Goal: Task Accomplishment & Management: Manage account settings

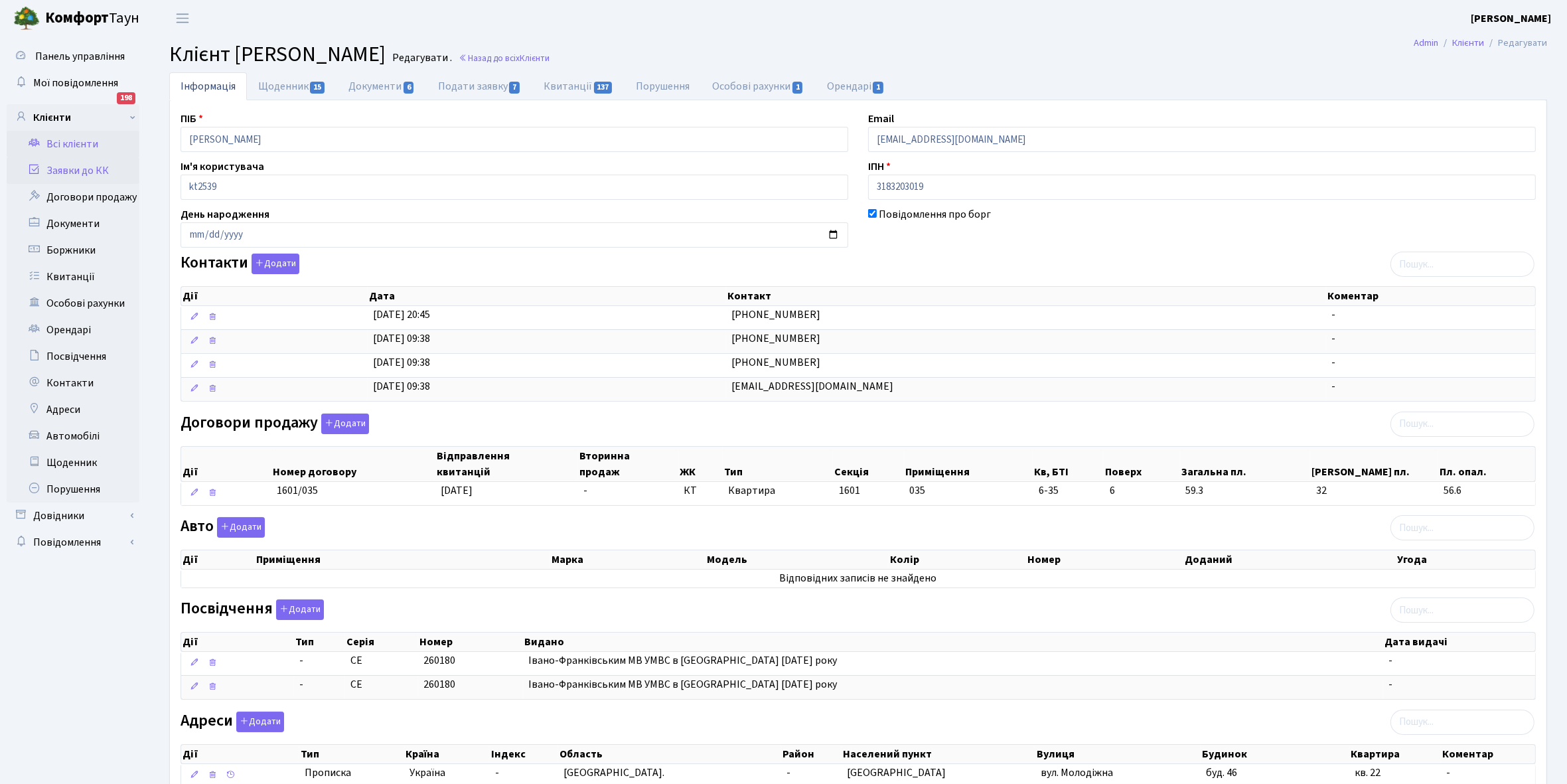
click at [68, 173] on link "Заявки до КК" at bounding box center [73, 170] width 133 height 27
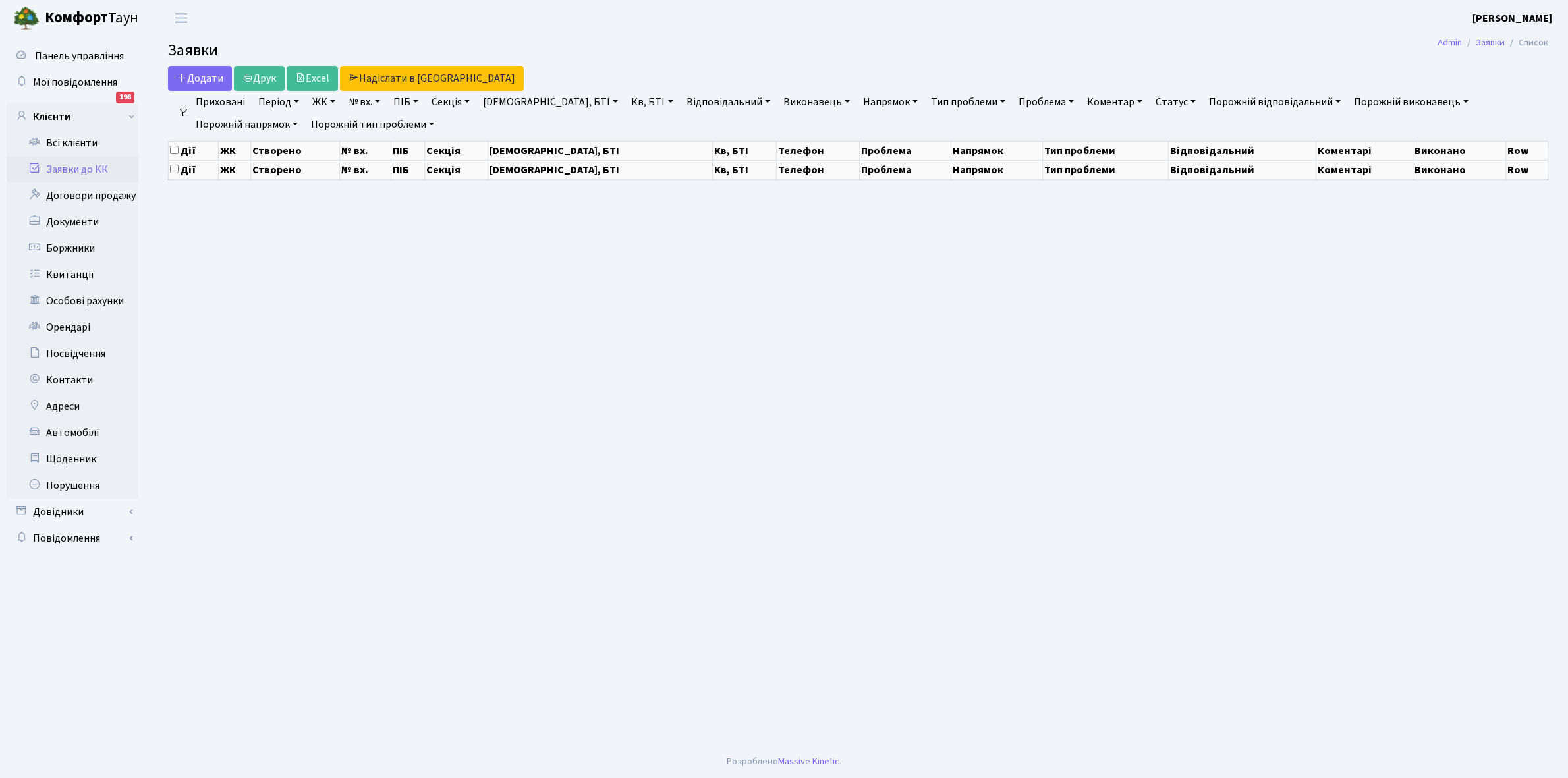
select select "25"
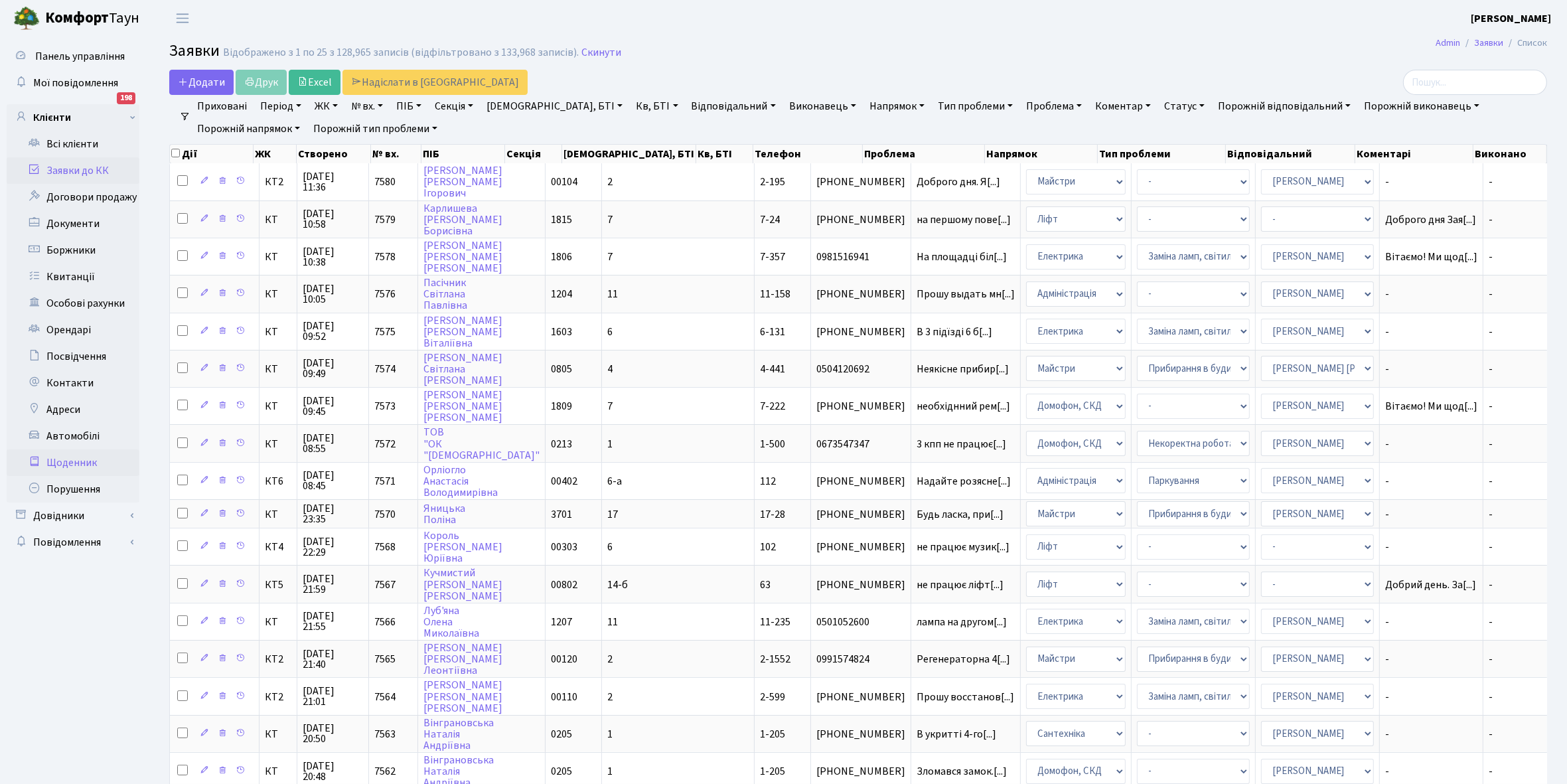
click at [51, 465] on link "Щоденник" at bounding box center [73, 462] width 133 height 27
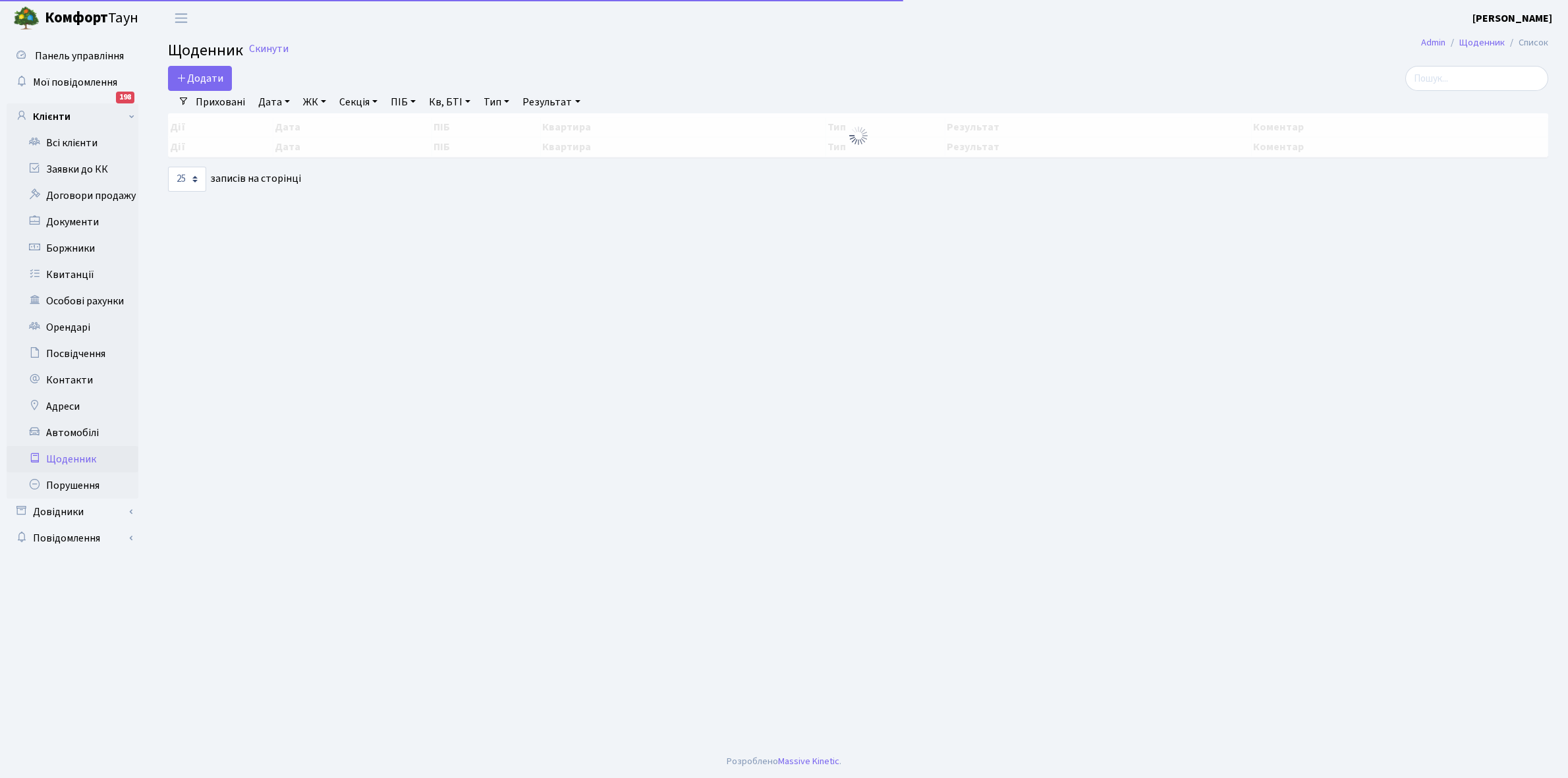
select select "25"
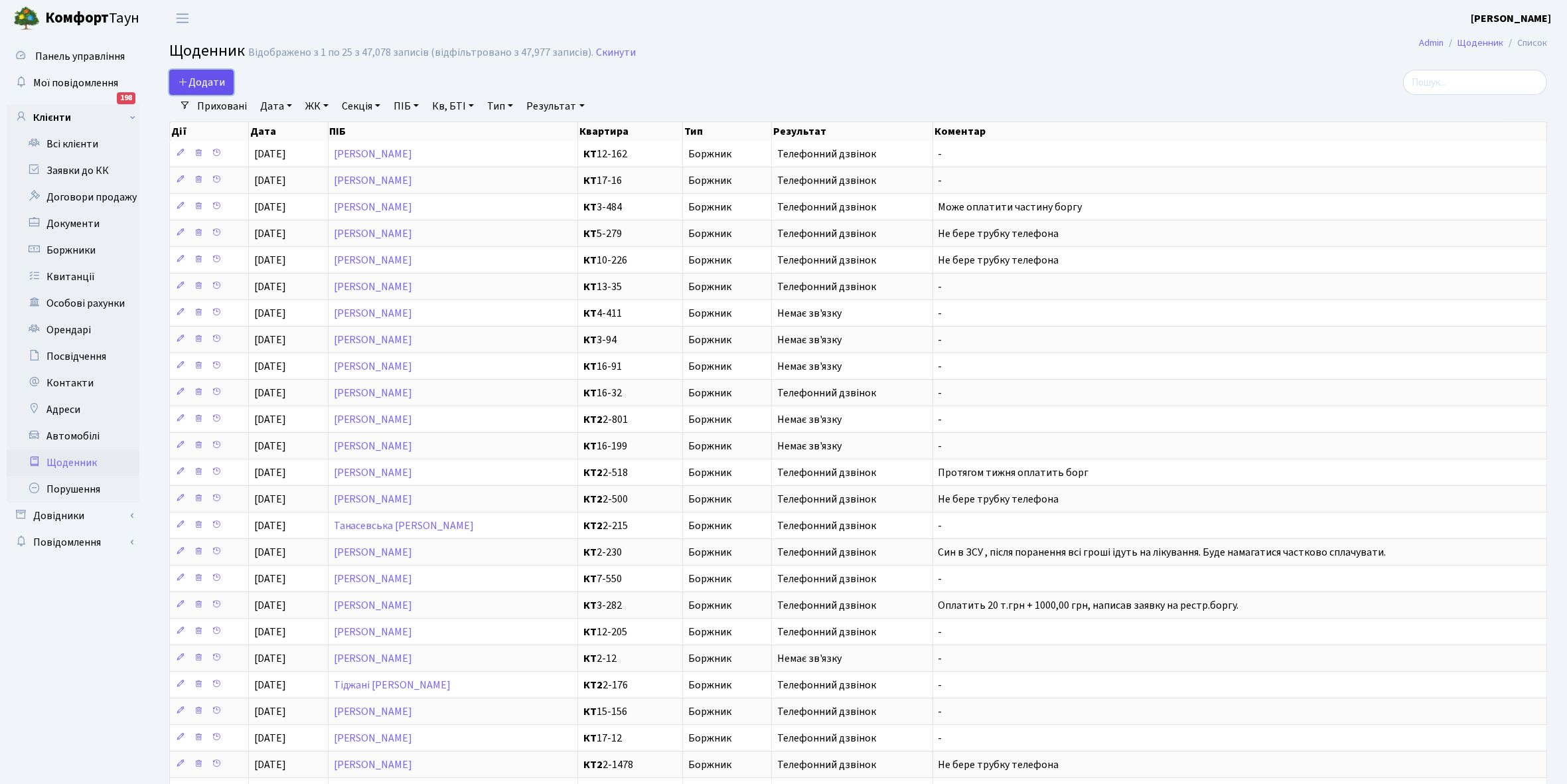
click at [211, 81] on span "Додати" at bounding box center [201, 82] width 47 height 14
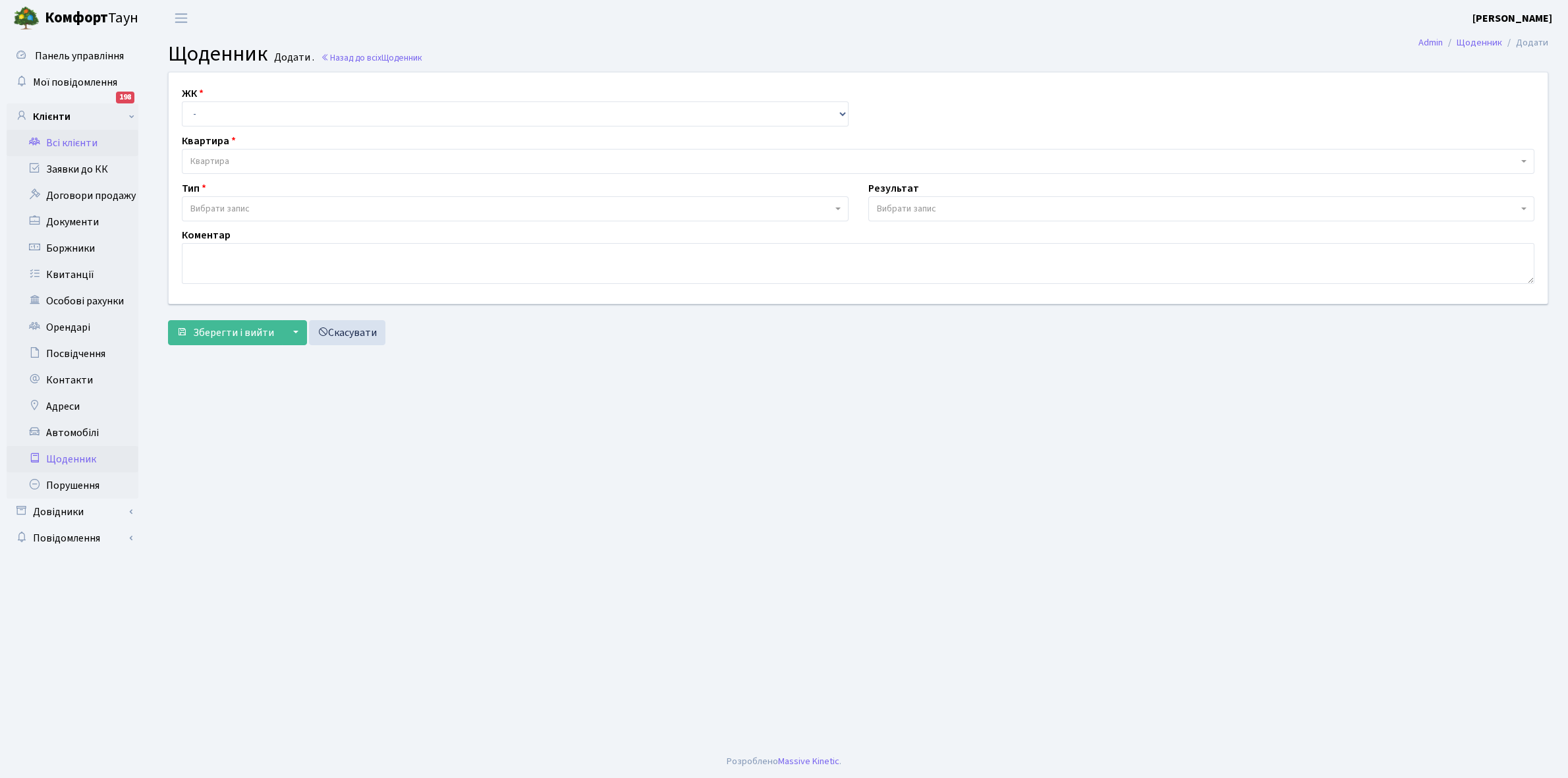
click at [78, 142] on link "Всі клієнти" at bounding box center [72, 143] width 132 height 26
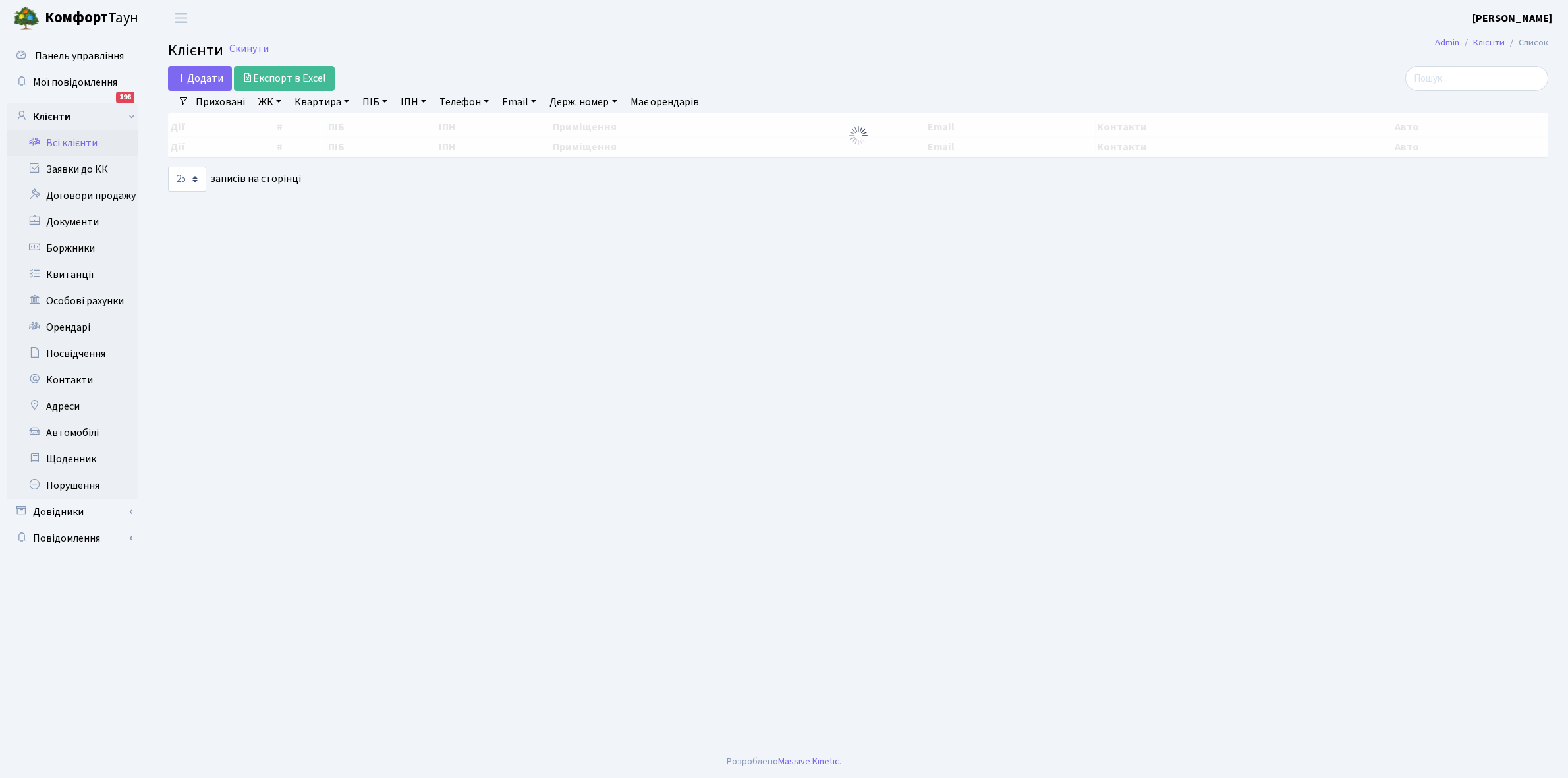
select select "25"
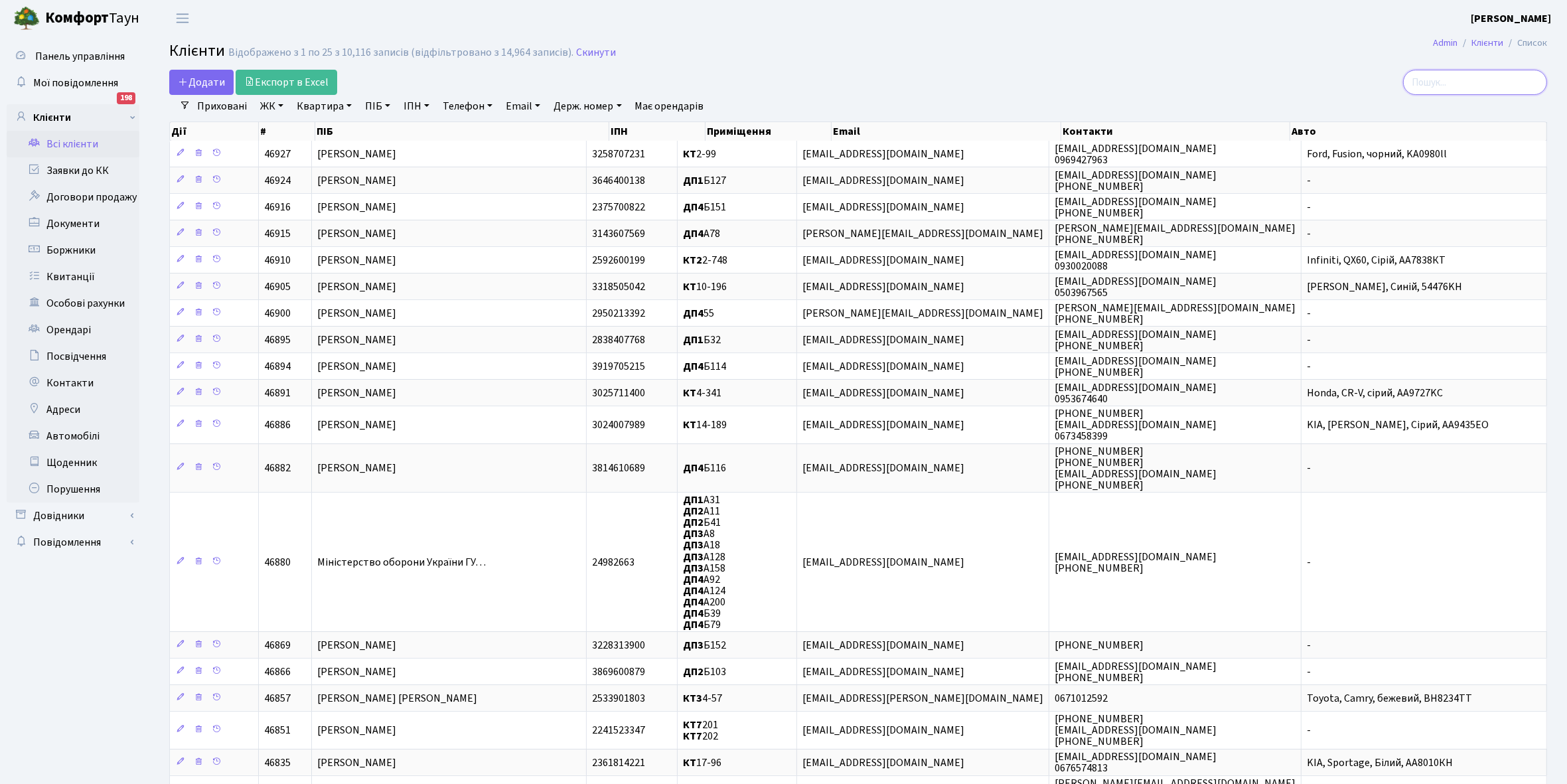
click at [1439, 84] on input "search" at bounding box center [1475, 82] width 144 height 25
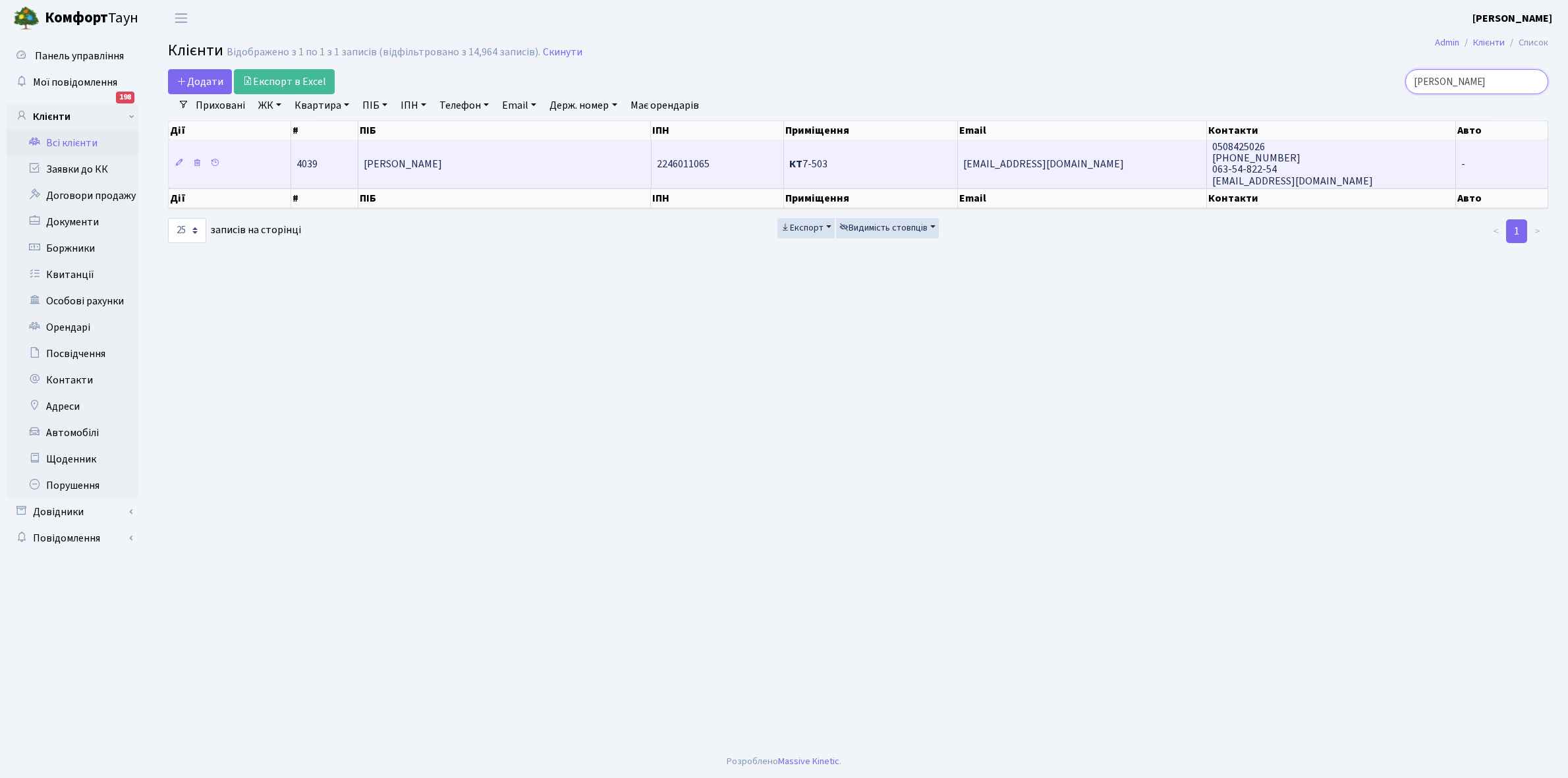
type input "Брильова"
click at [442, 167] on span "[PERSON_NAME]" at bounding box center [403, 163] width 79 height 14
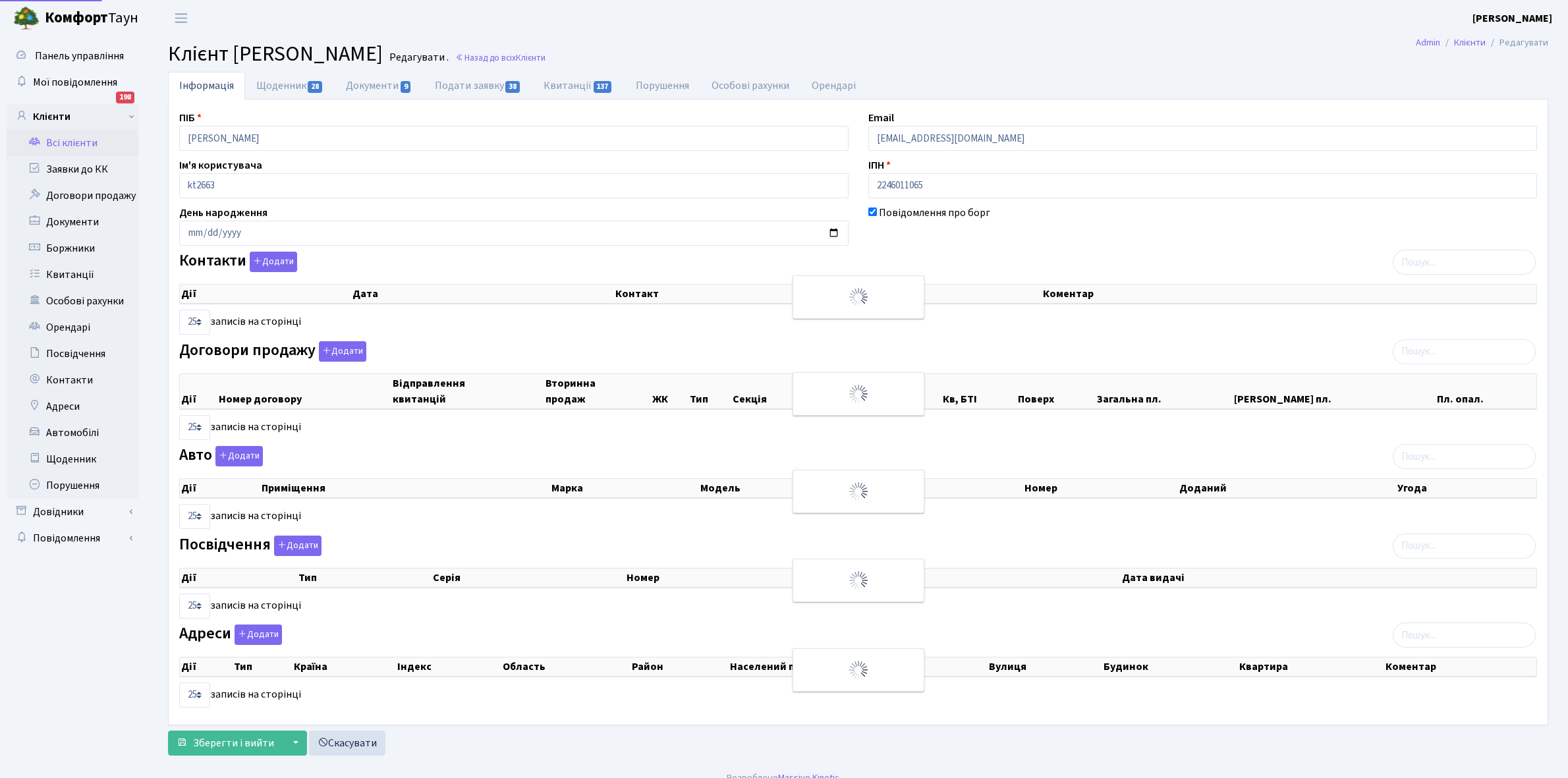
select select "25"
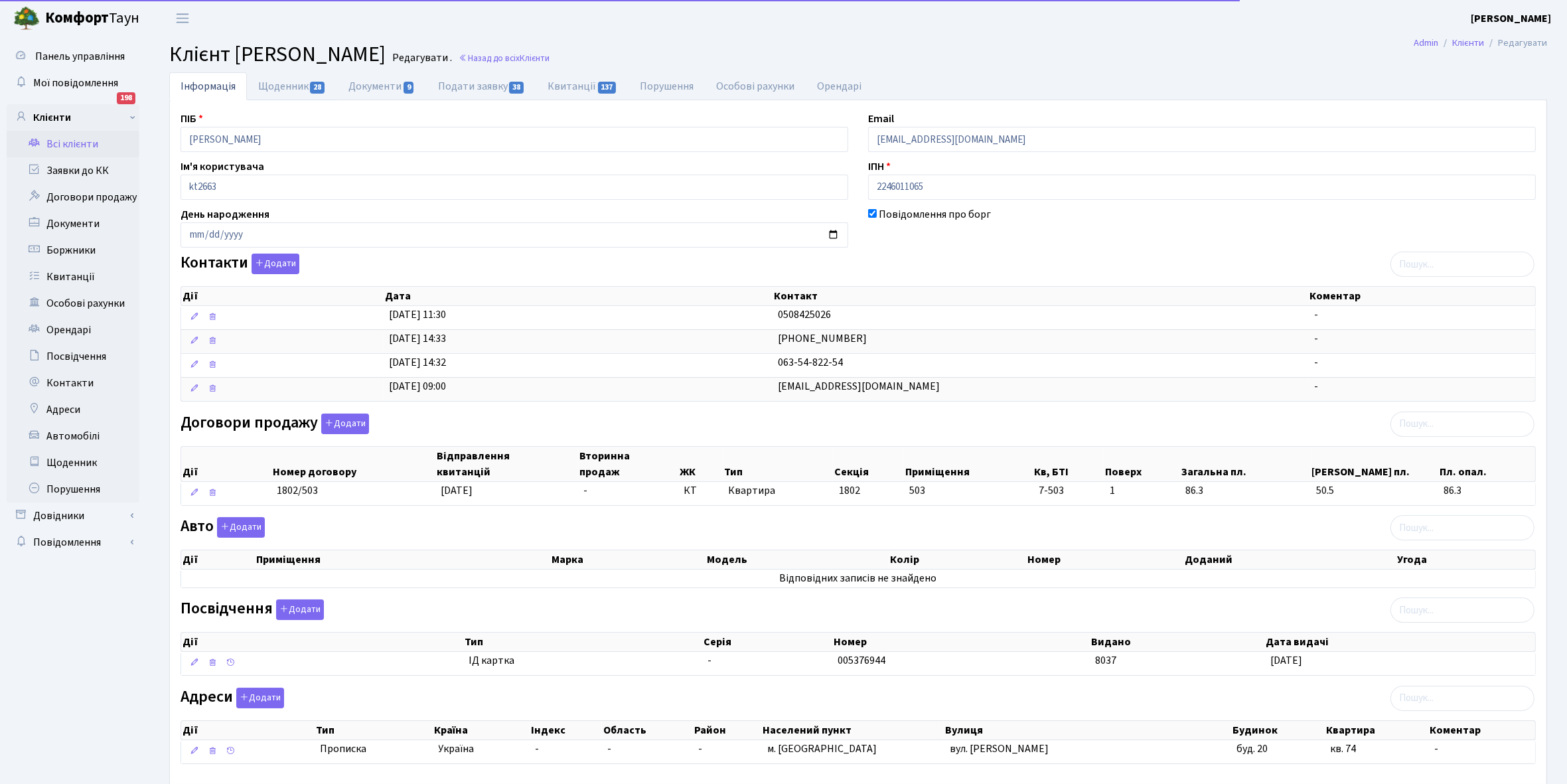
click at [282, 87] on link "Щоденник 28" at bounding box center [292, 86] width 90 height 28
select select "25"
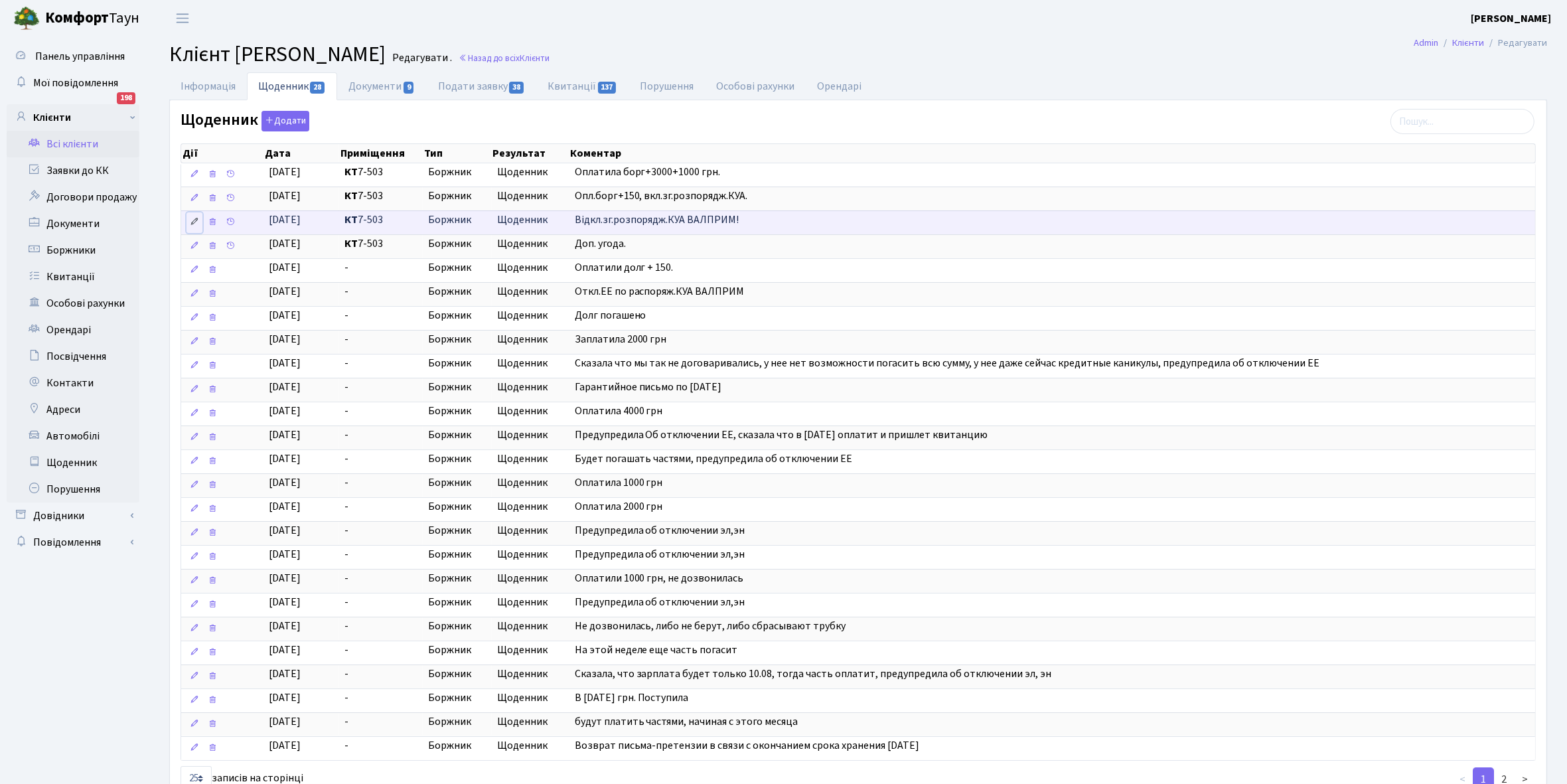
click at [190, 227] on icon at bounding box center [195, 222] width 10 height 10
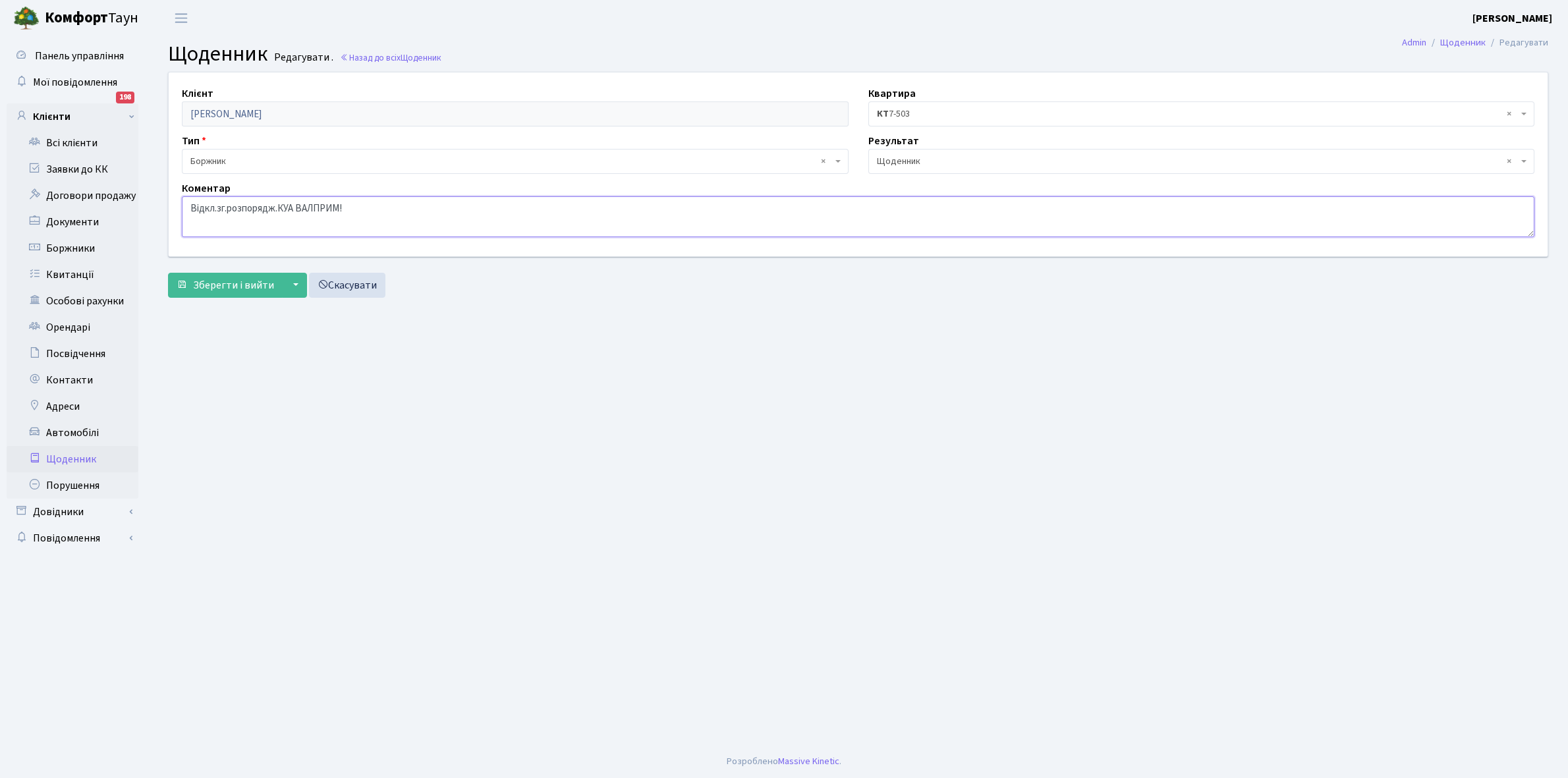
drag, startPoint x: 188, startPoint y: 207, endPoint x: 419, endPoint y: 213, distance: 231.1
click at [419, 213] on textarea "Відкл.зг.розпорядж.КУА ВАЛПРИМ!" at bounding box center [857, 217] width 1353 height 41
click at [226, 295] on button "Зберегти і вийти" at bounding box center [225, 285] width 114 height 25
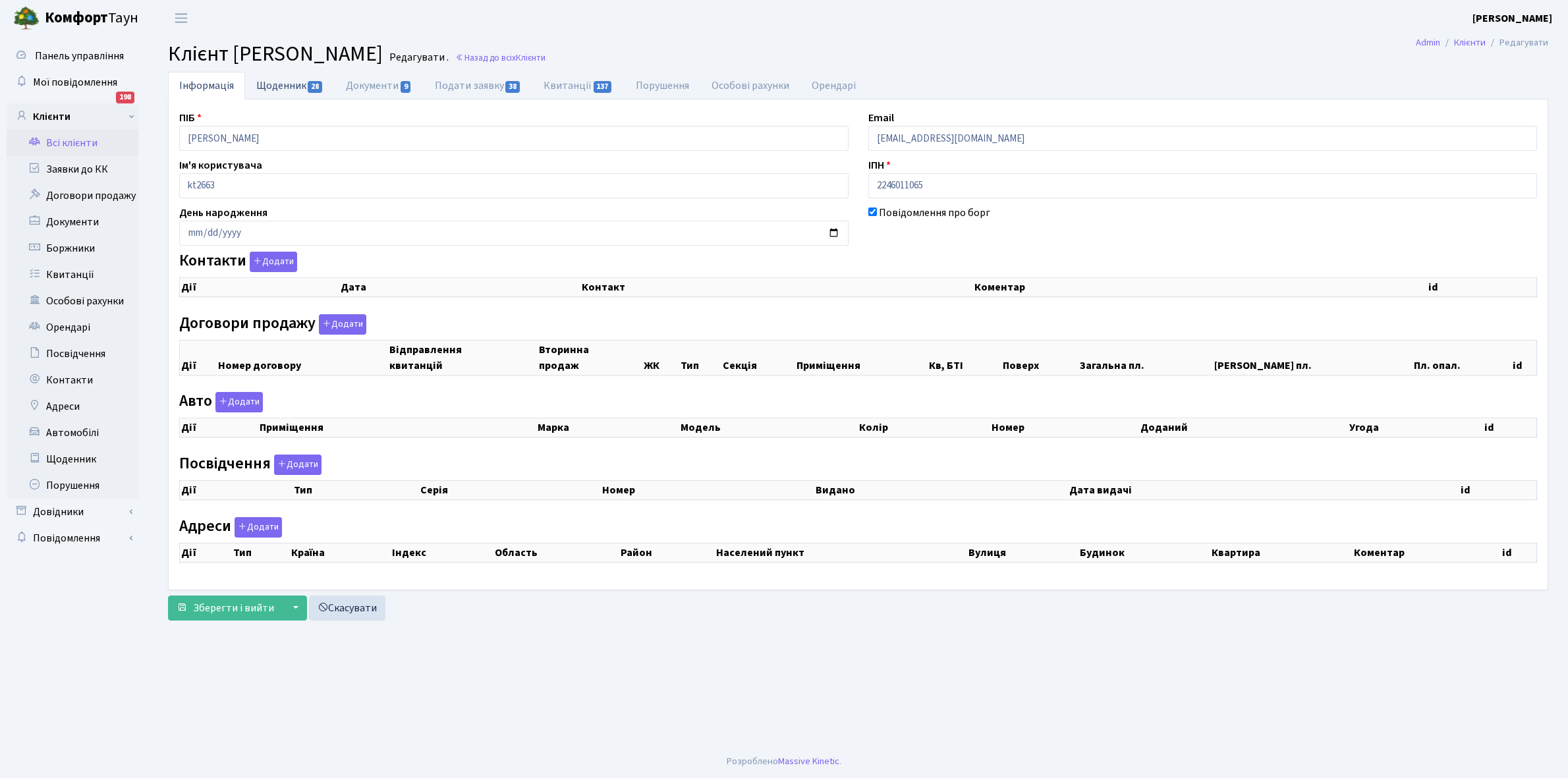
select select "25"
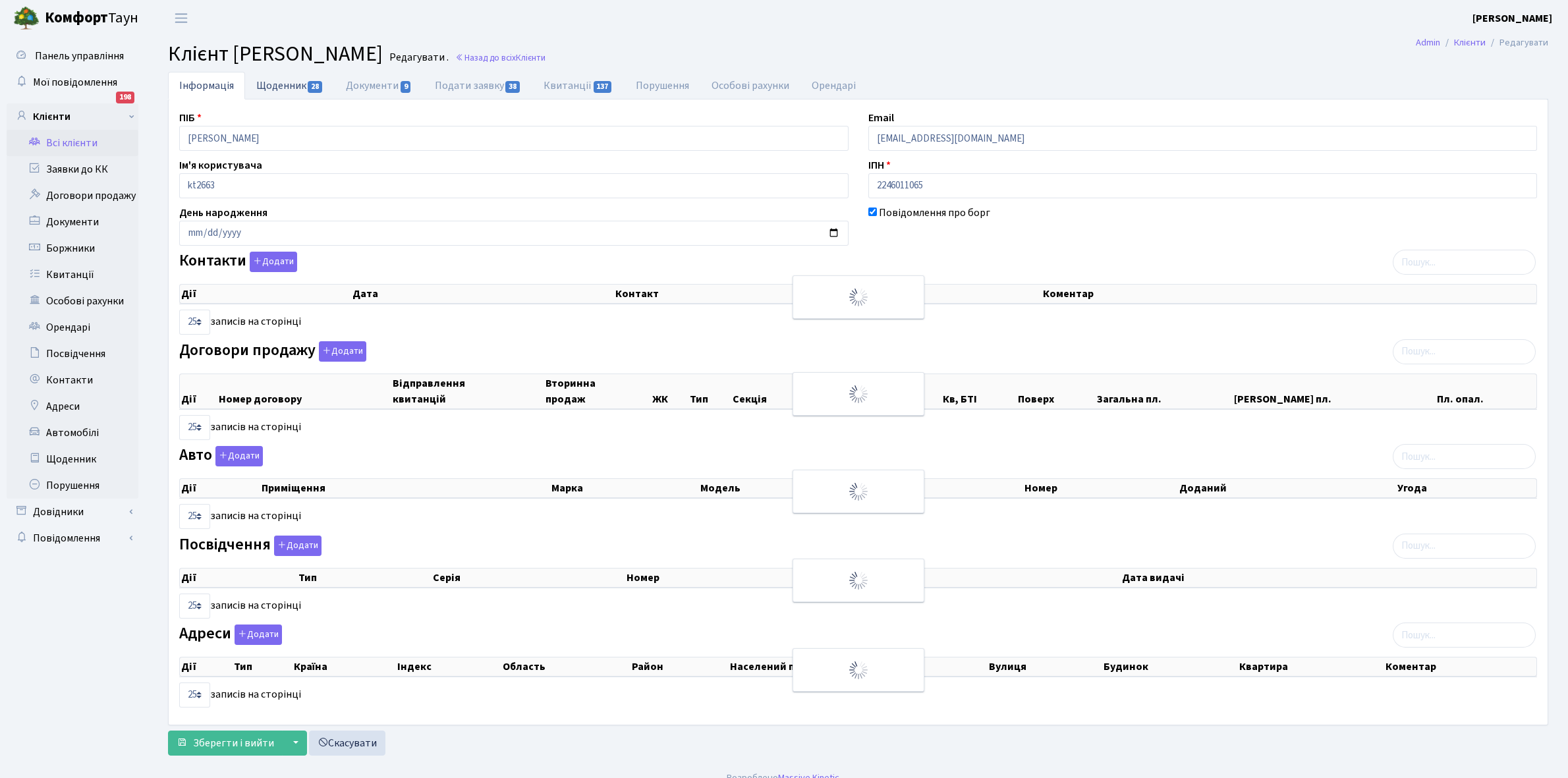
checkbox input "true"
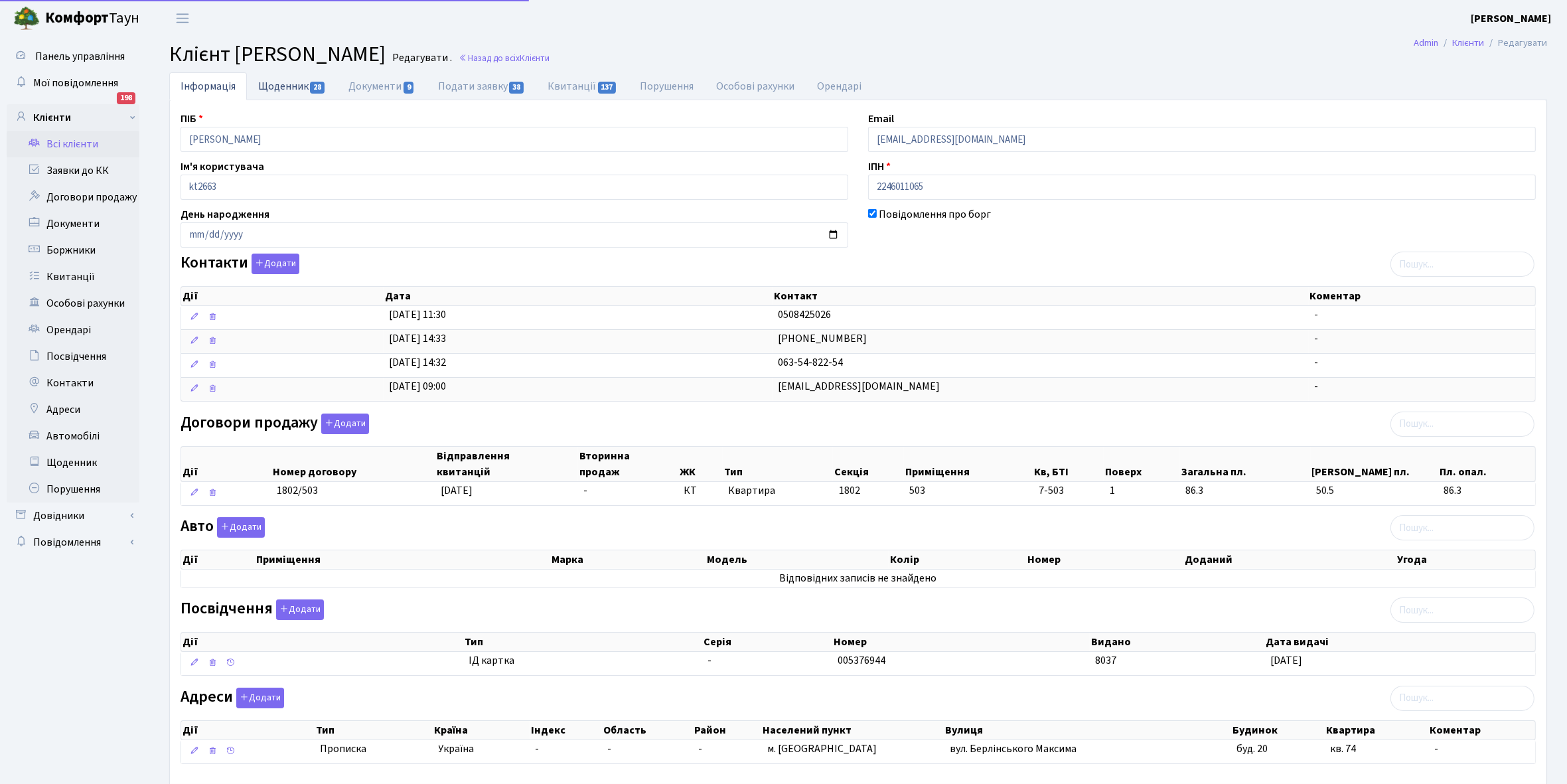
click at [273, 86] on link "Щоденник 28" at bounding box center [292, 86] width 90 height 27
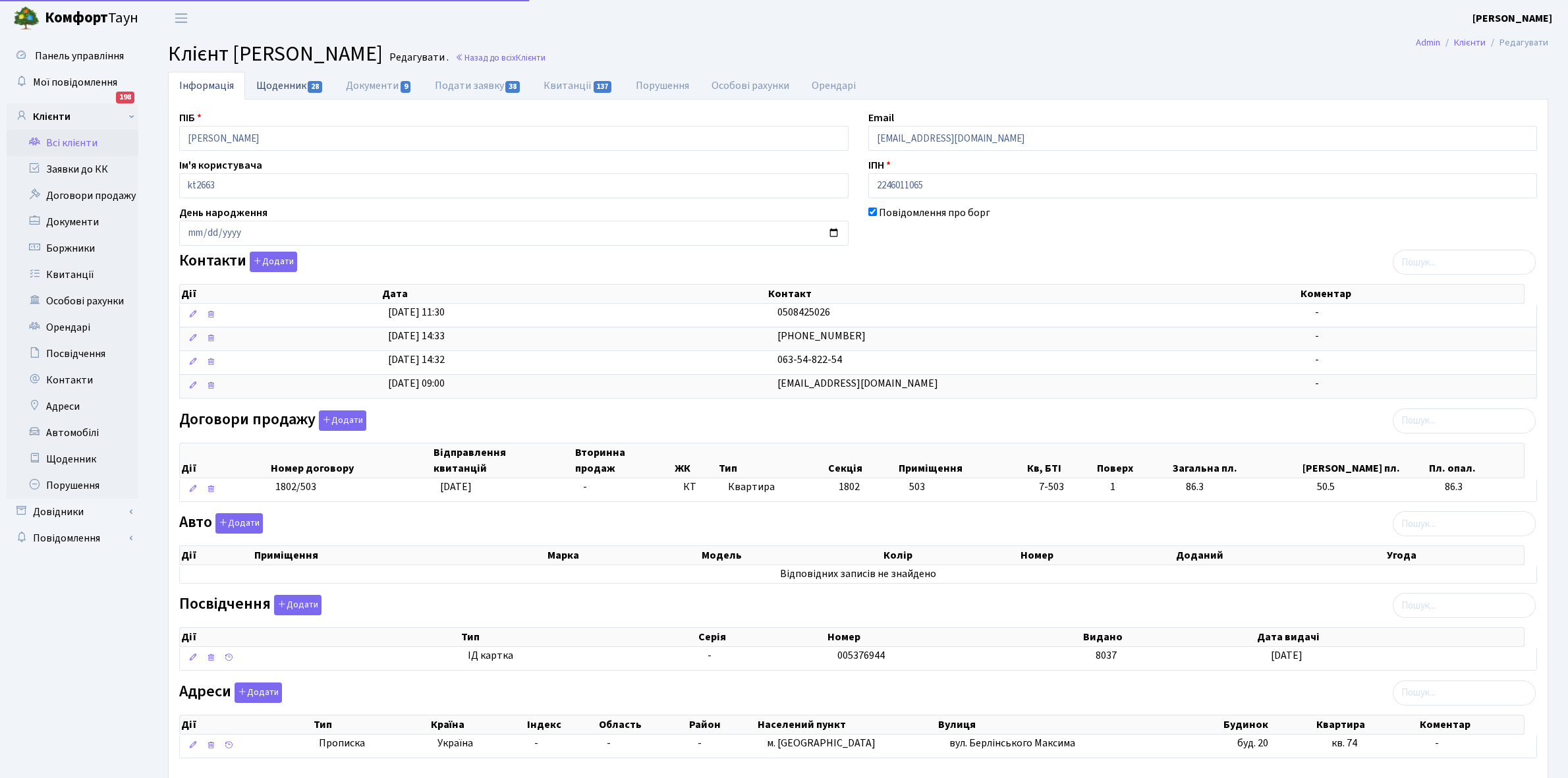
select select "25"
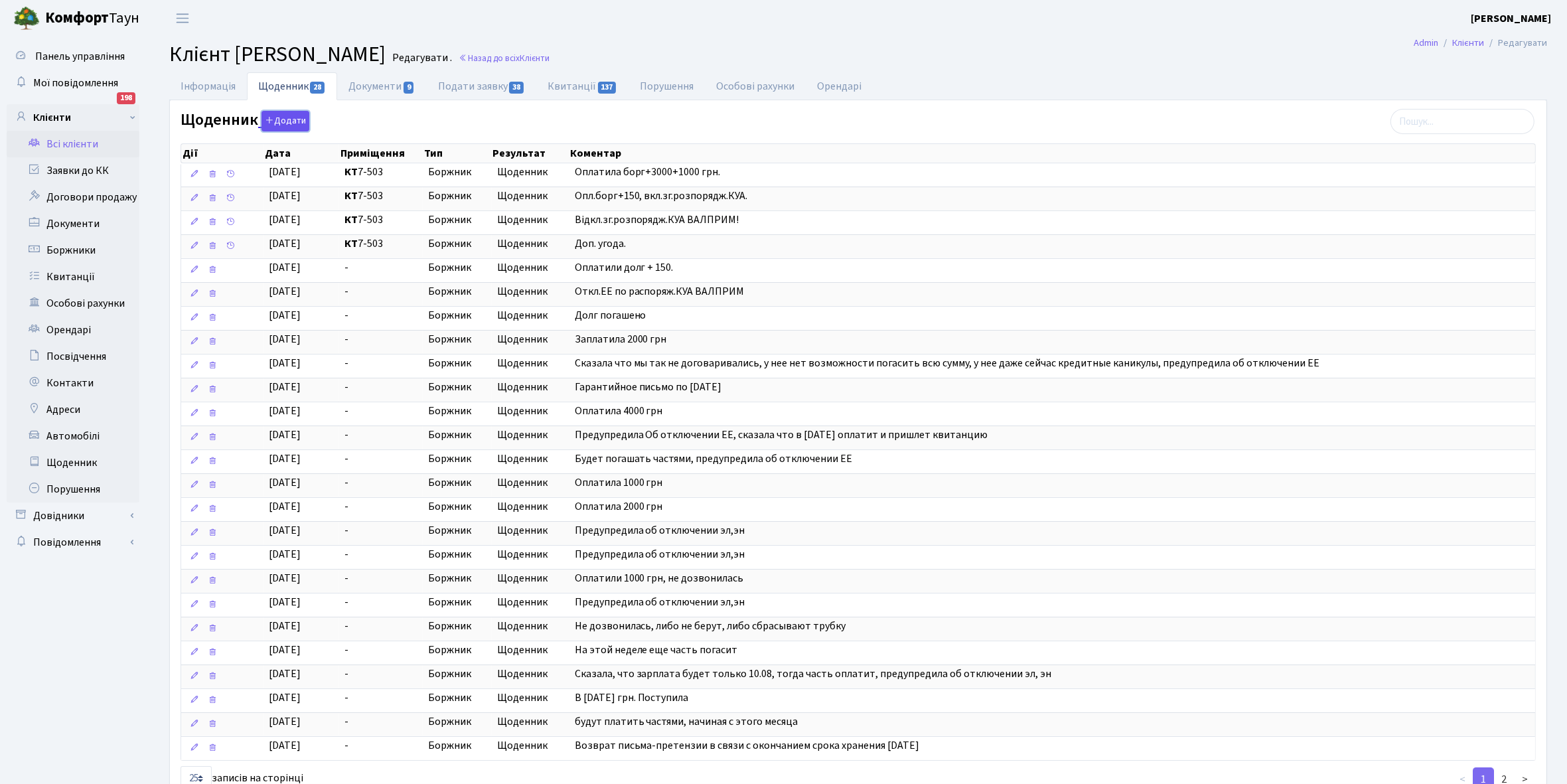
click at [278, 119] on button "Додати" at bounding box center [285, 121] width 48 height 20
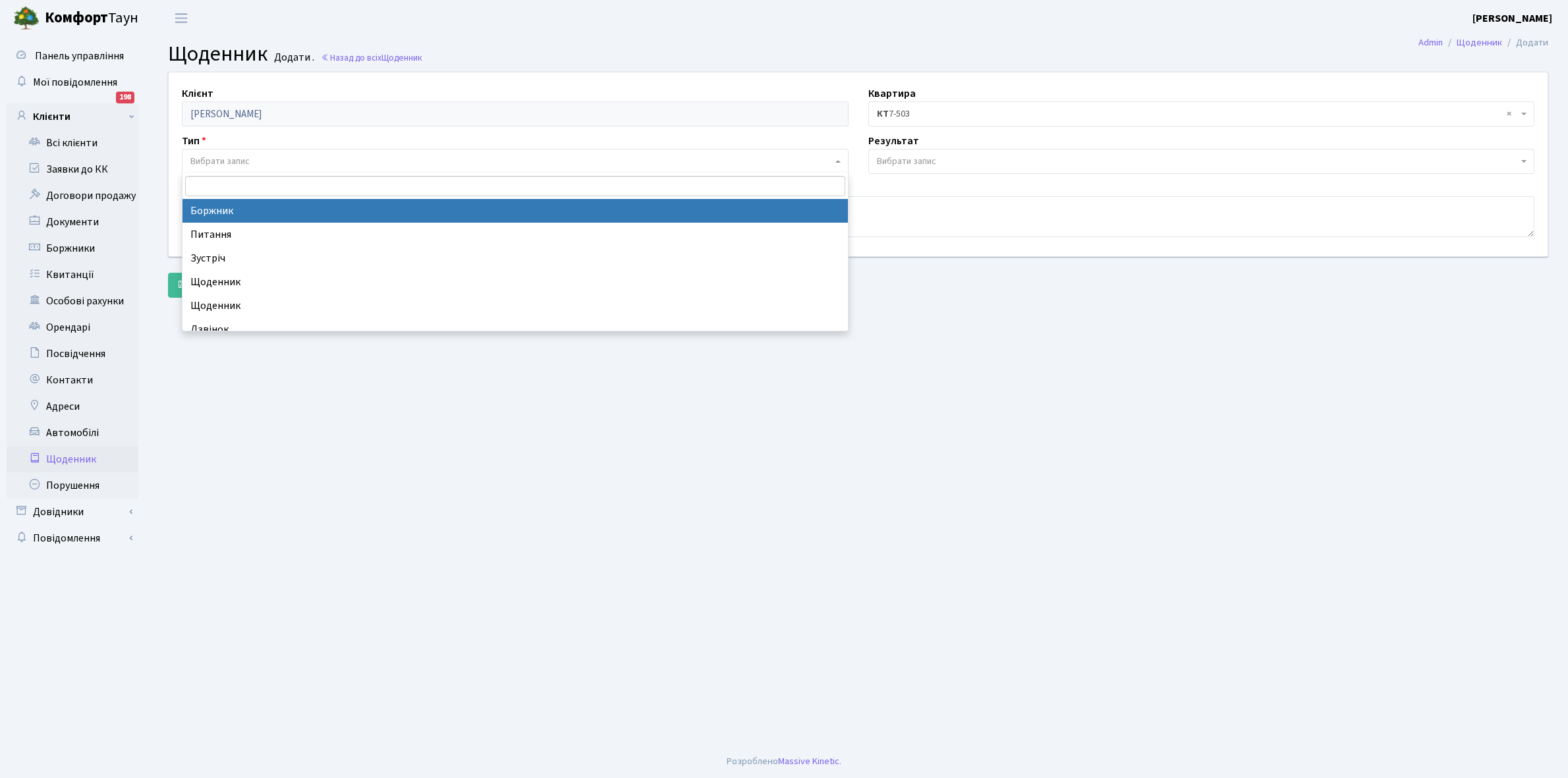
click at [258, 158] on span "Вибрати запис" at bounding box center [511, 161] width 641 height 13
select select "189"
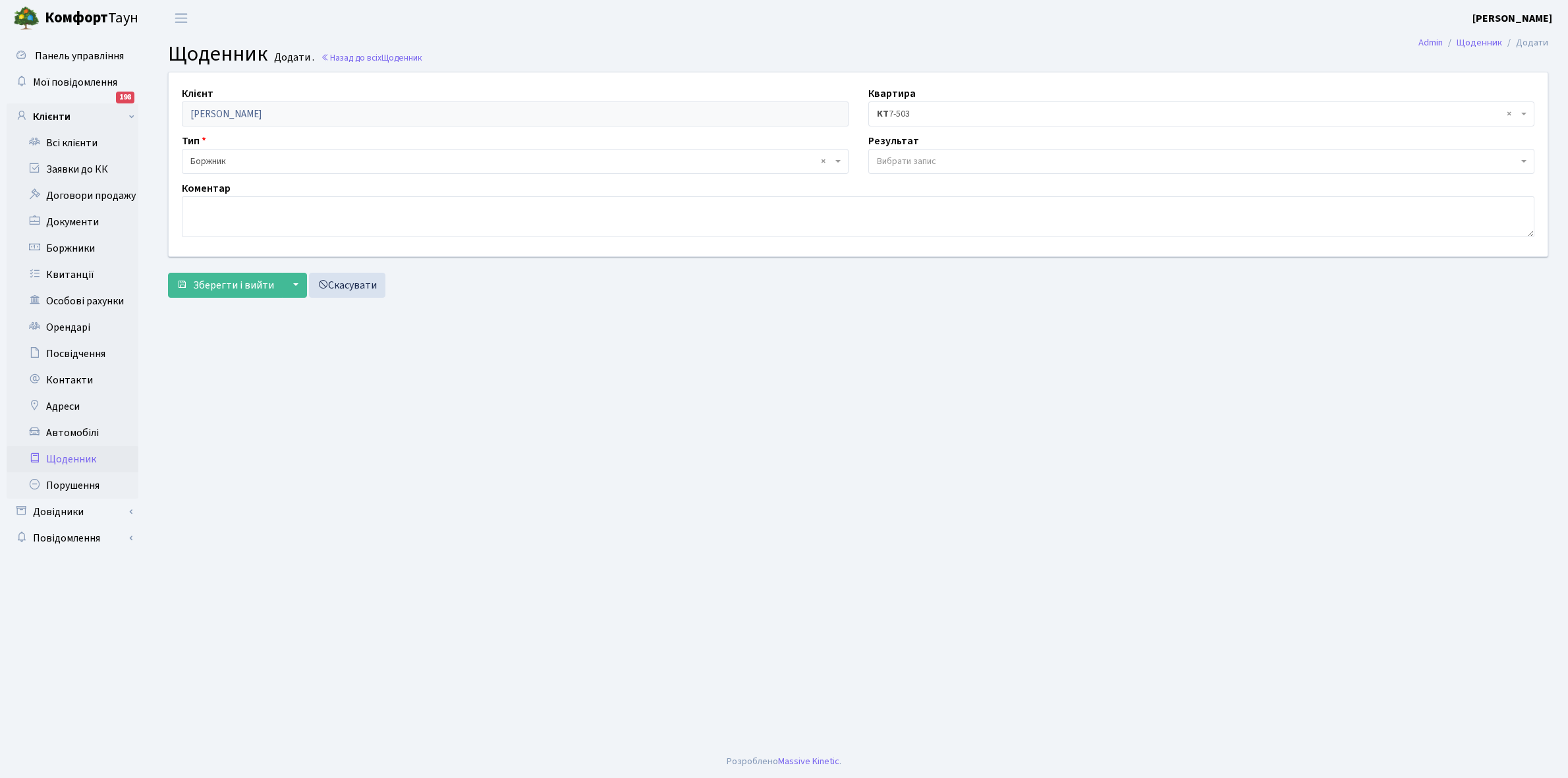
click at [896, 158] on span "Вибрати запис" at bounding box center [906, 161] width 60 height 13
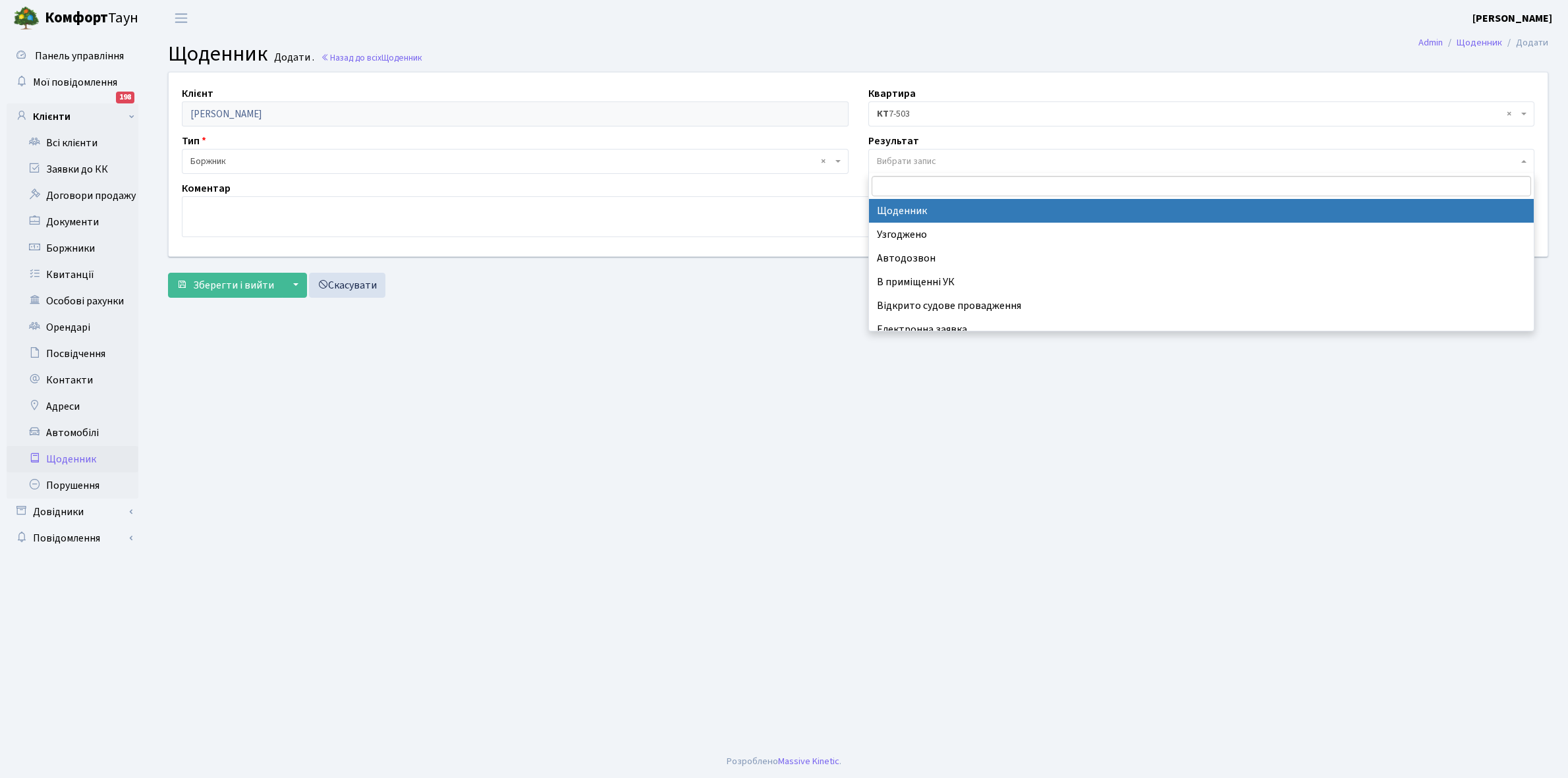
select select "14"
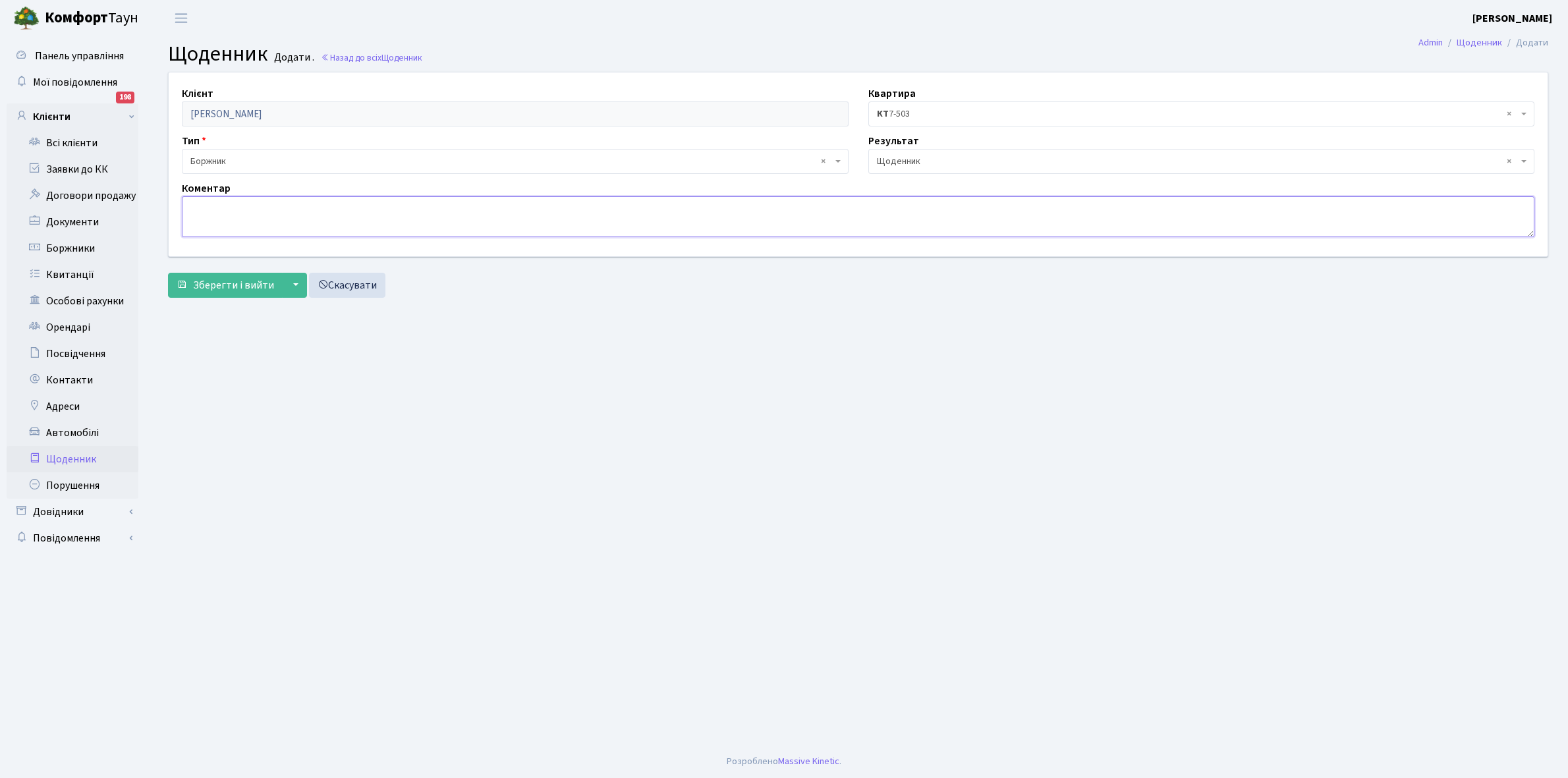
click at [205, 219] on textarea at bounding box center [857, 217] width 1353 height 41
paste textarea "Відкл.зг.розпорядж.КУА ВАЛПРИМ!"
click at [381, 205] on textarea "Відкл.зг.розпорядж.КУА ВАЛПРИМ - 34210 квт." at bounding box center [857, 217] width 1353 height 41
type textarea "Відкл.зг.розпорядж.КУА ВАЛПРИМ - 34210 кВт."
click at [247, 283] on span "Зберегти і вийти" at bounding box center [234, 284] width 81 height 14
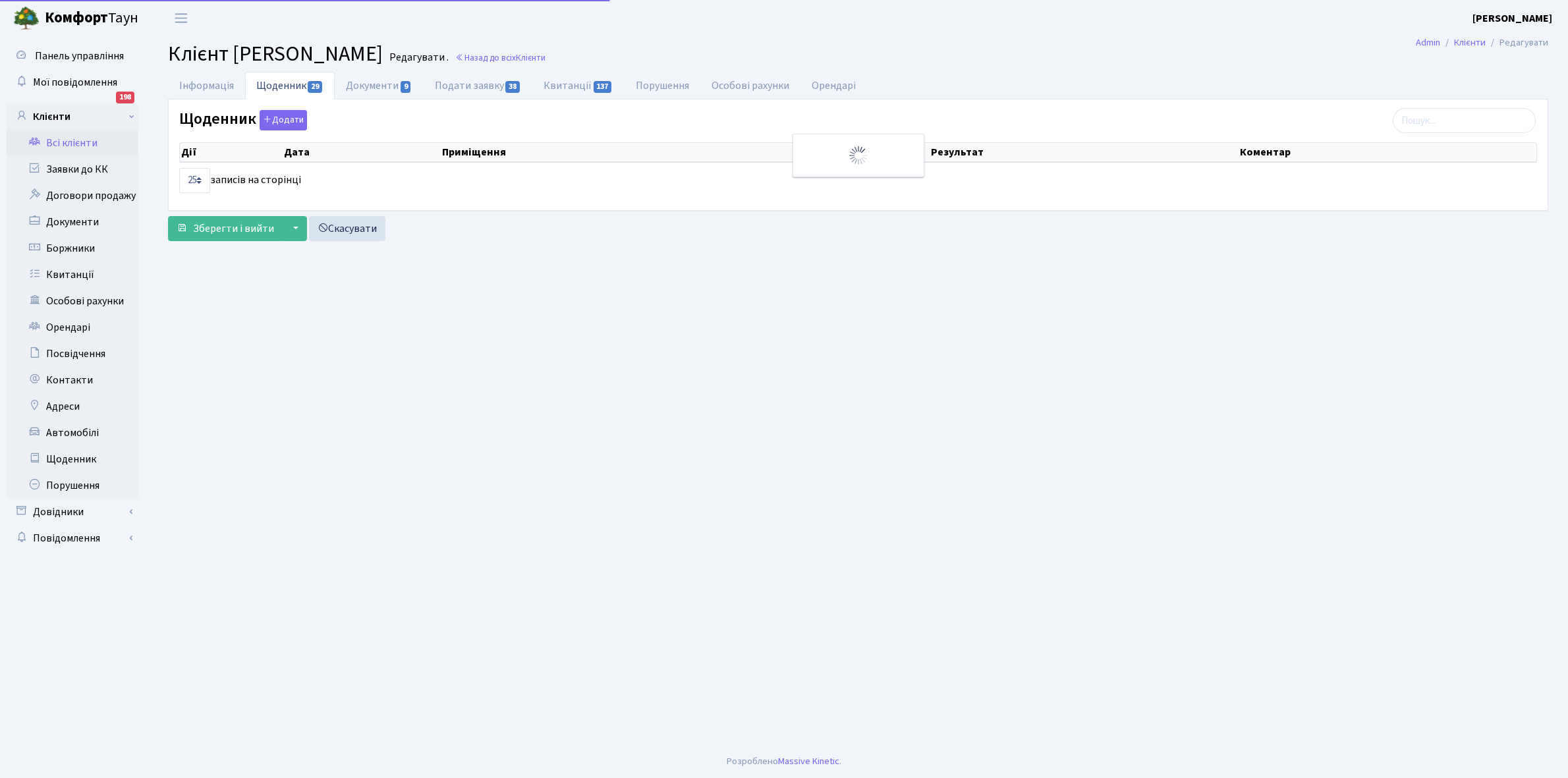
select select "25"
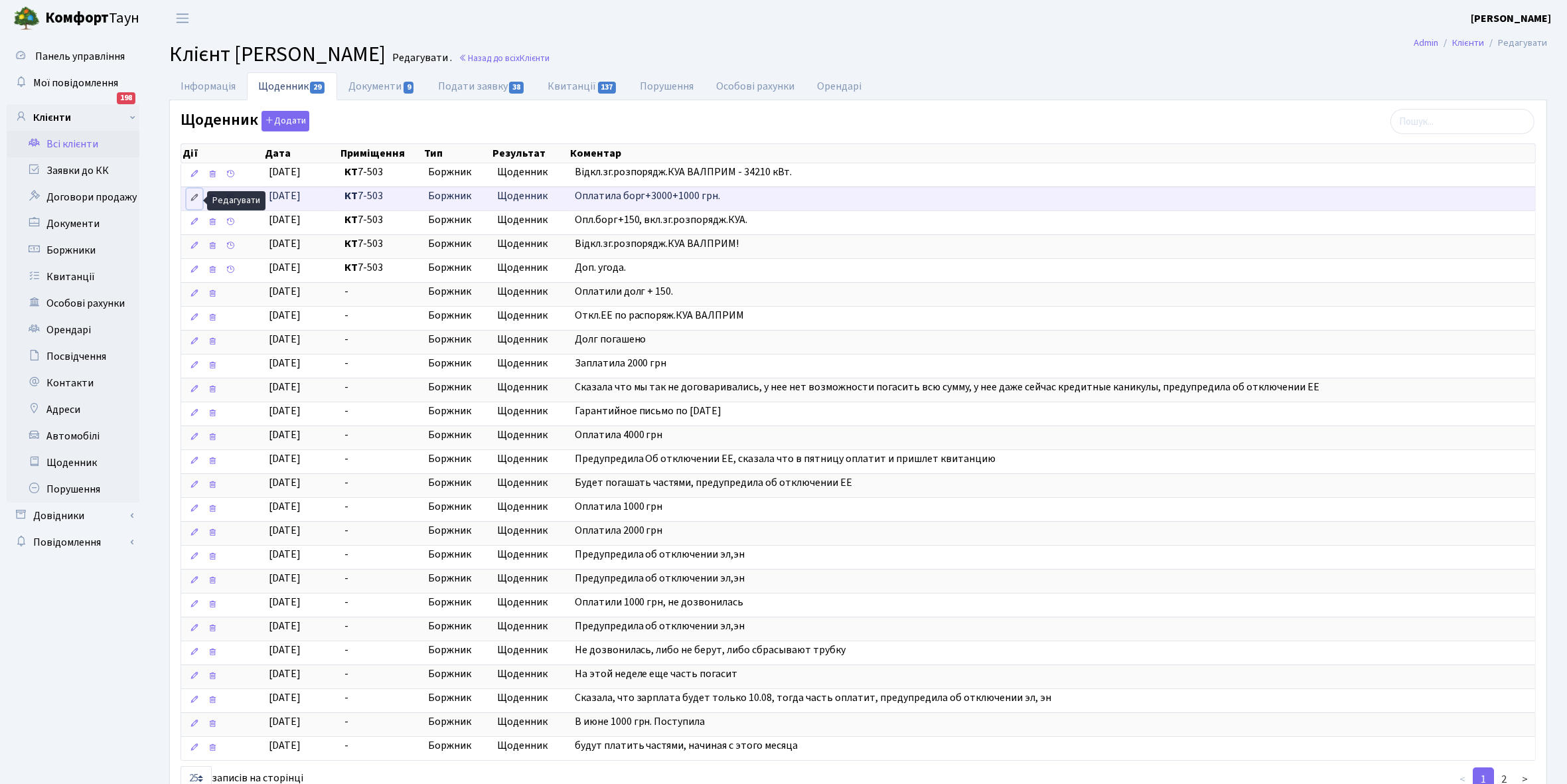
click at [193, 201] on icon at bounding box center [195, 198] width 10 height 10
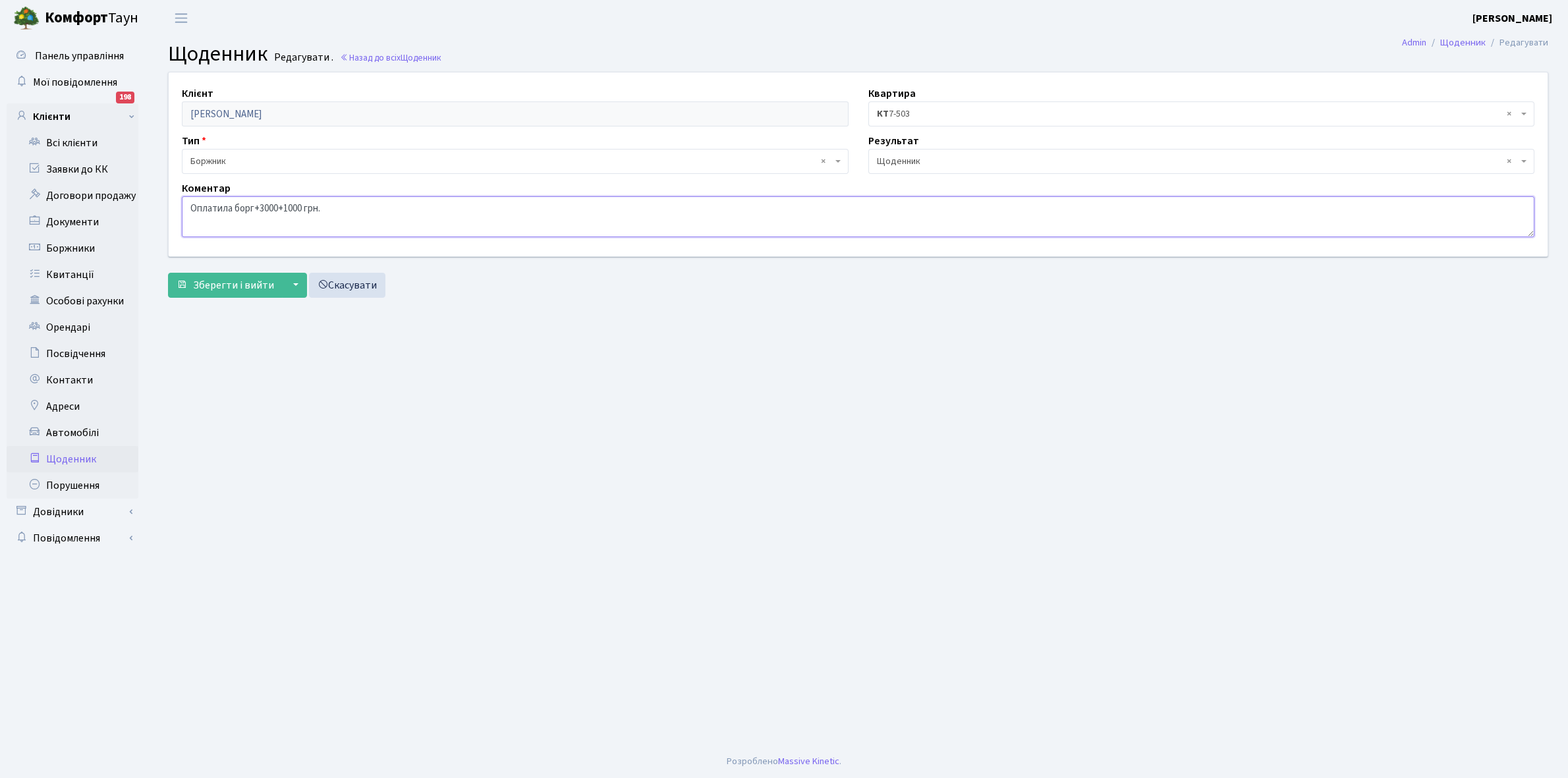
click at [364, 202] on textarea "Оплатила борг+3000+1000 грн." at bounding box center [857, 217] width 1353 height 41
type textarea "Оплатила борг+3000+1000 грн. РОЗСТРОЧКА"
click at [228, 278] on span "Зберегти і вийти" at bounding box center [234, 284] width 81 height 14
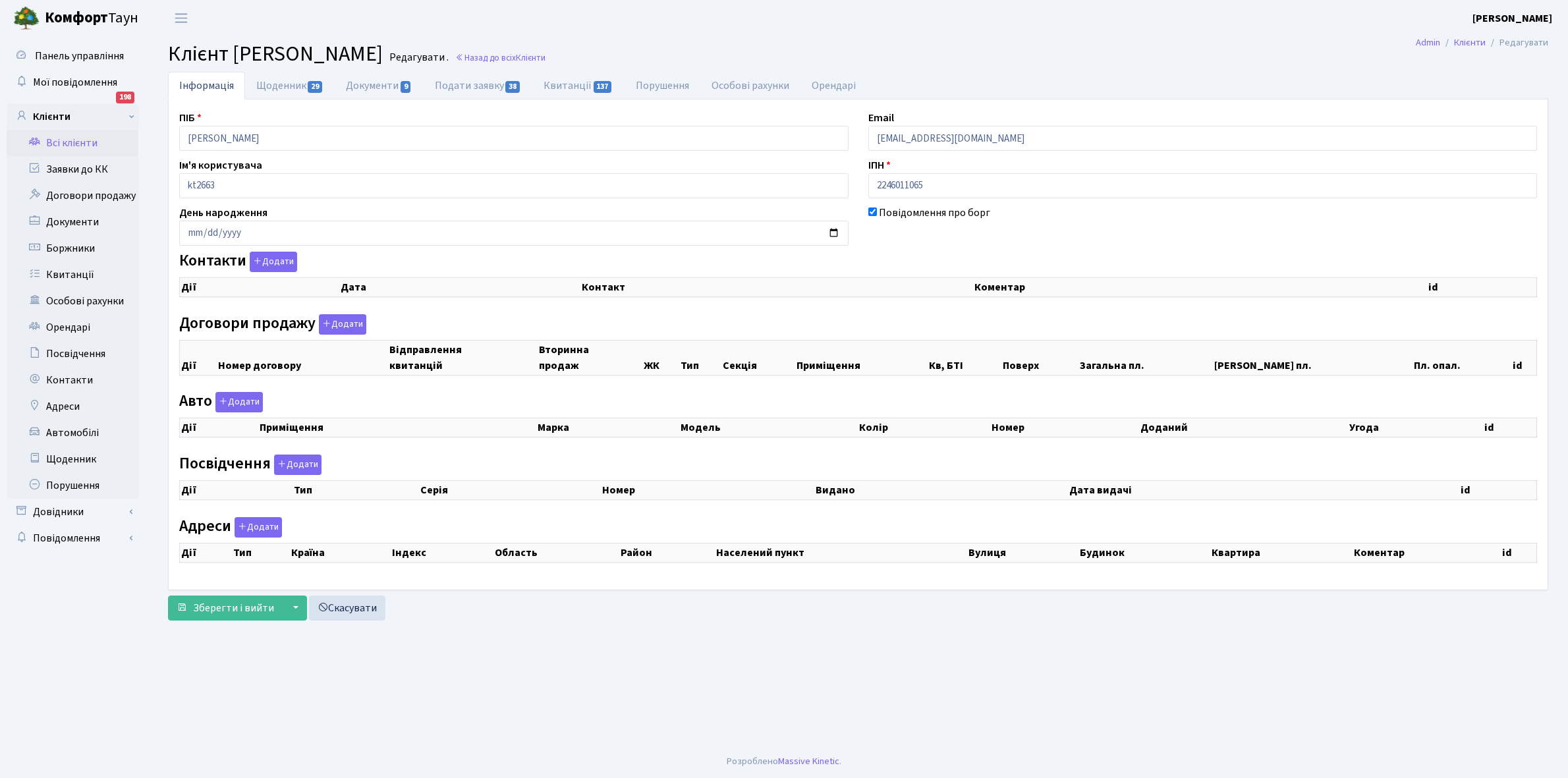
checkbox input "true"
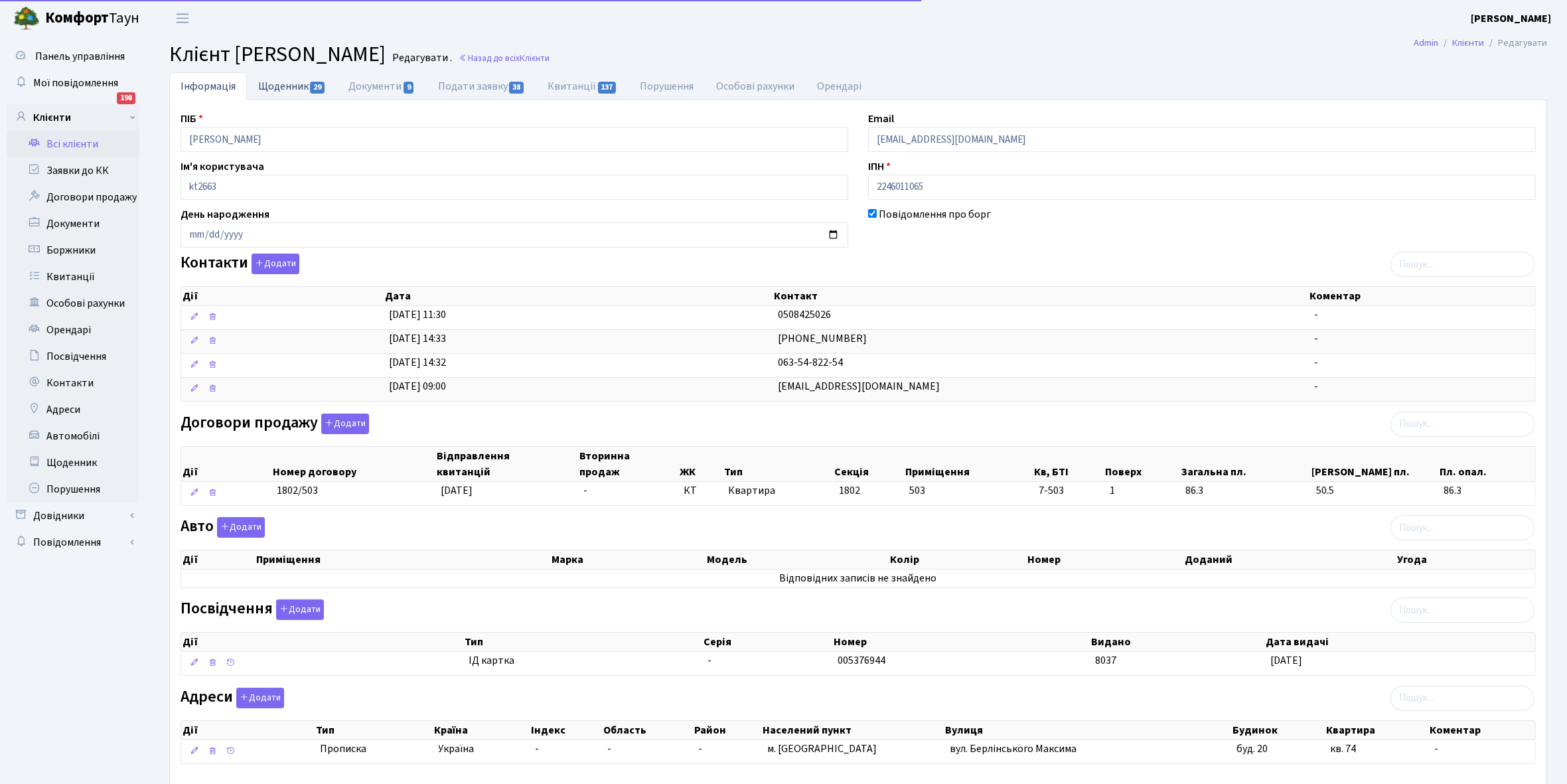
click at [287, 85] on link "Щоденник 29" at bounding box center [292, 86] width 90 height 27
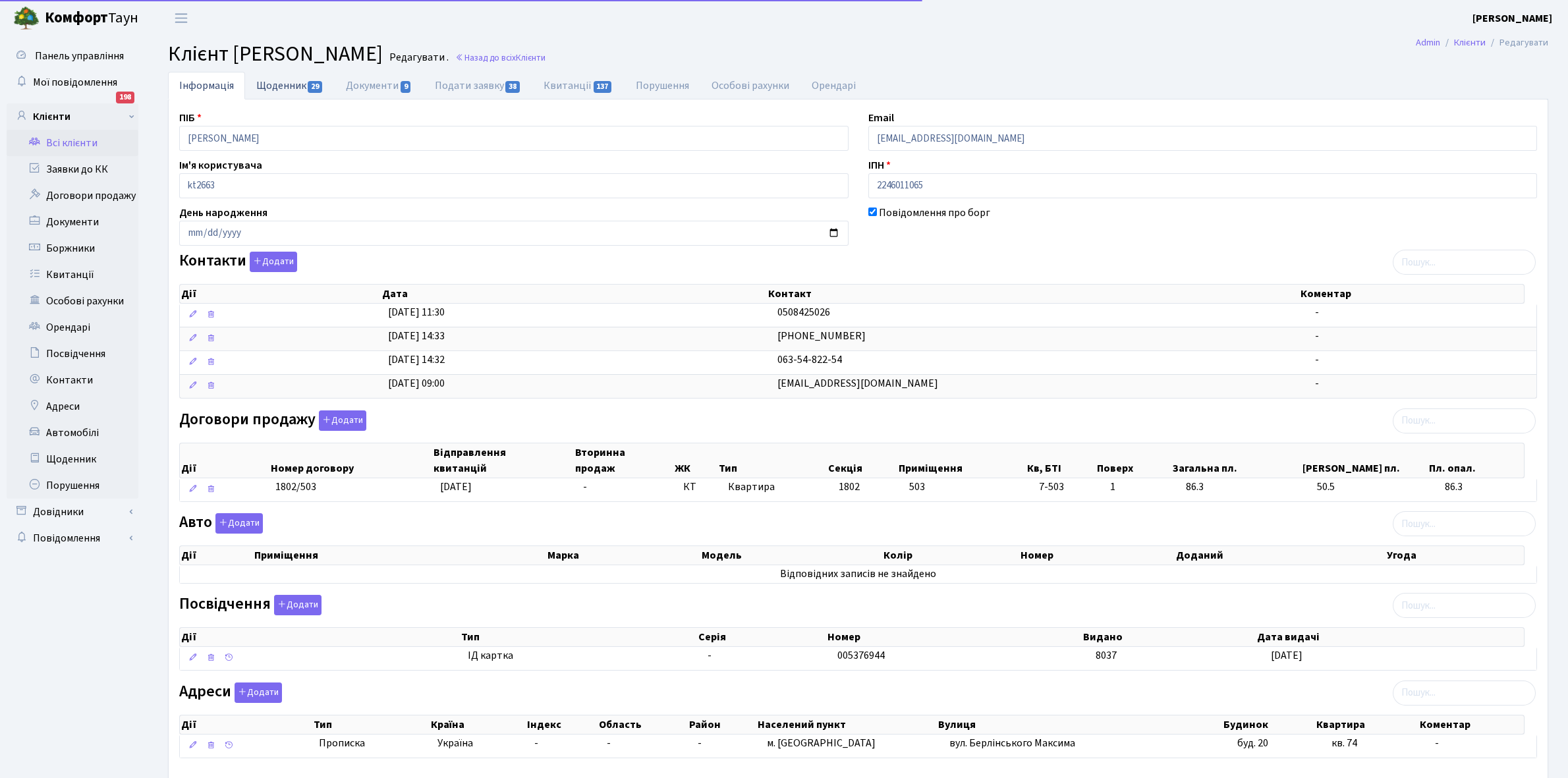
select select "25"
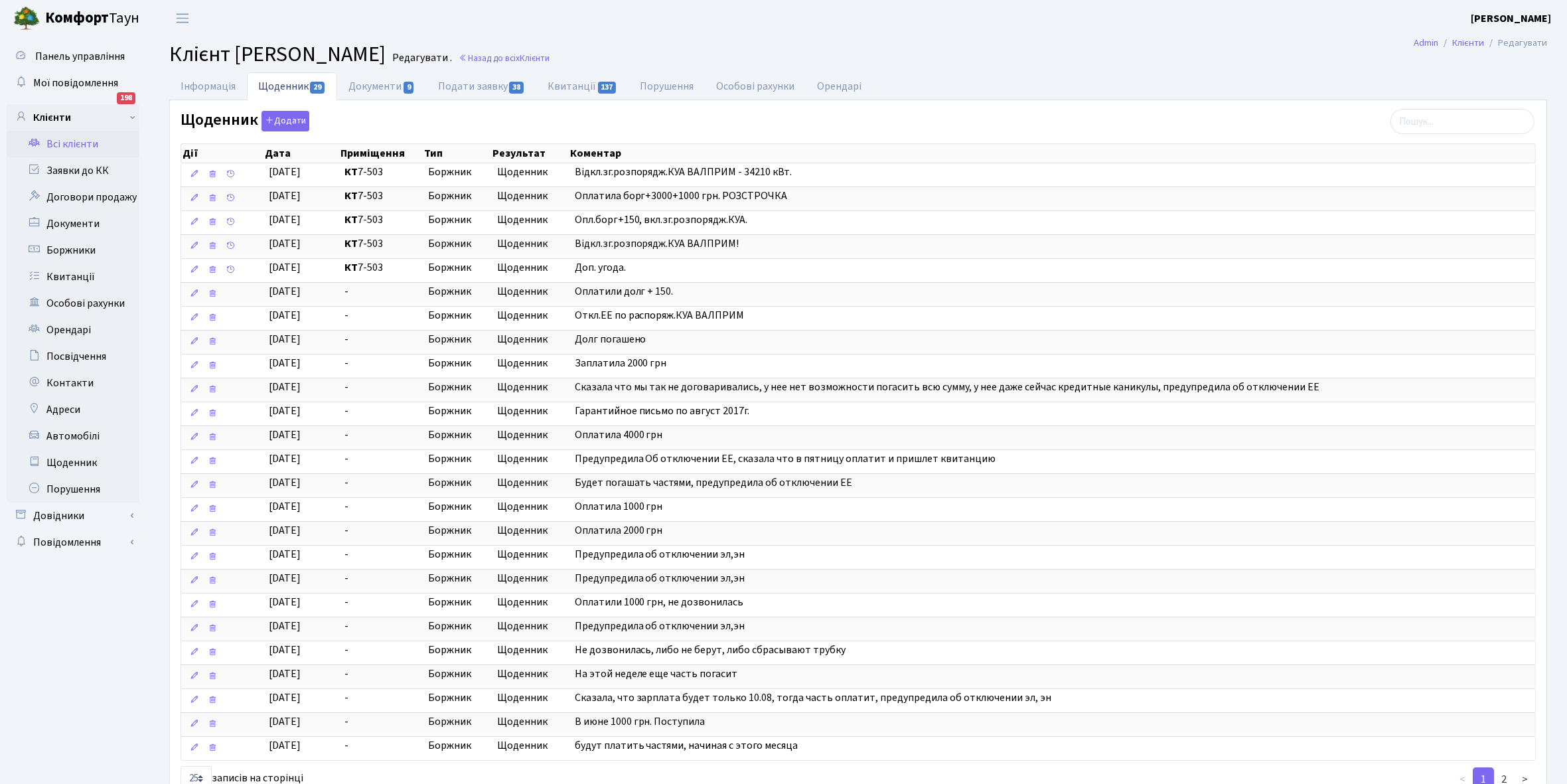
click at [57, 139] on link "Всі клієнти" at bounding box center [73, 144] width 133 height 27
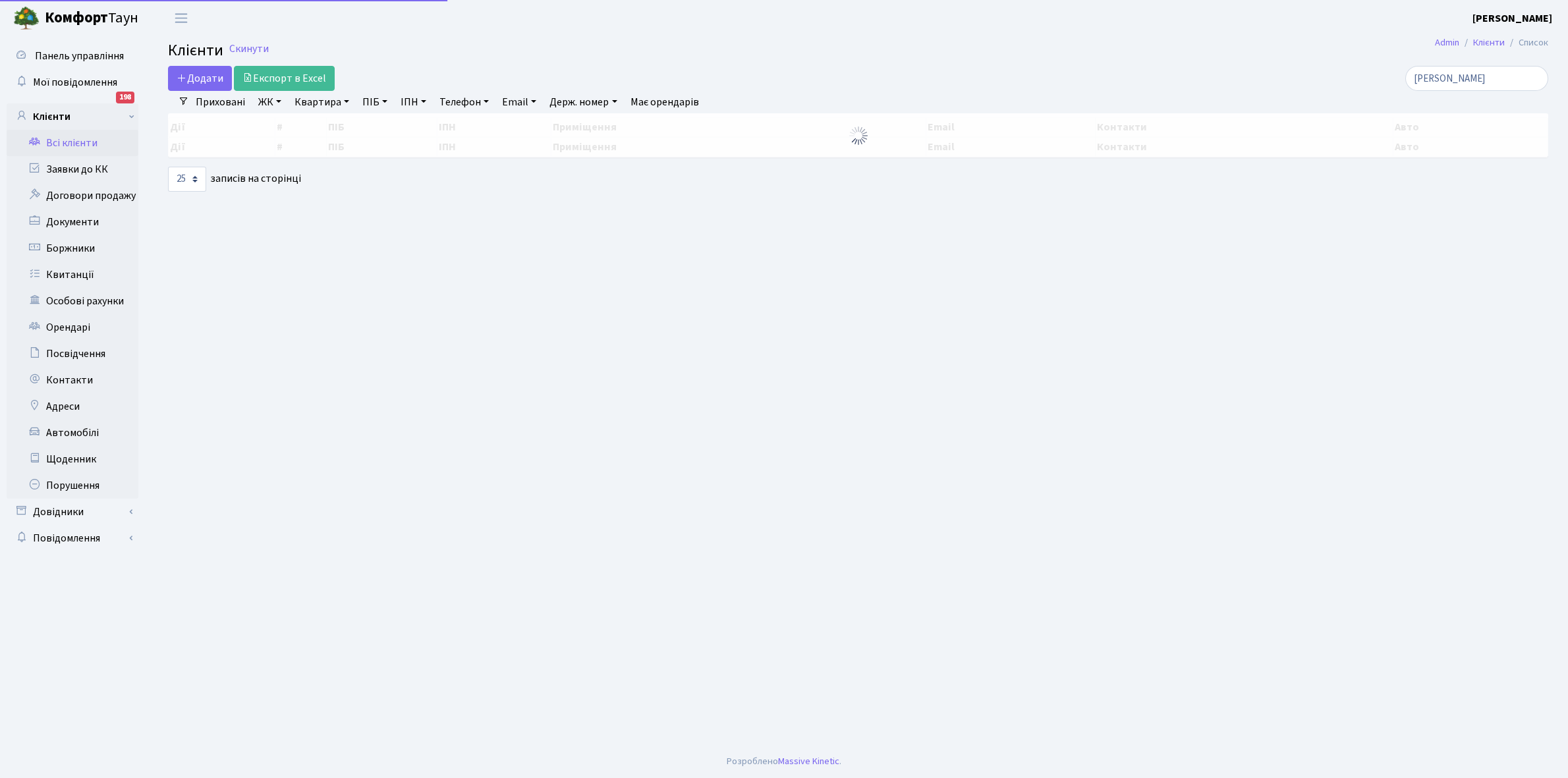
select select "25"
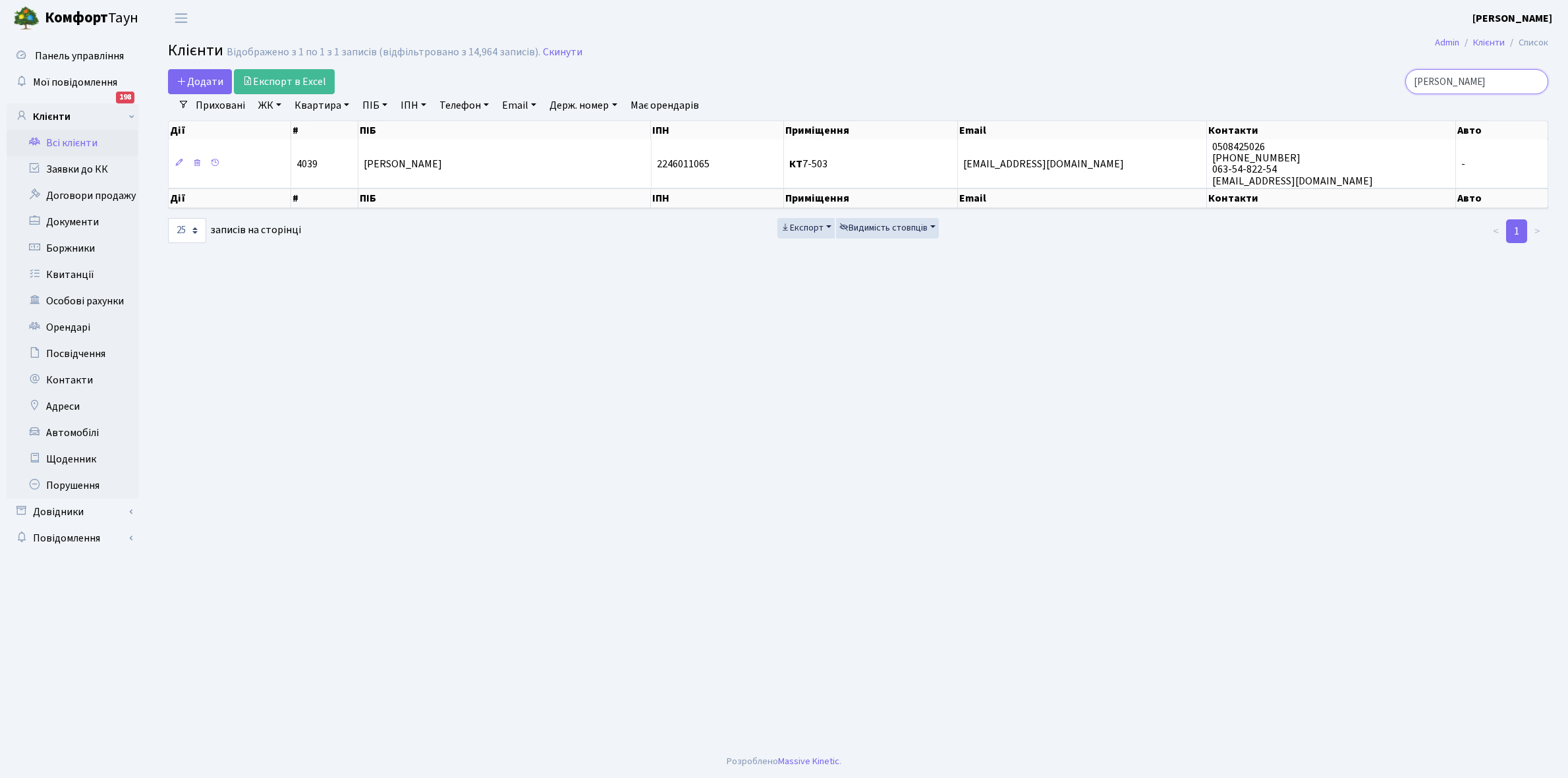
click at [1486, 81] on input "Брильова" at bounding box center [1476, 81] width 143 height 25
type input "Б"
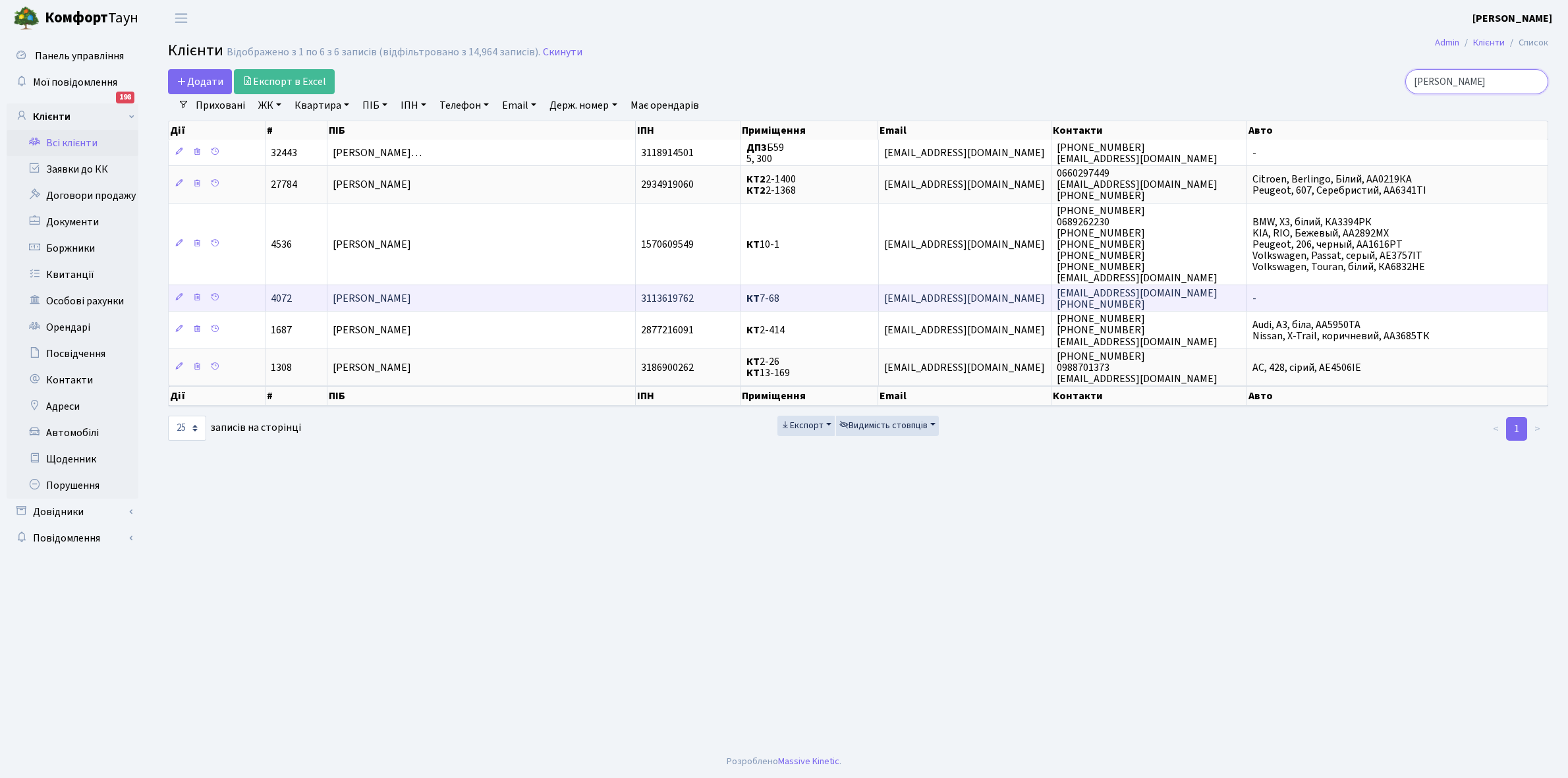
type input "Харчук"
click at [411, 300] on span "[PERSON_NAME]" at bounding box center [372, 298] width 79 height 14
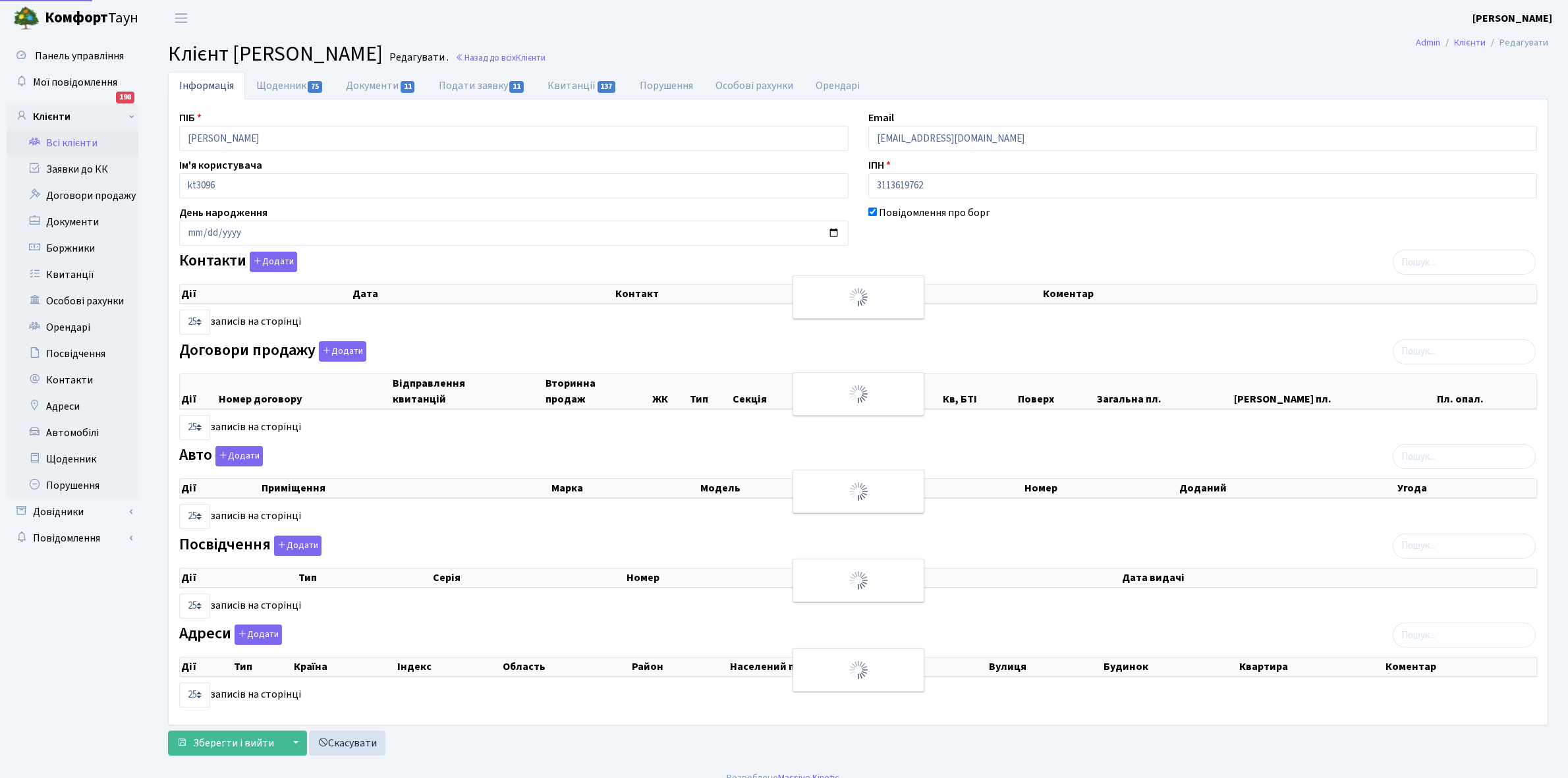
select select "25"
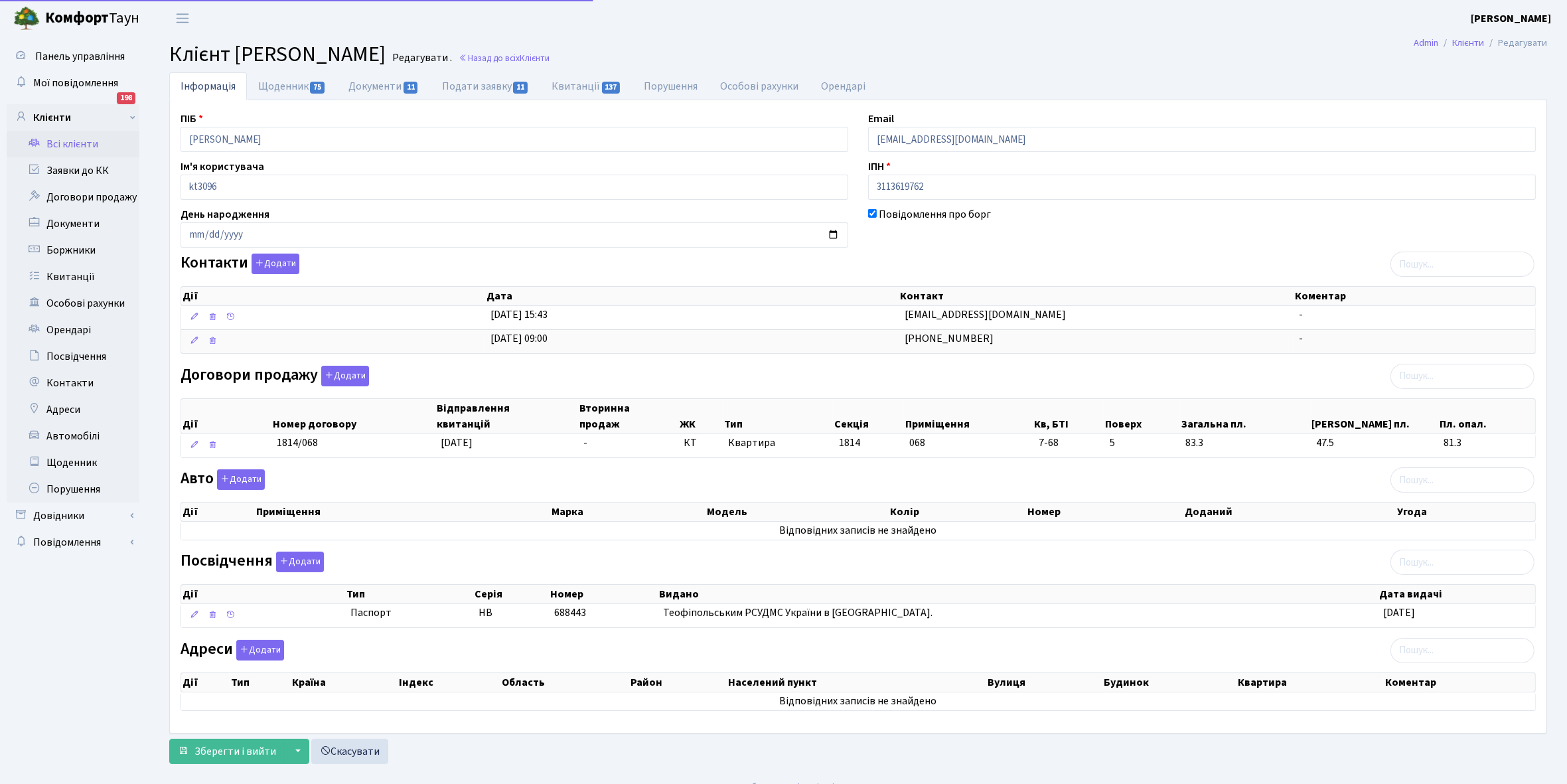
click at [278, 78] on link "Щоденник 75" at bounding box center [292, 86] width 90 height 28
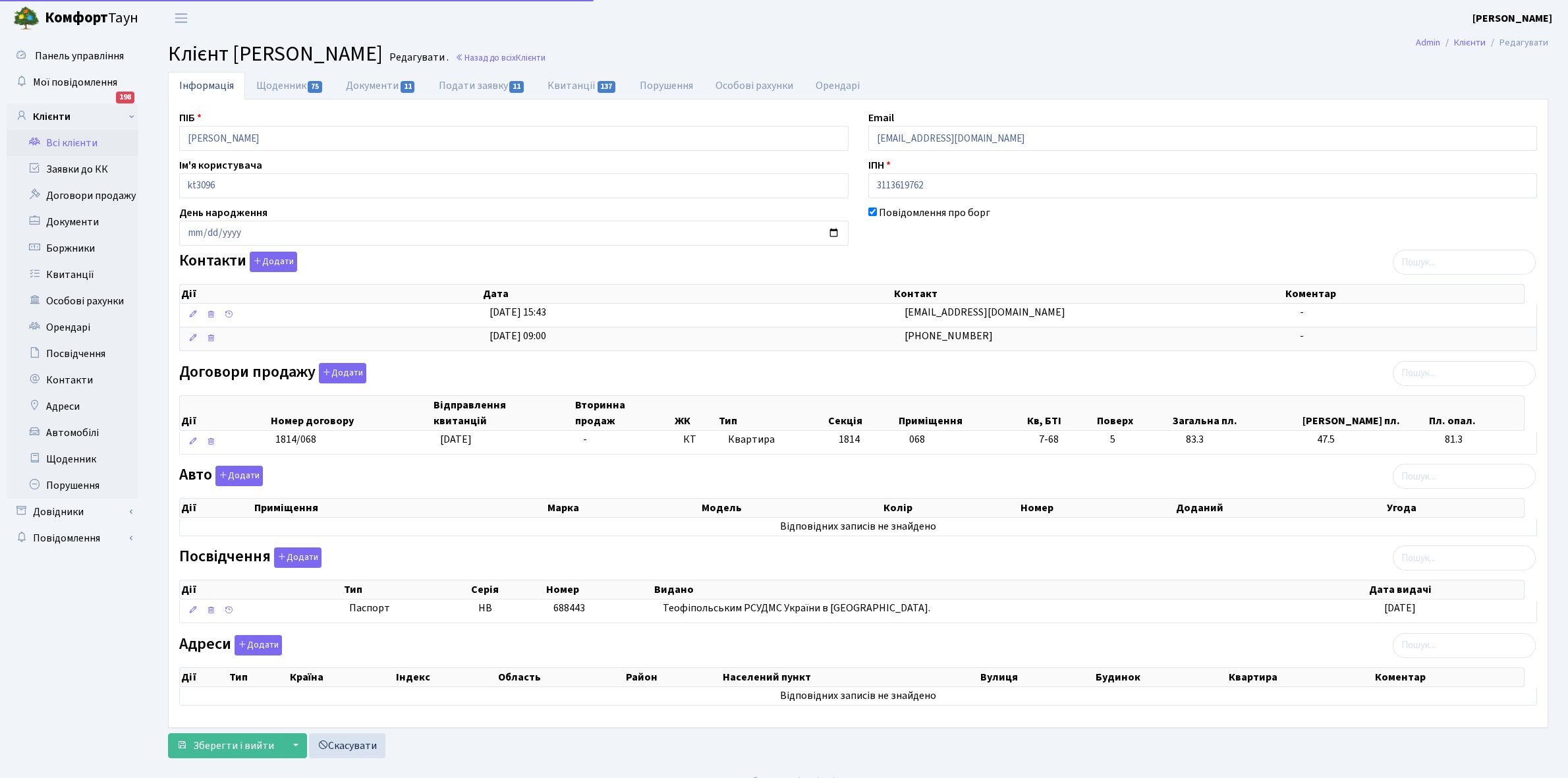
select select "25"
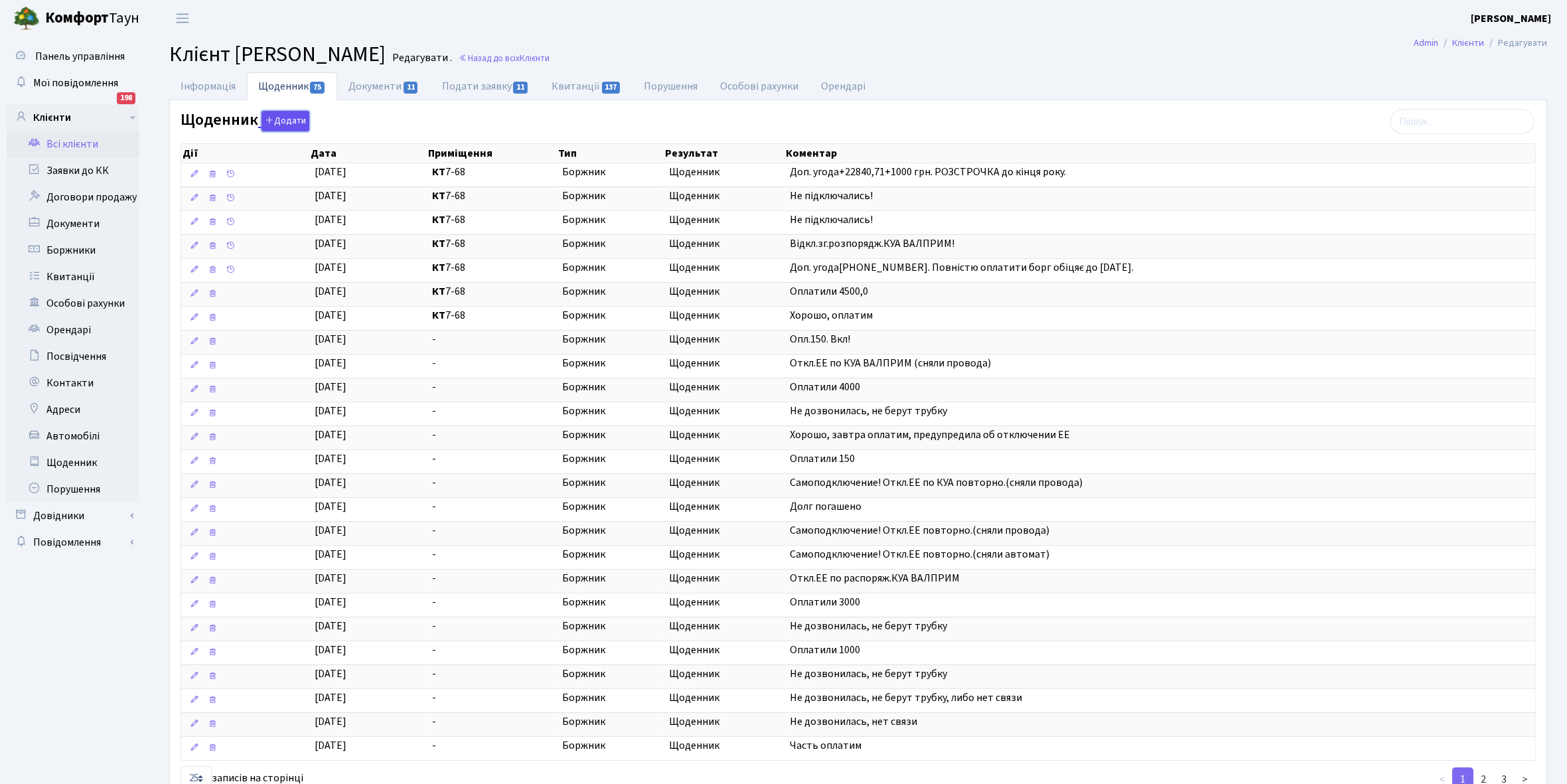
click at [282, 123] on button "Додати" at bounding box center [285, 121] width 48 height 20
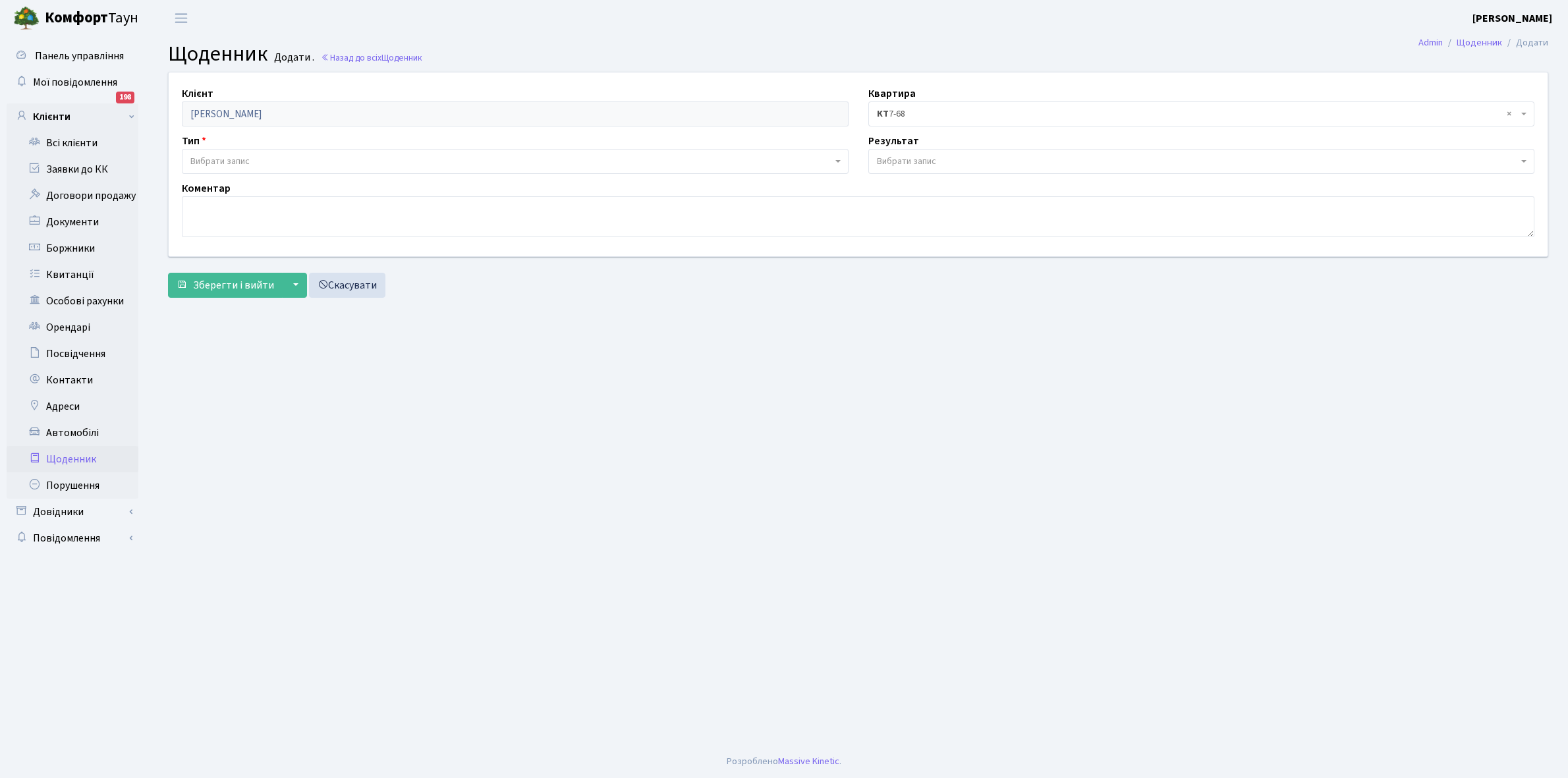
click at [238, 156] on span "Вибрати запис" at bounding box center [220, 161] width 60 height 13
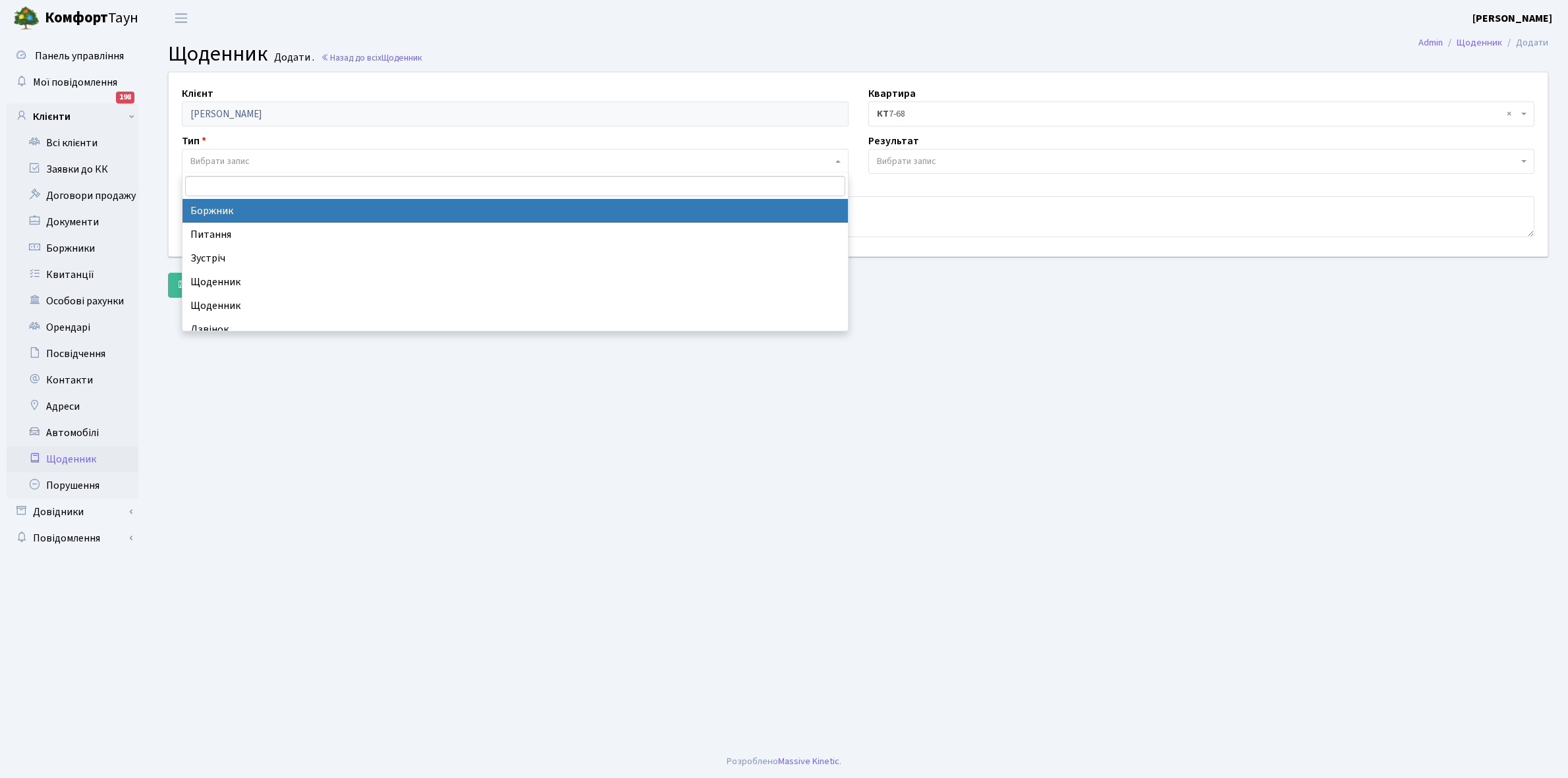
select select "189"
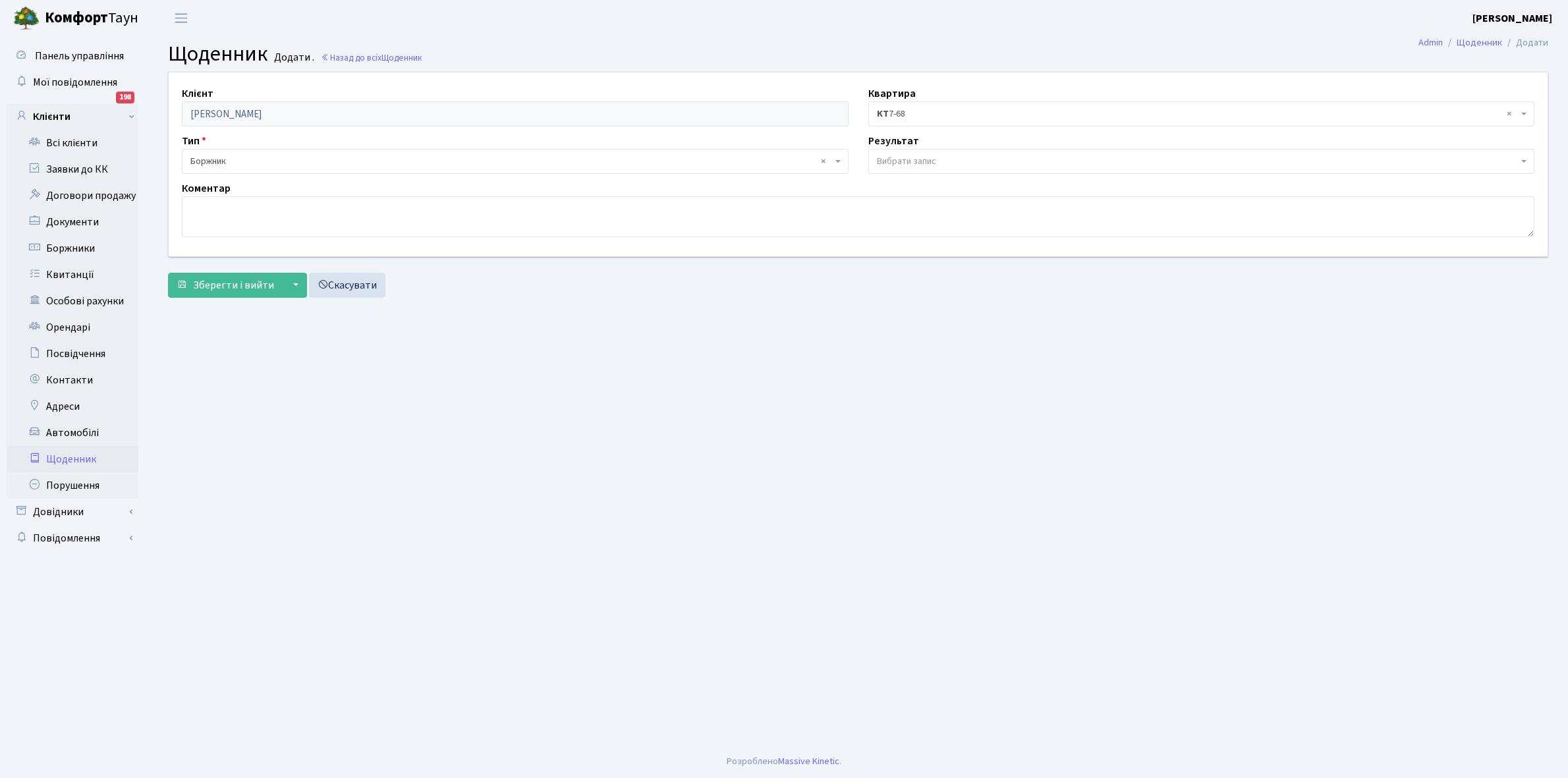
click at [906, 159] on span "Вибрати запис" at bounding box center [906, 161] width 60 height 13
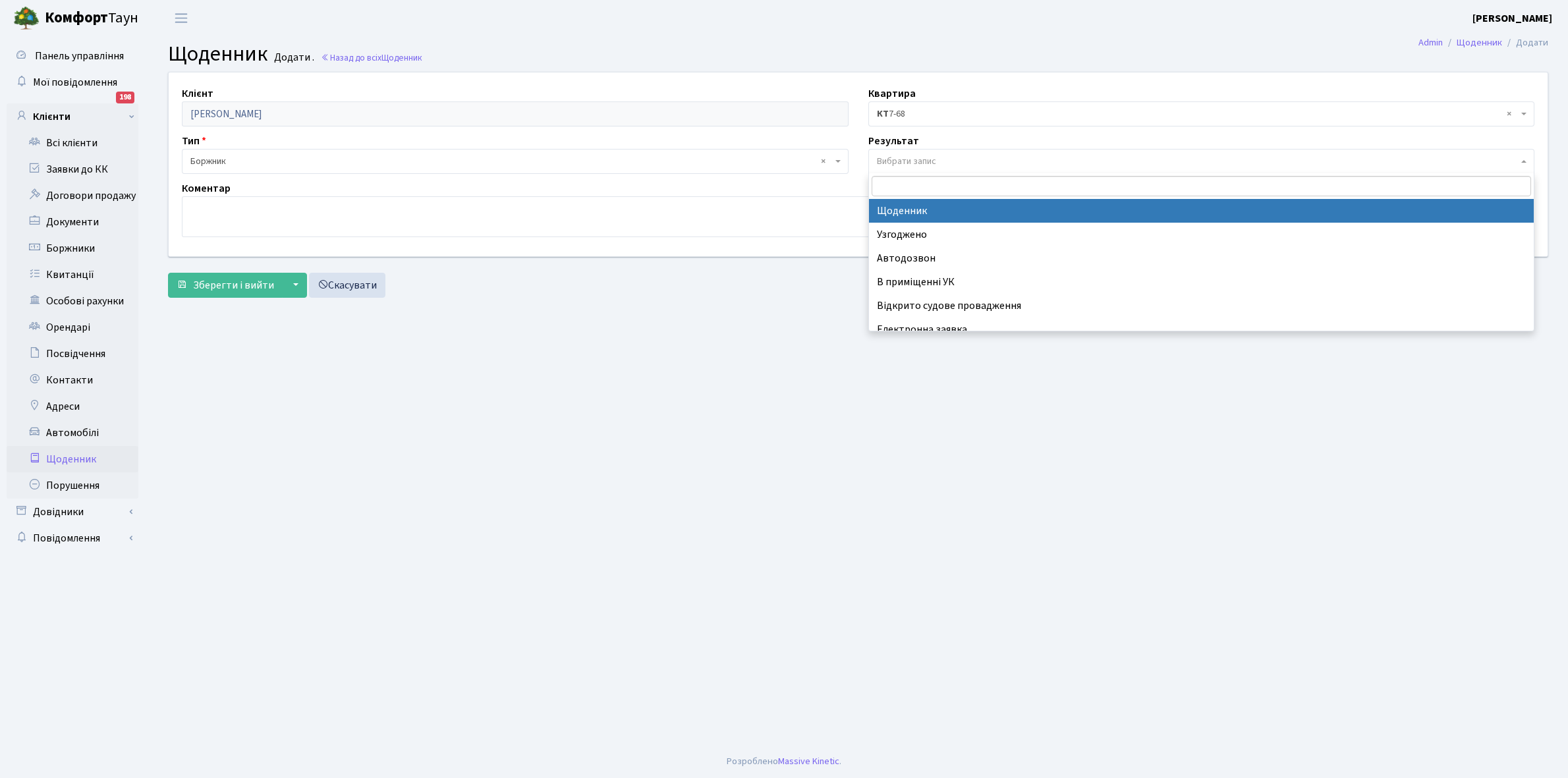
select select "14"
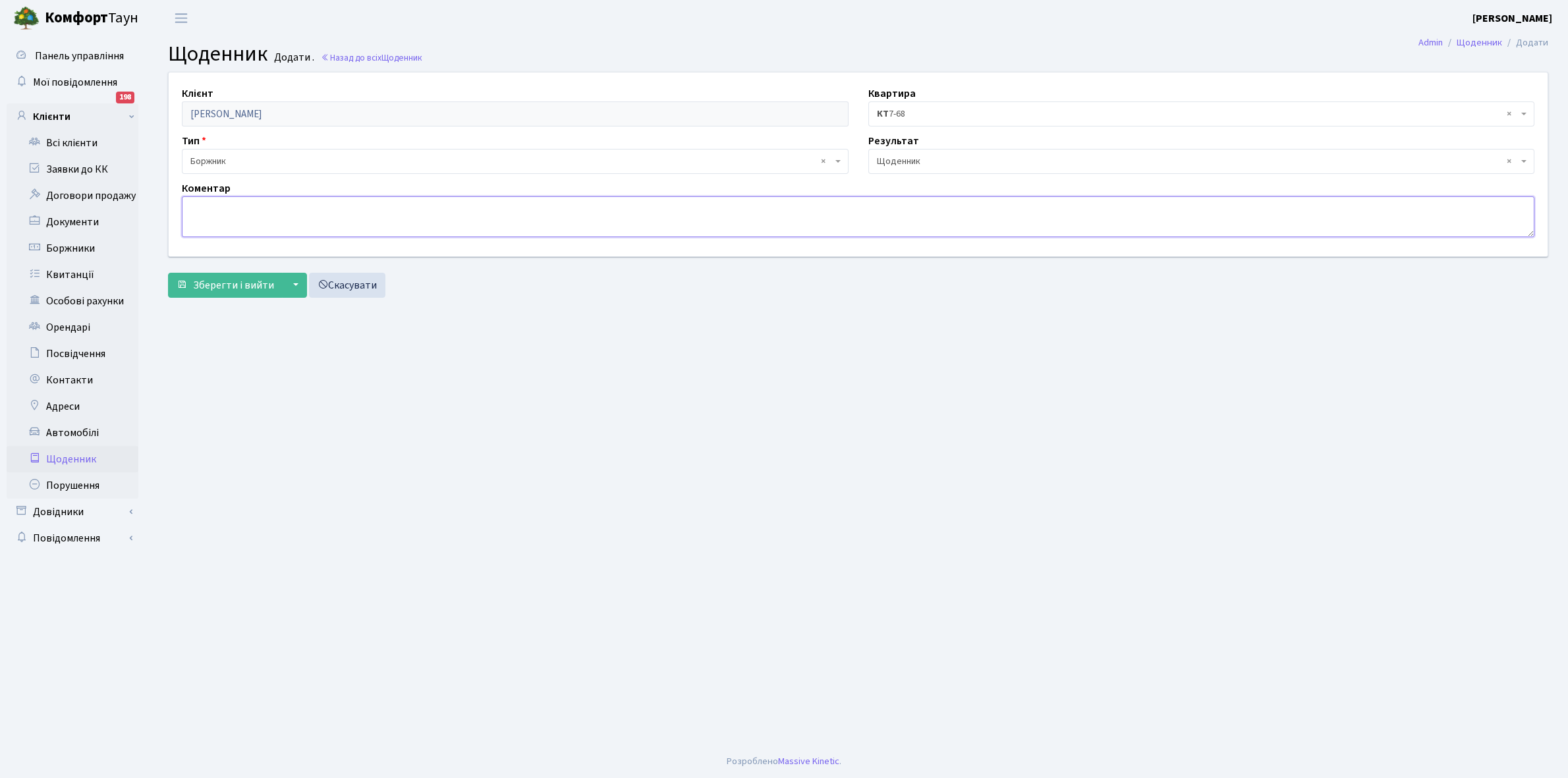
click at [196, 214] on textarea at bounding box center [857, 217] width 1353 height 41
paste textarea "Відкл.зг.розпорядж.КУА ВАЛПРИМ!"
type textarea "Відкл.зг.розпорядж.КУА ВАЛПРИМ -20994 кВт."
click at [230, 284] on span "Зберегти і вийти" at bounding box center [234, 284] width 81 height 14
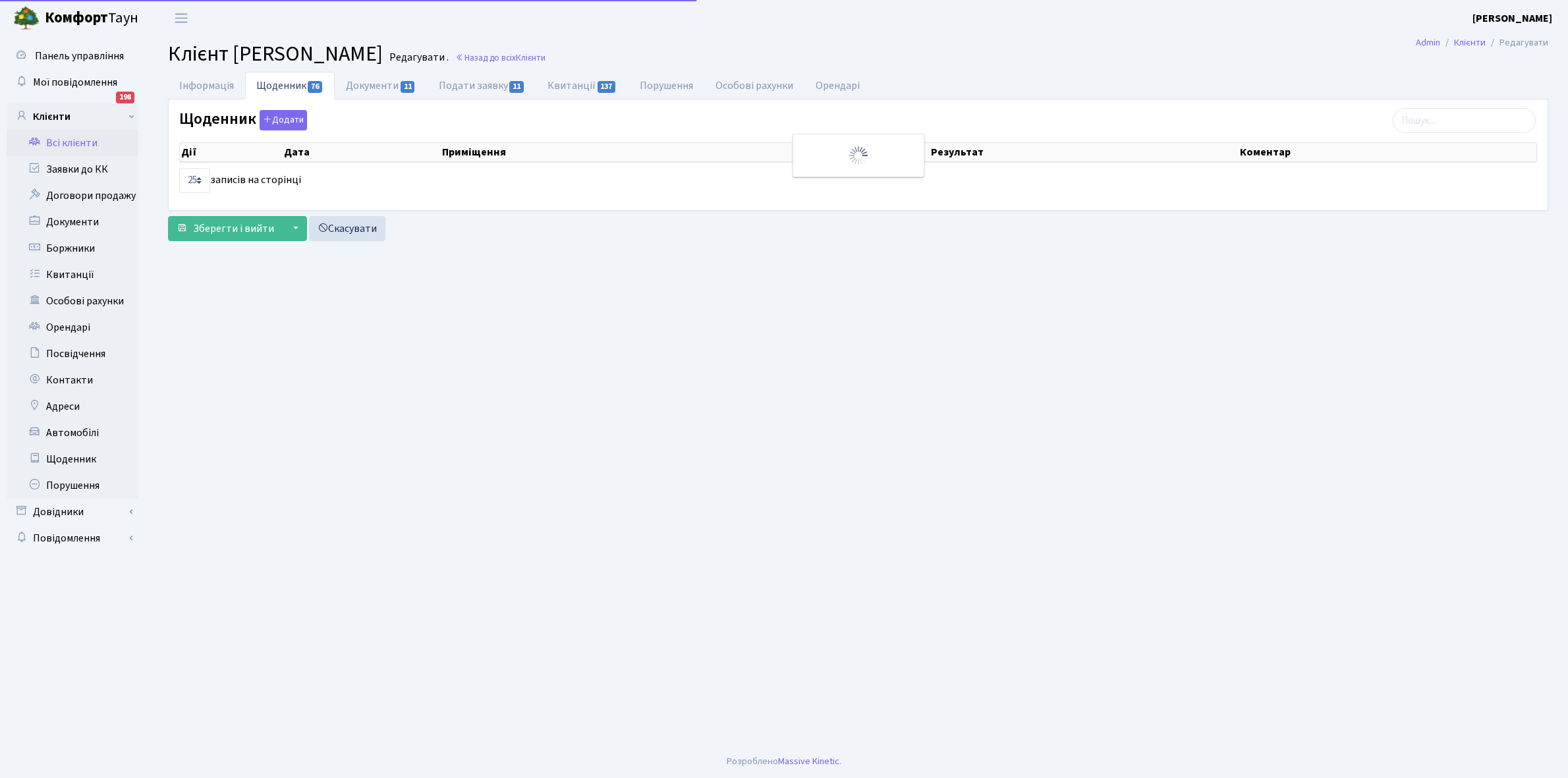
select select "25"
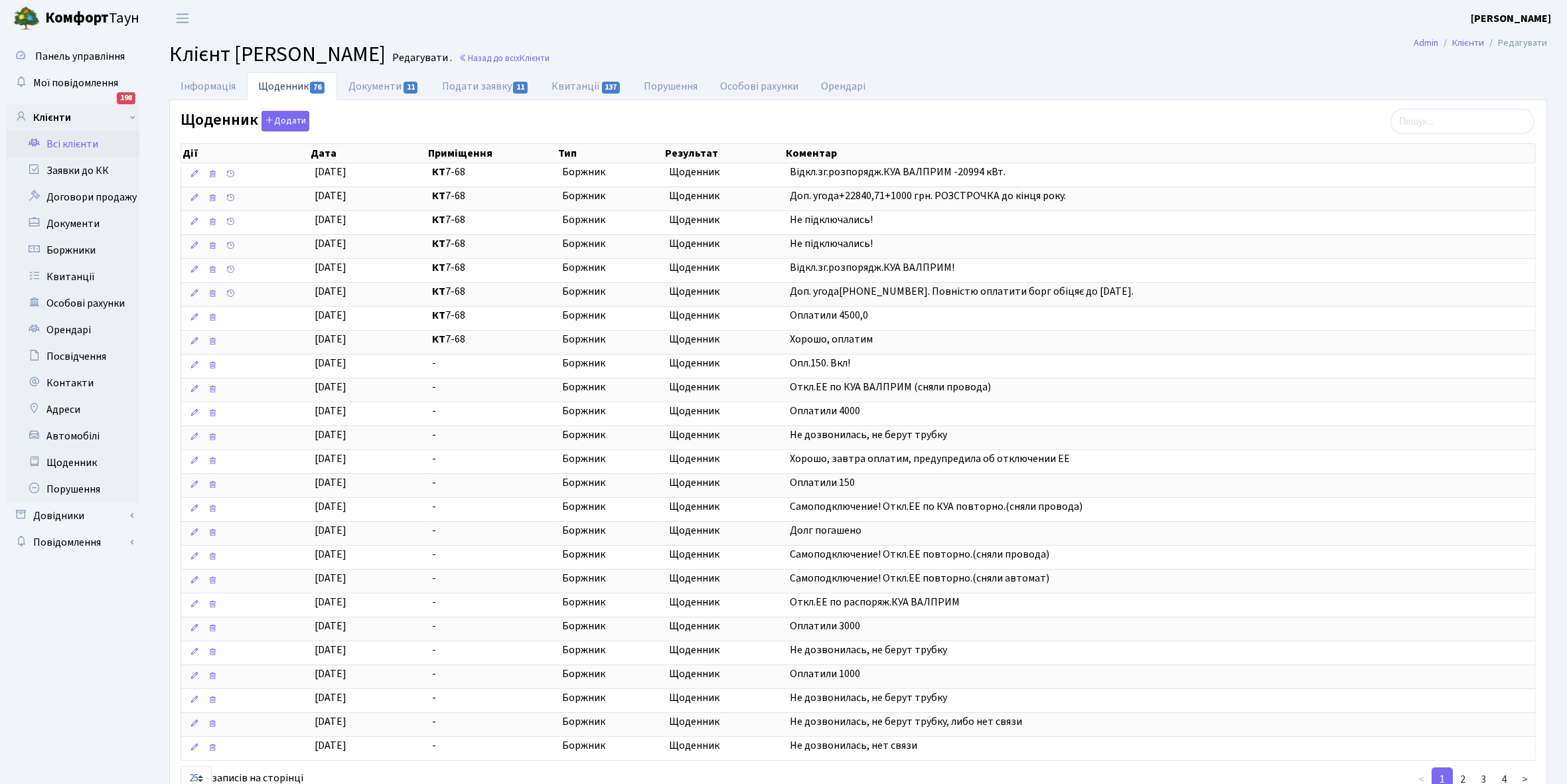
click at [81, 146] on link "Всі клієнти" at bounding box center [73, 144] width 133 height 27
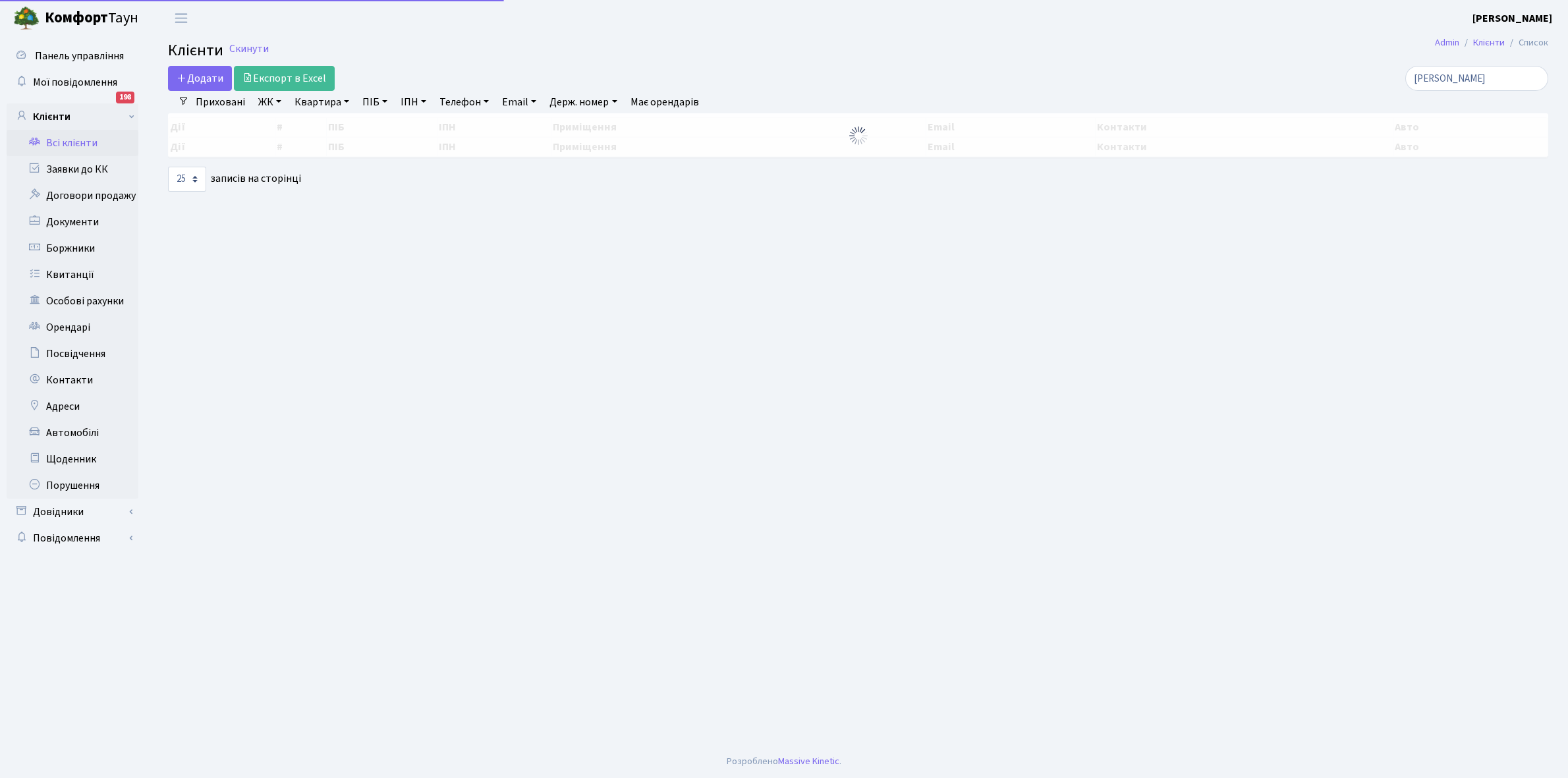
select select "25"
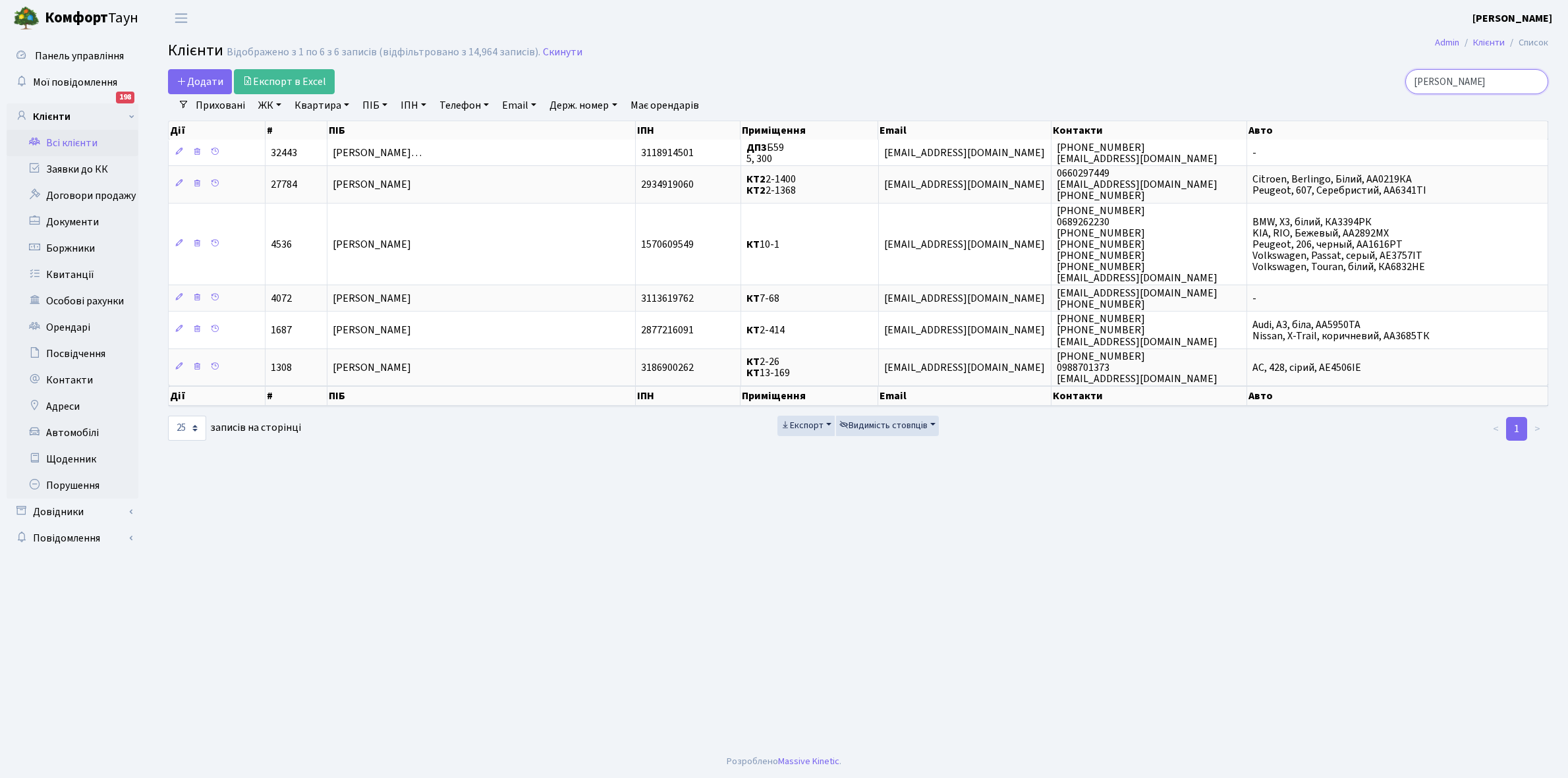
click at [1479, 84] on input "Харчук" at bounding box center [1476, 81] width 143 height 25
type input "Х"
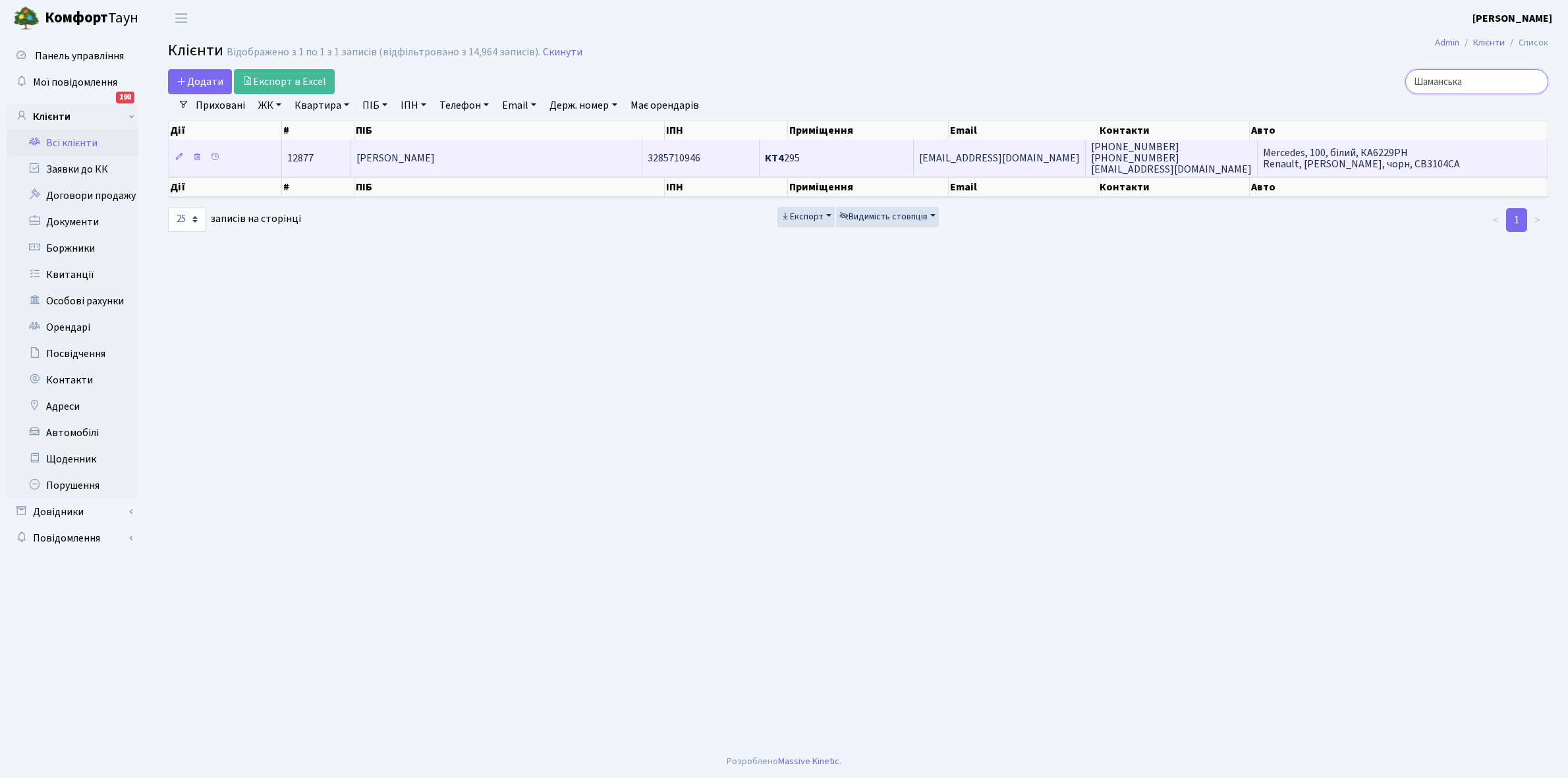
type input "Шаманська"
click at [564, 162] on td "[PERSON_NAME]" at bounding box center [496, 157] width 291 height 36
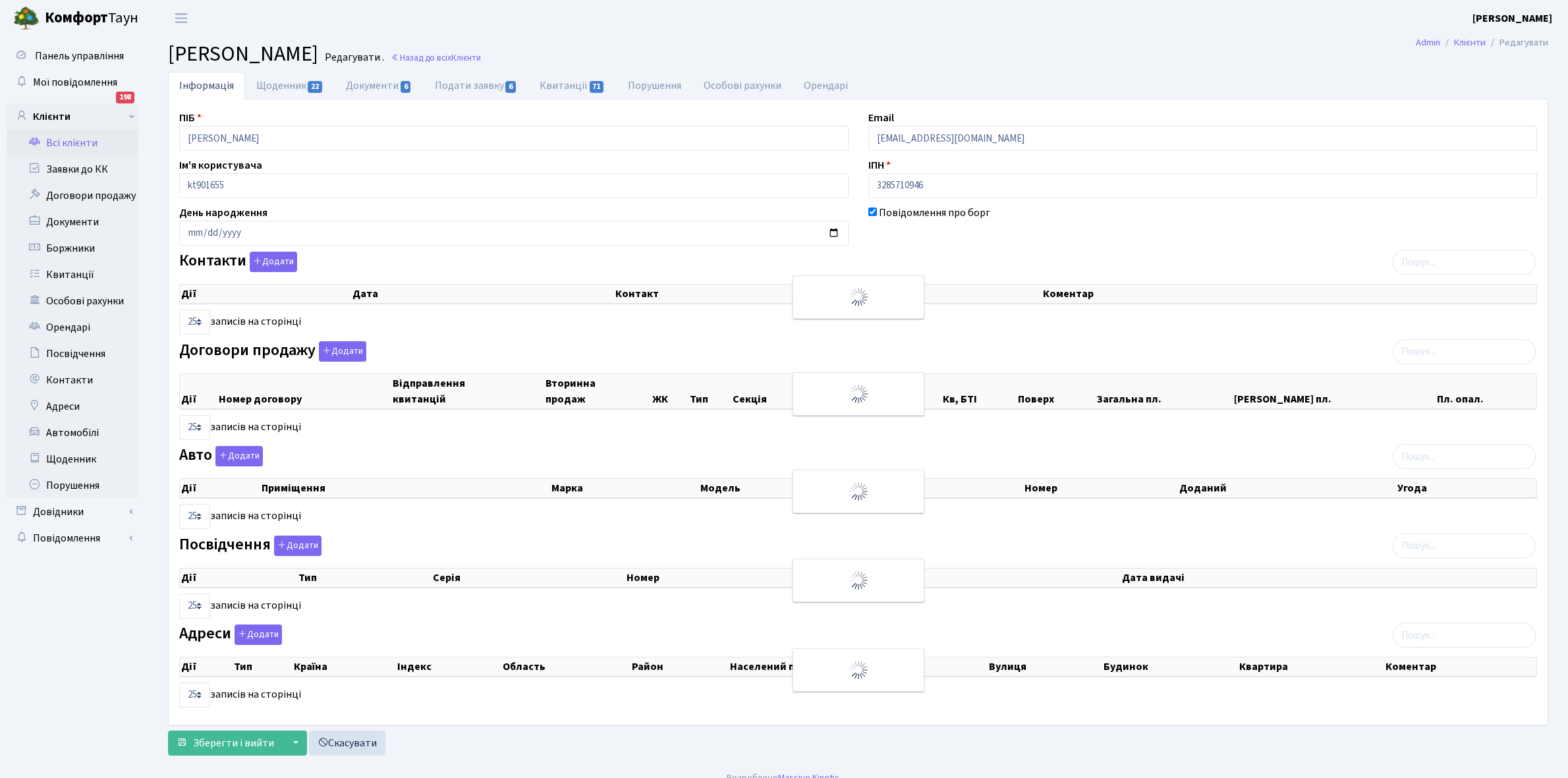
select select "25"
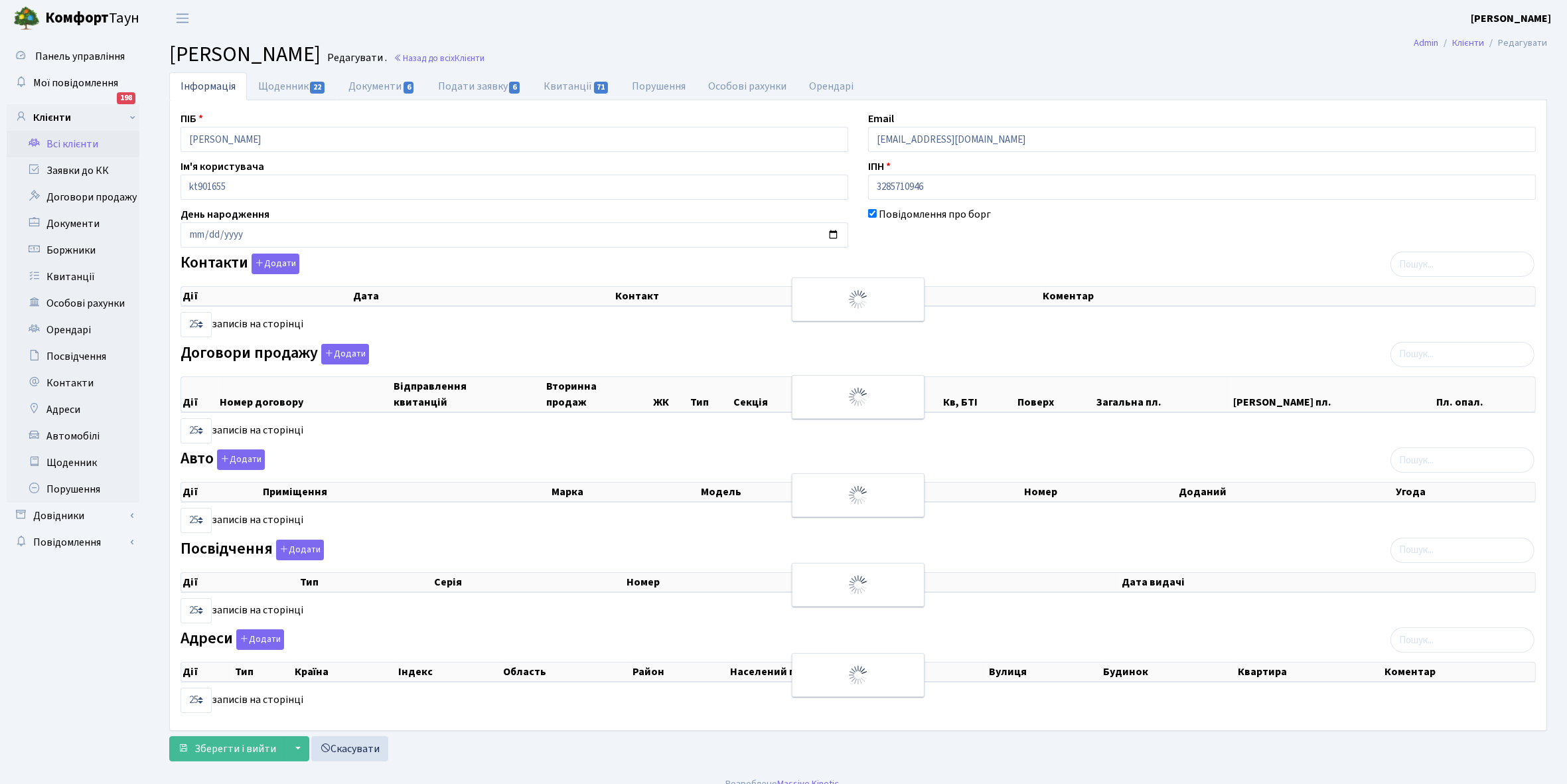
click at [265, 84] on link "Щоденник 22" at bounding box center [292, 86] width 90 height 28
select select "25"
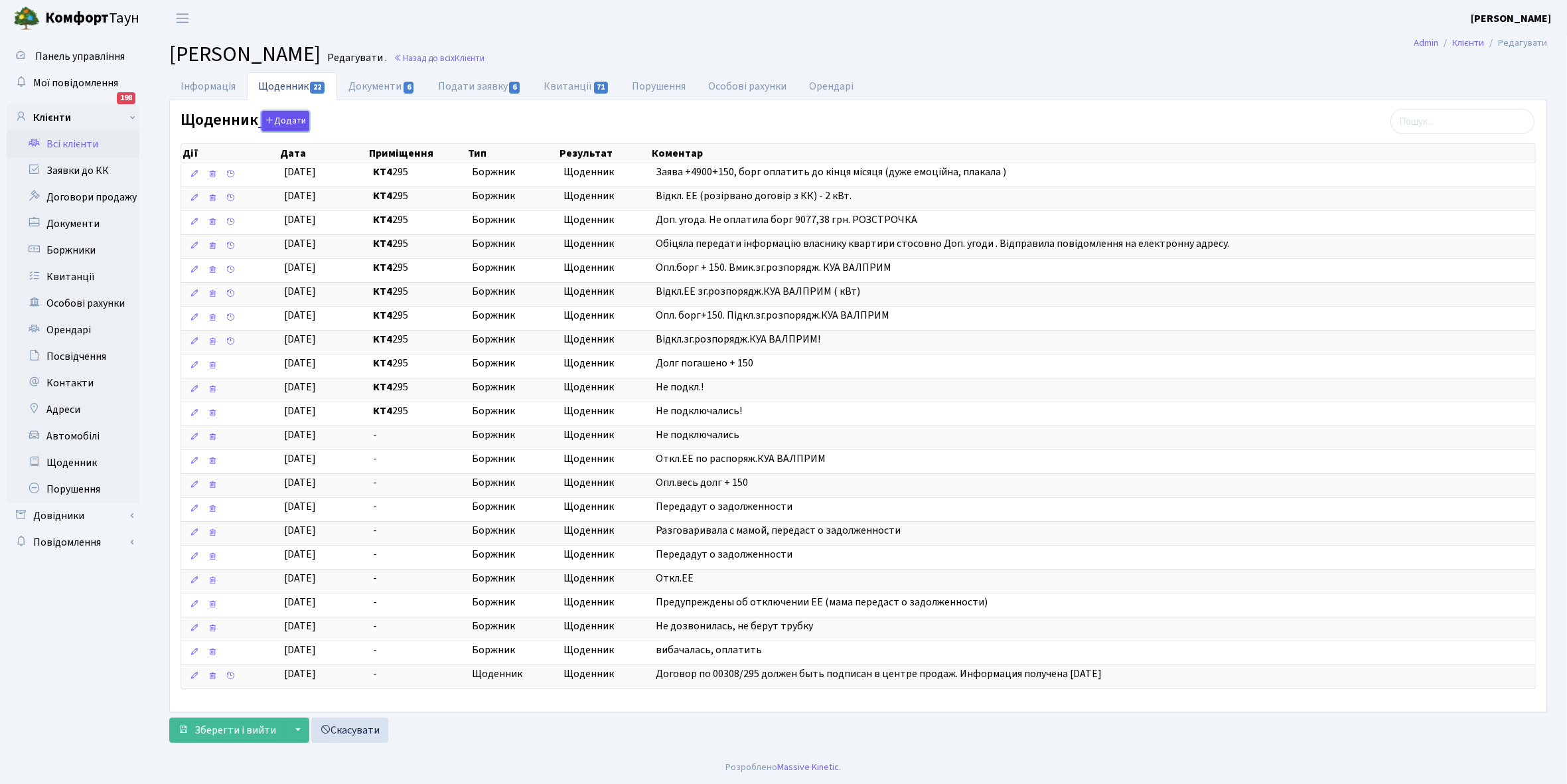
click at [283, 126] on button "Додати" at bounding box center [285, 121] width 48 height 20
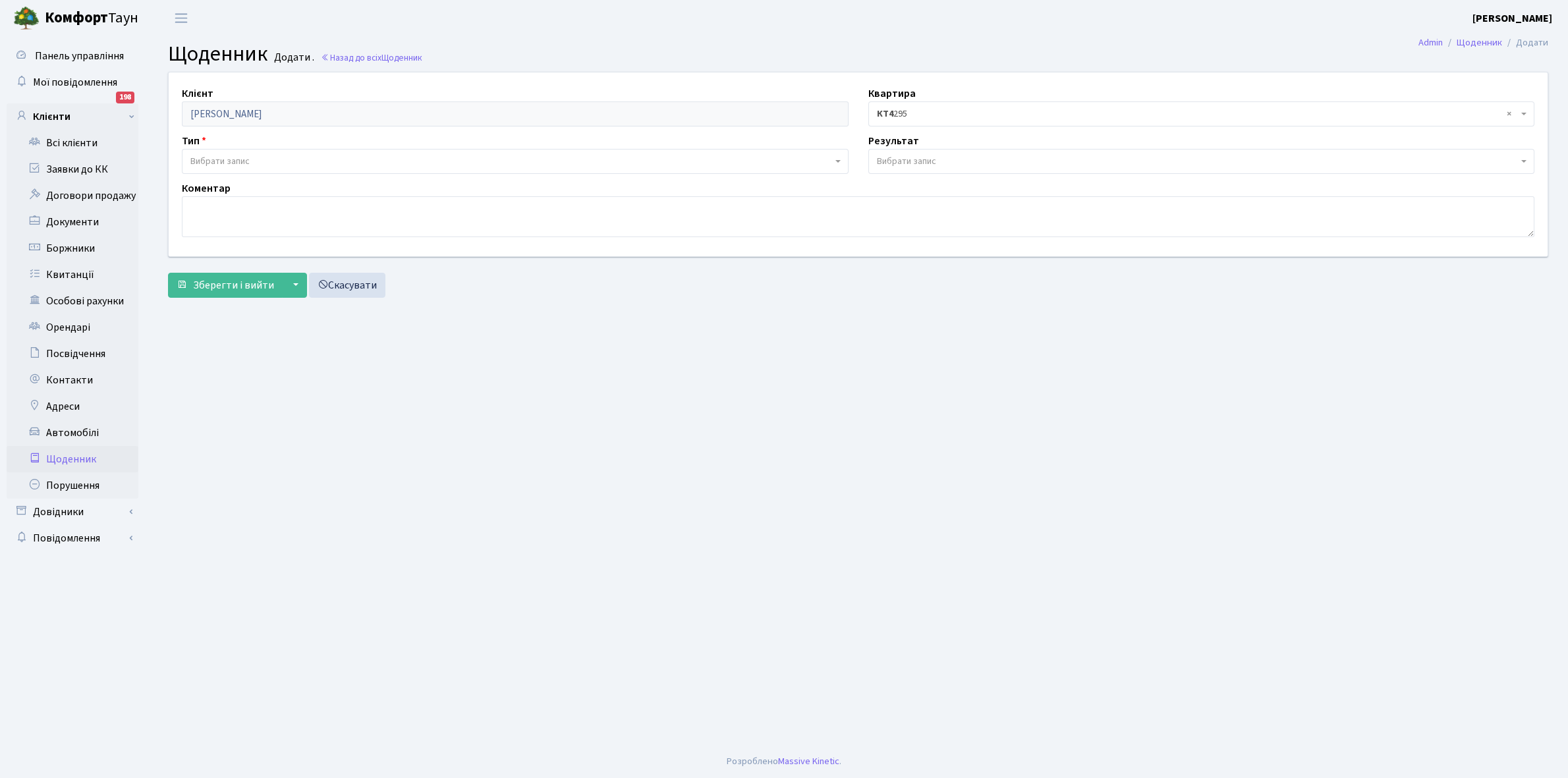
click at [254, 158] on span "Вибрати запис" at bounding box center [511, 161] width 641 height 13
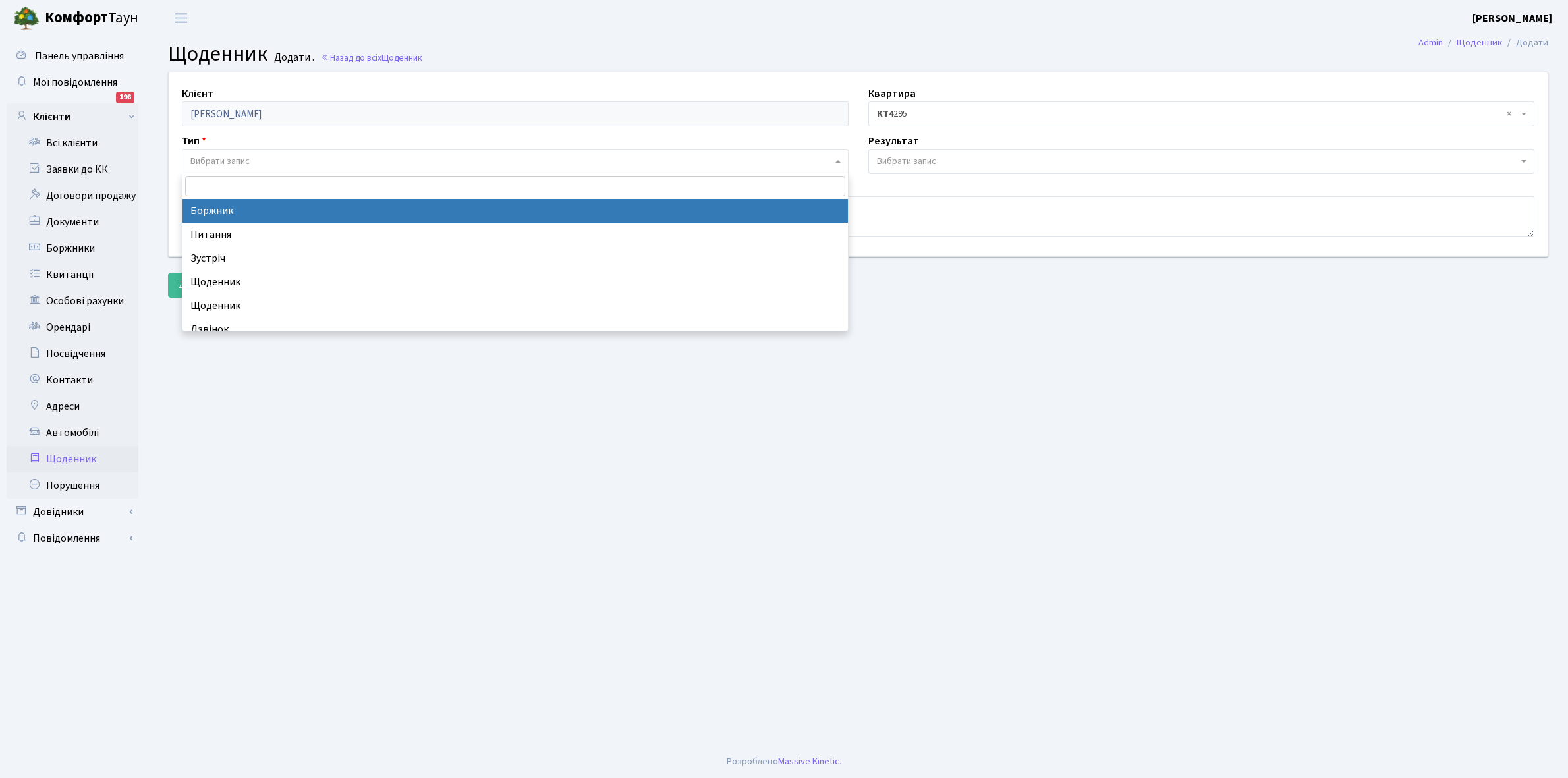
select select "189"
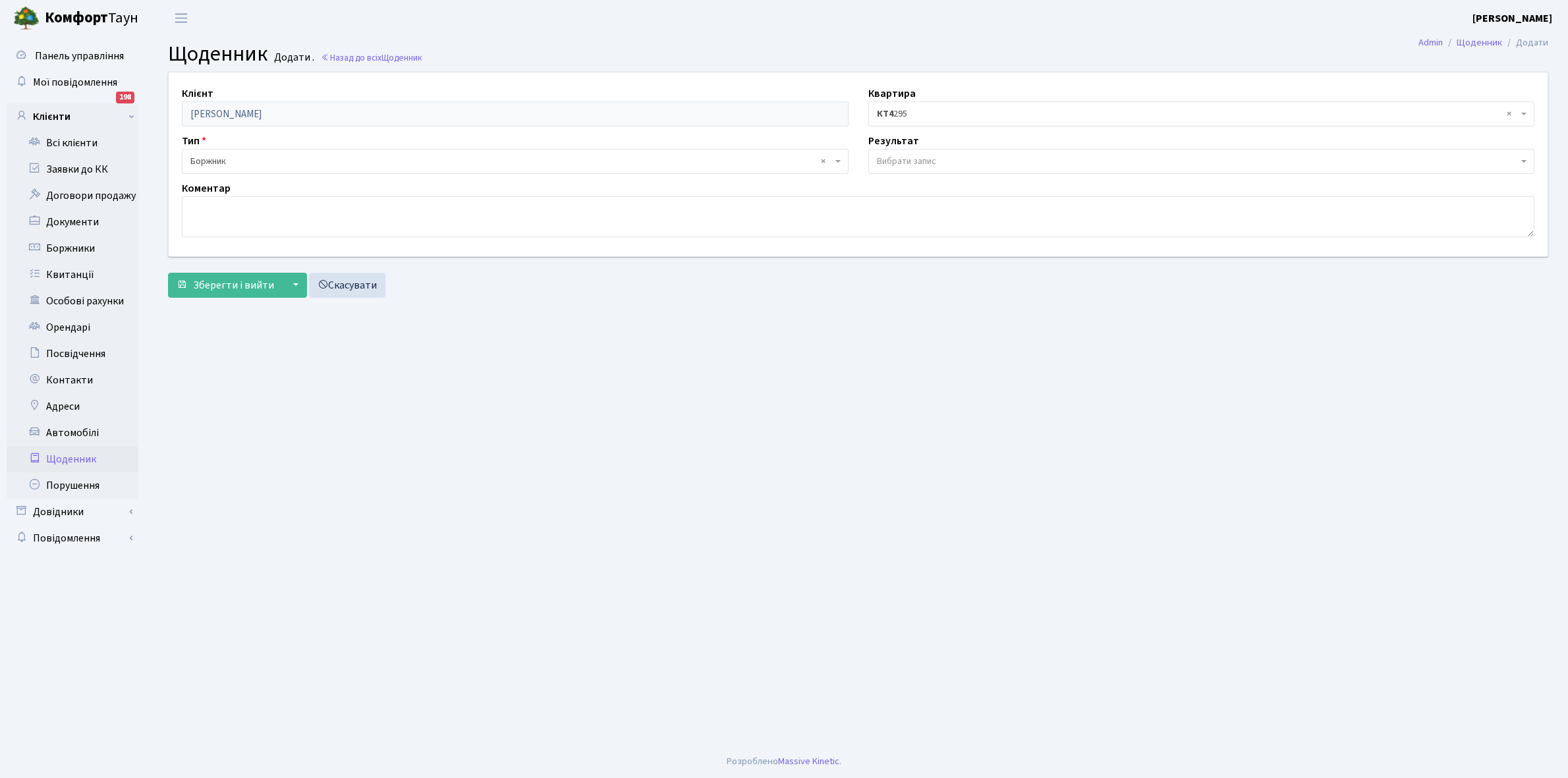
click at [944, 161] on span "Вибрати запис" at bounding box center [1197, 161] width 641 height 13
select select "14"
click at [206, 211] on textarea at bounding box center [857, 217] width 1353 height 41
paste textarea "Відкл.зг.розпорядж.КУА ВАЛПРИМ!"
type textarea "Відкл.зг.розпорядж.КУА ВАЛПРИМ -2 кВт."
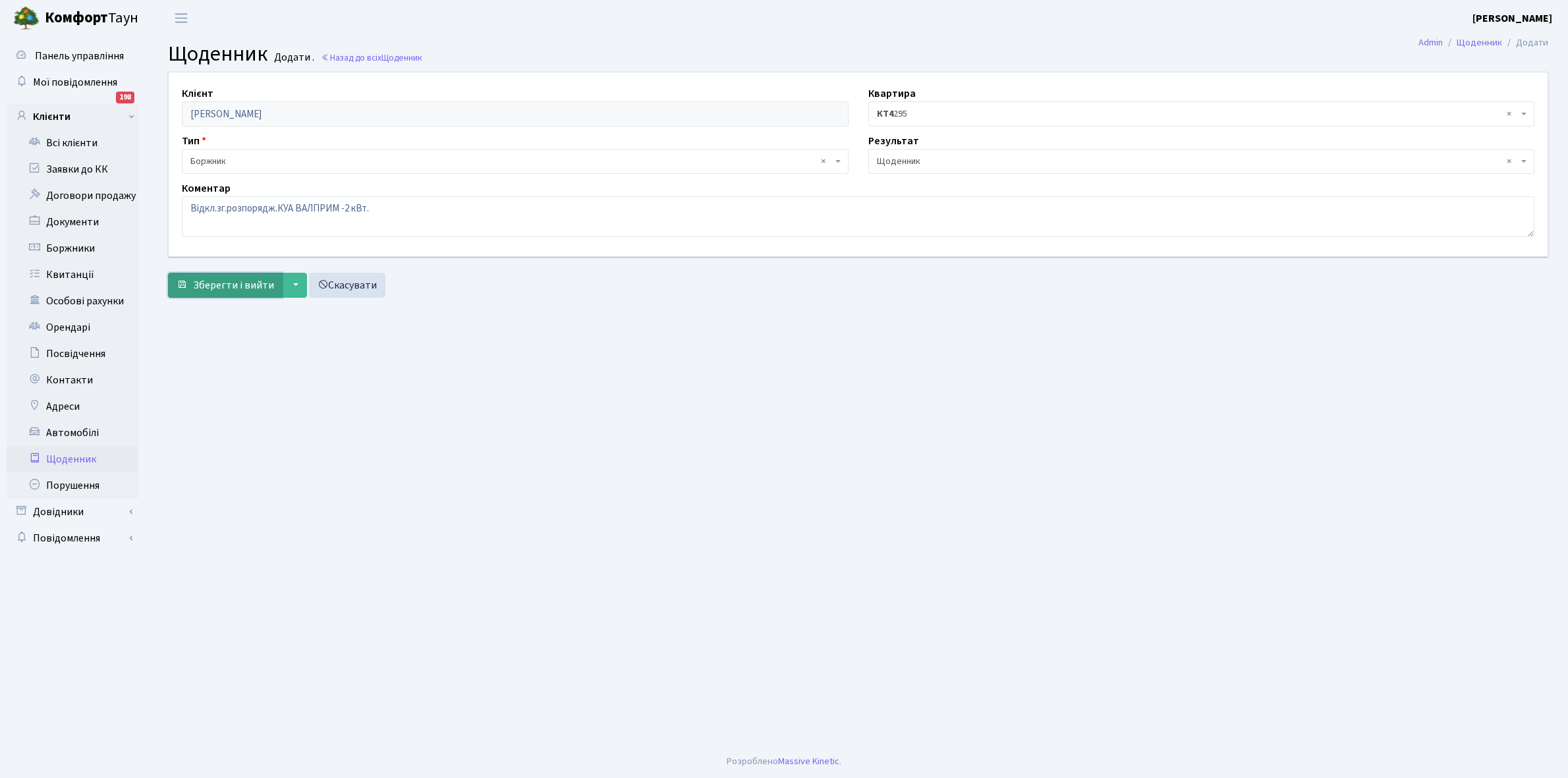
click at [238, 282] on span "Зберегти і вийти" at bounding box center [234, 284] width 81 height 14
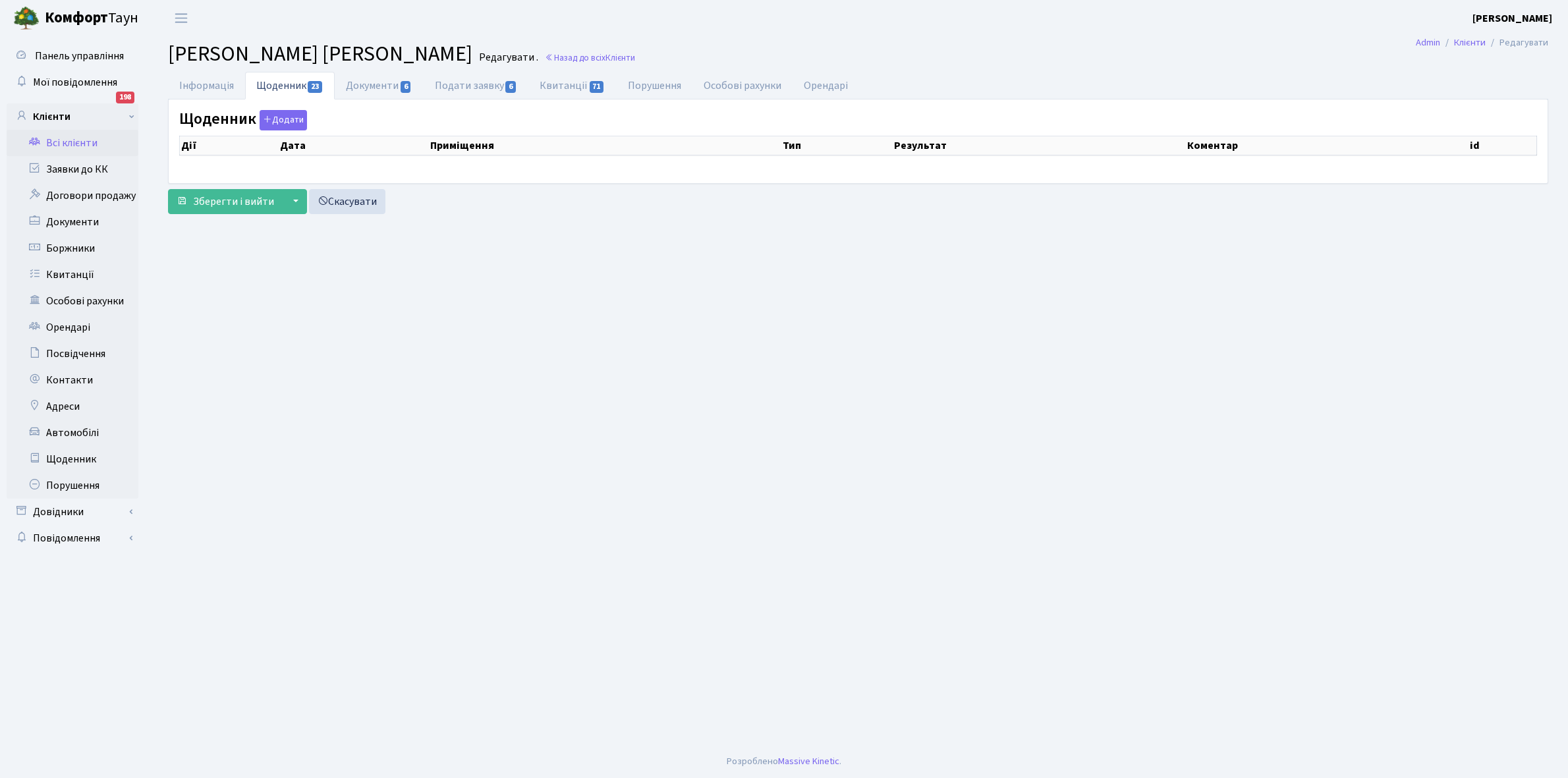
select select "25"
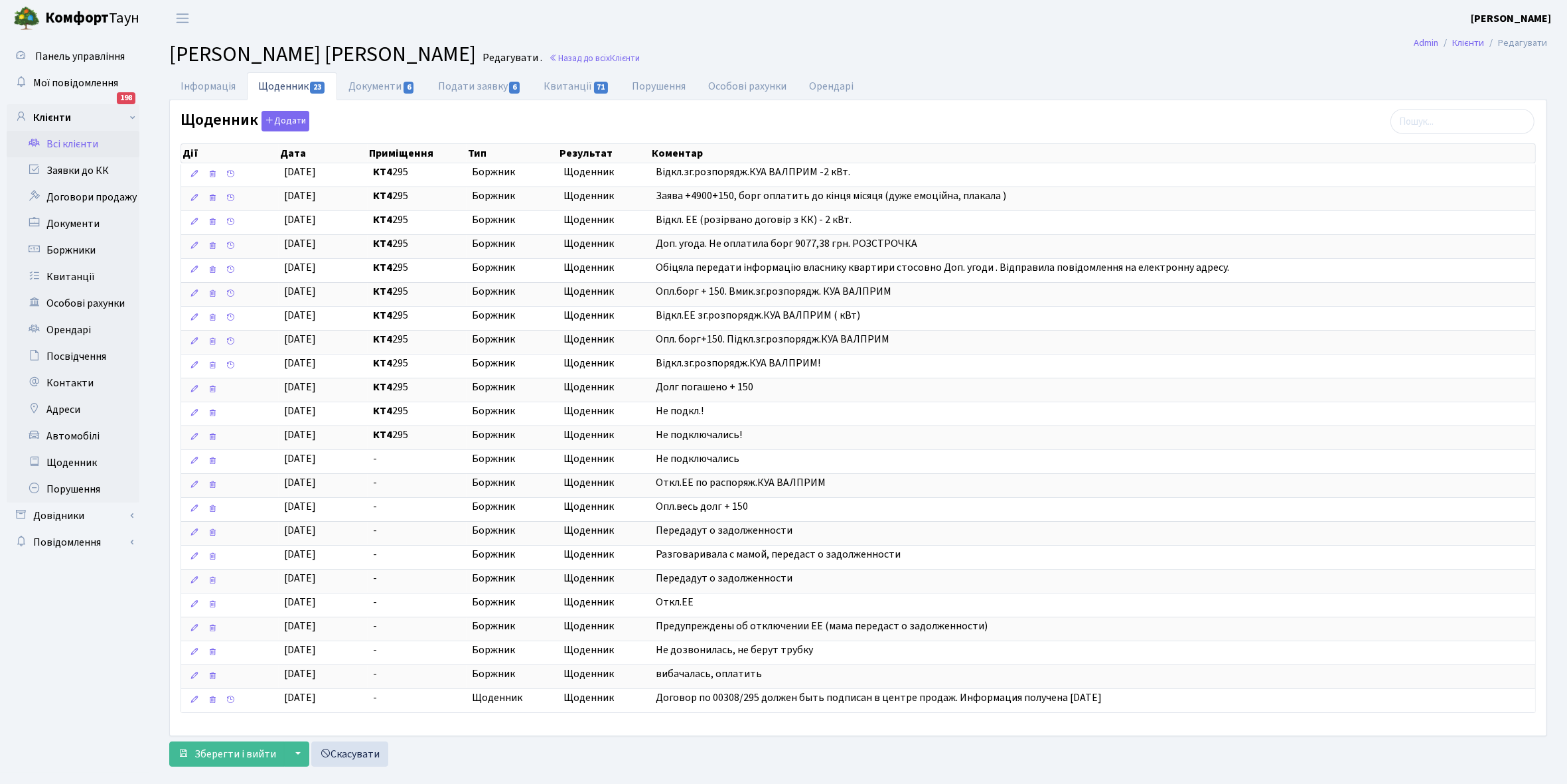
click at [74, 138] on link "Всі клієнти" at bounding box center [73, 144] width 133 height 27
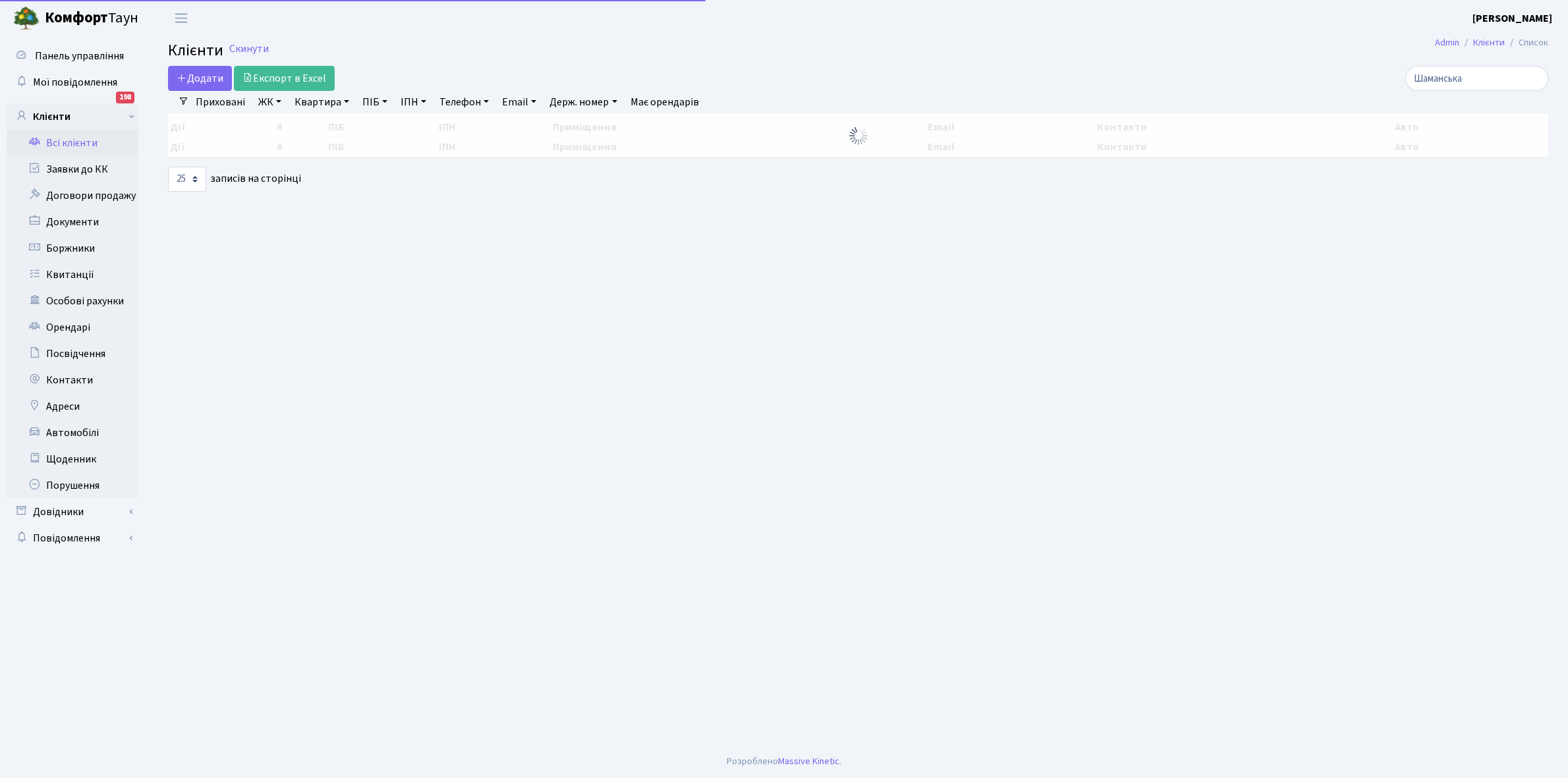
select select "25"
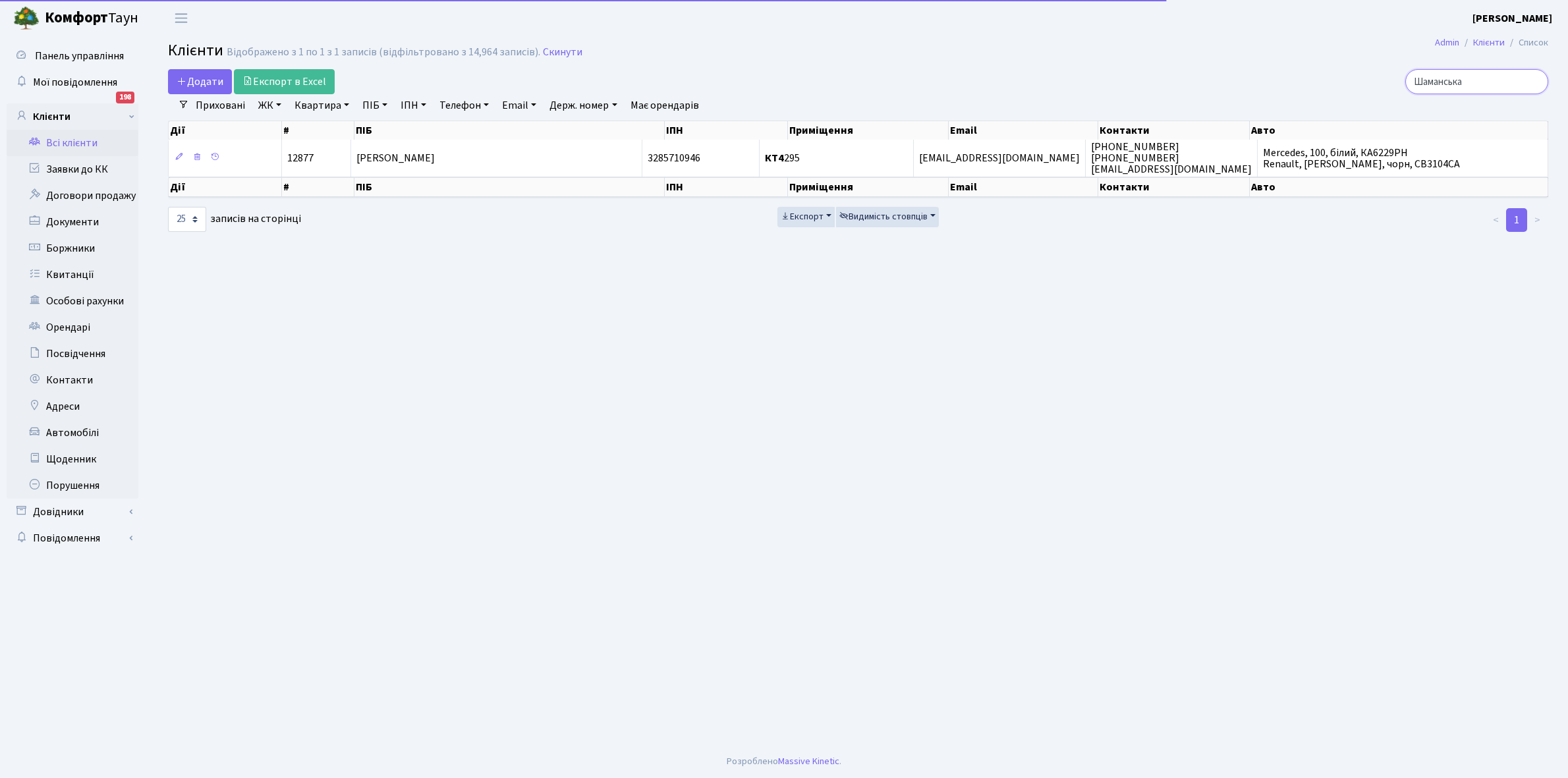
click at [1491, 83] on input "Шаманська" at bounding box center [1476, 81] width 143 height 25
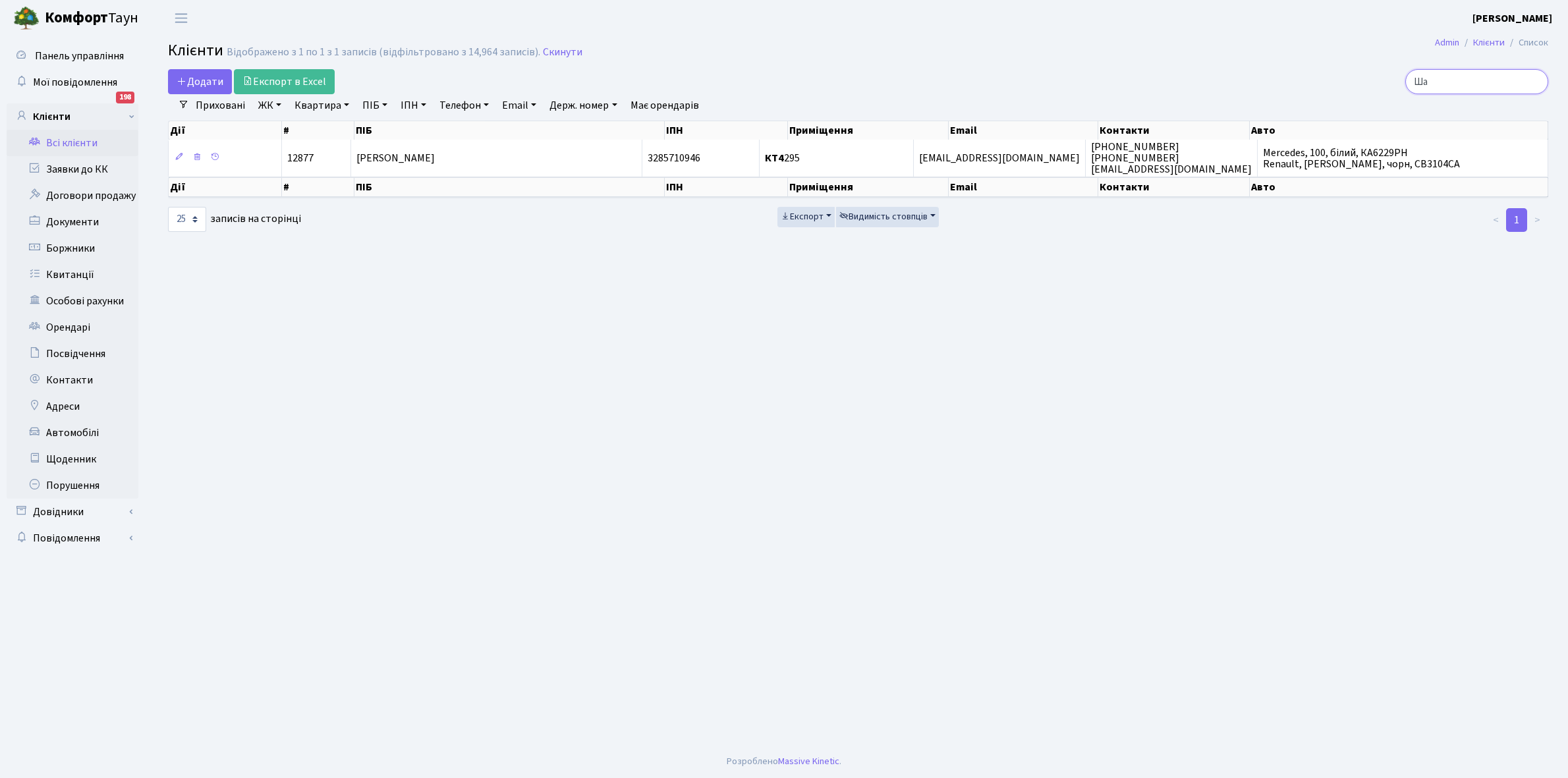
type input "Ш"
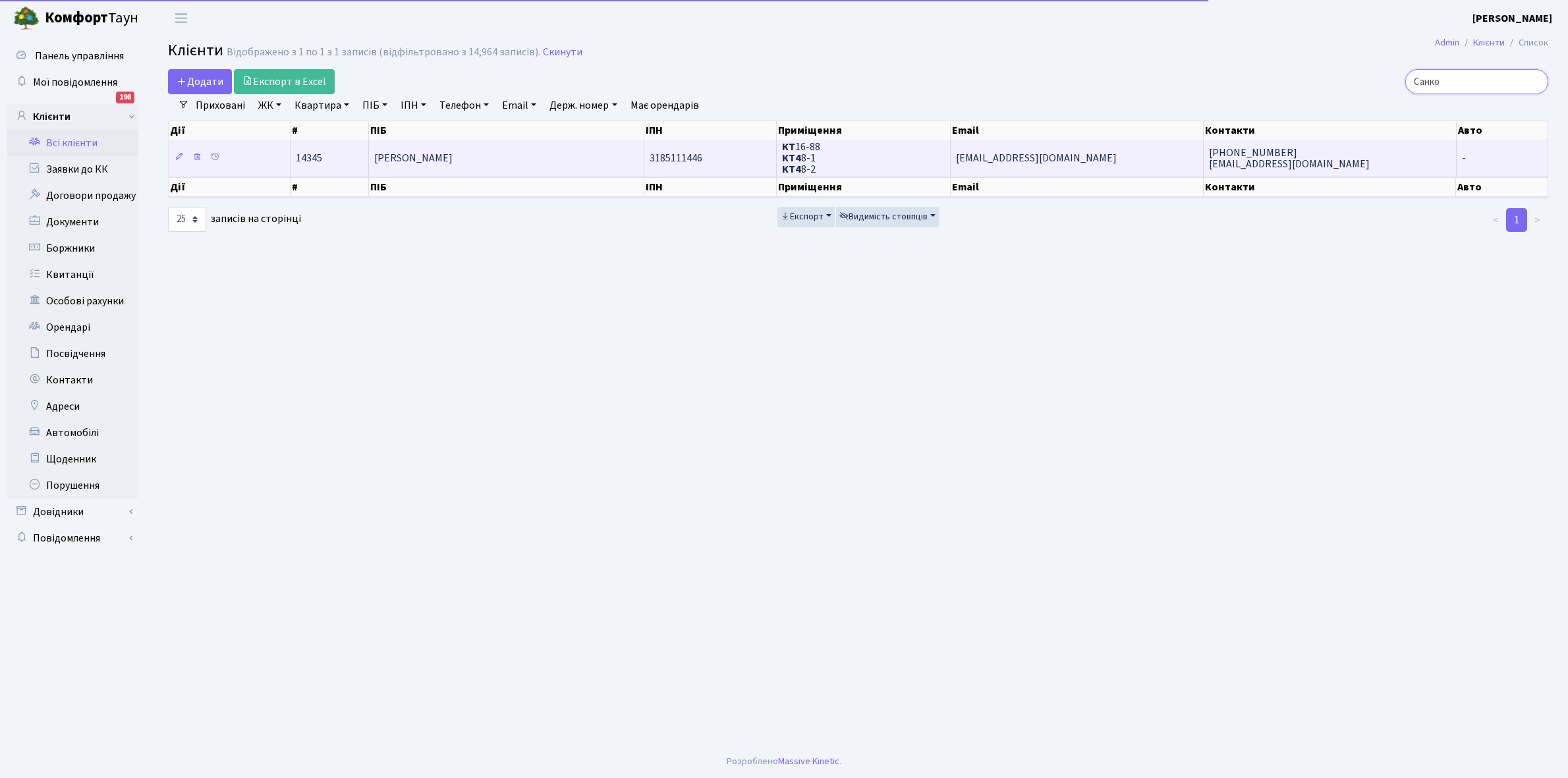
type input "Санко"
click at [534, 160] on td "[PERSON_NAME]" at bounding box center [507, 157] width 276 height 36
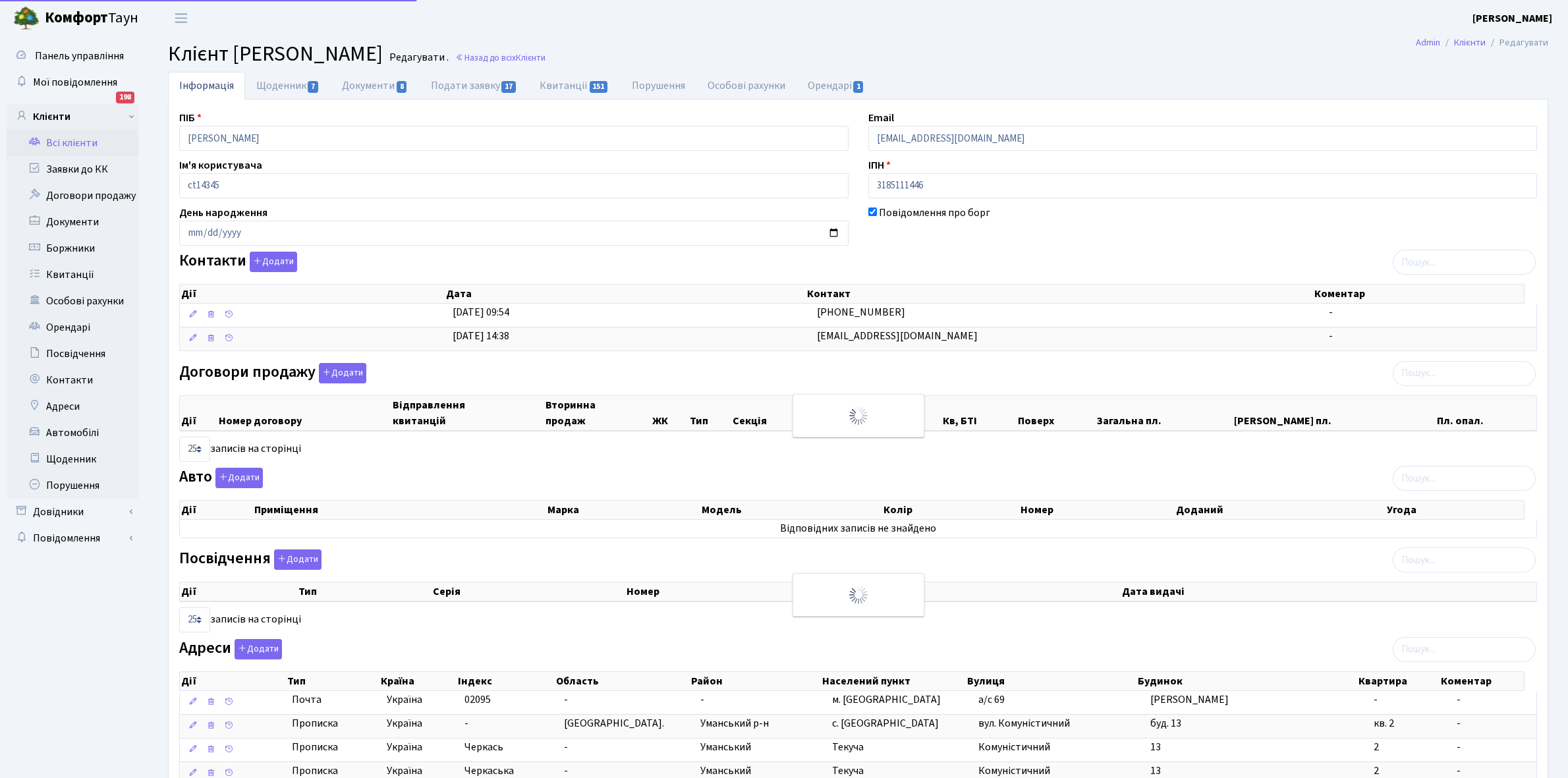
select select "25"
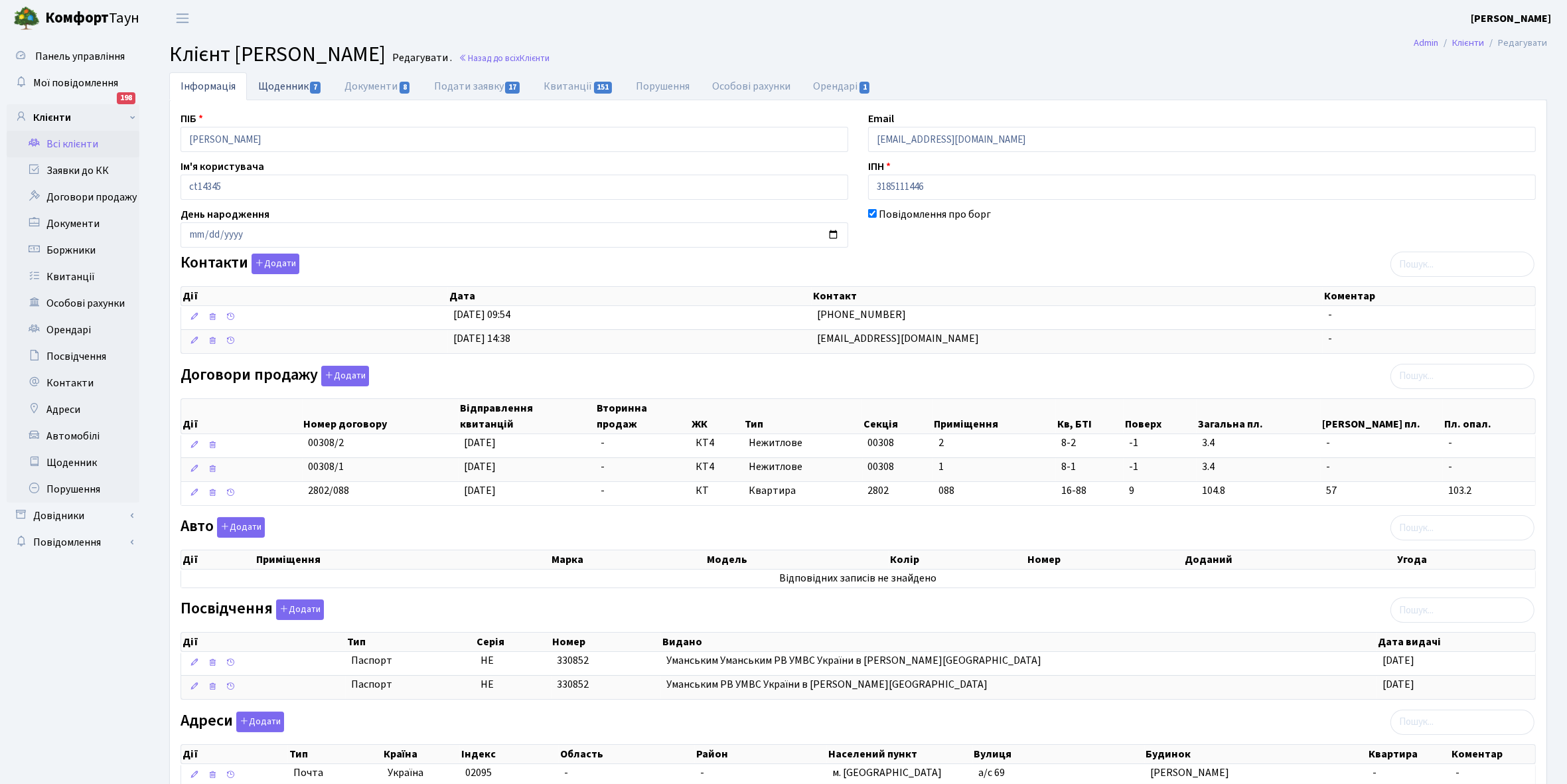
click at [274, 84] on link "Щоденник 7" at bounding box center [290, 86] width 86 height 27
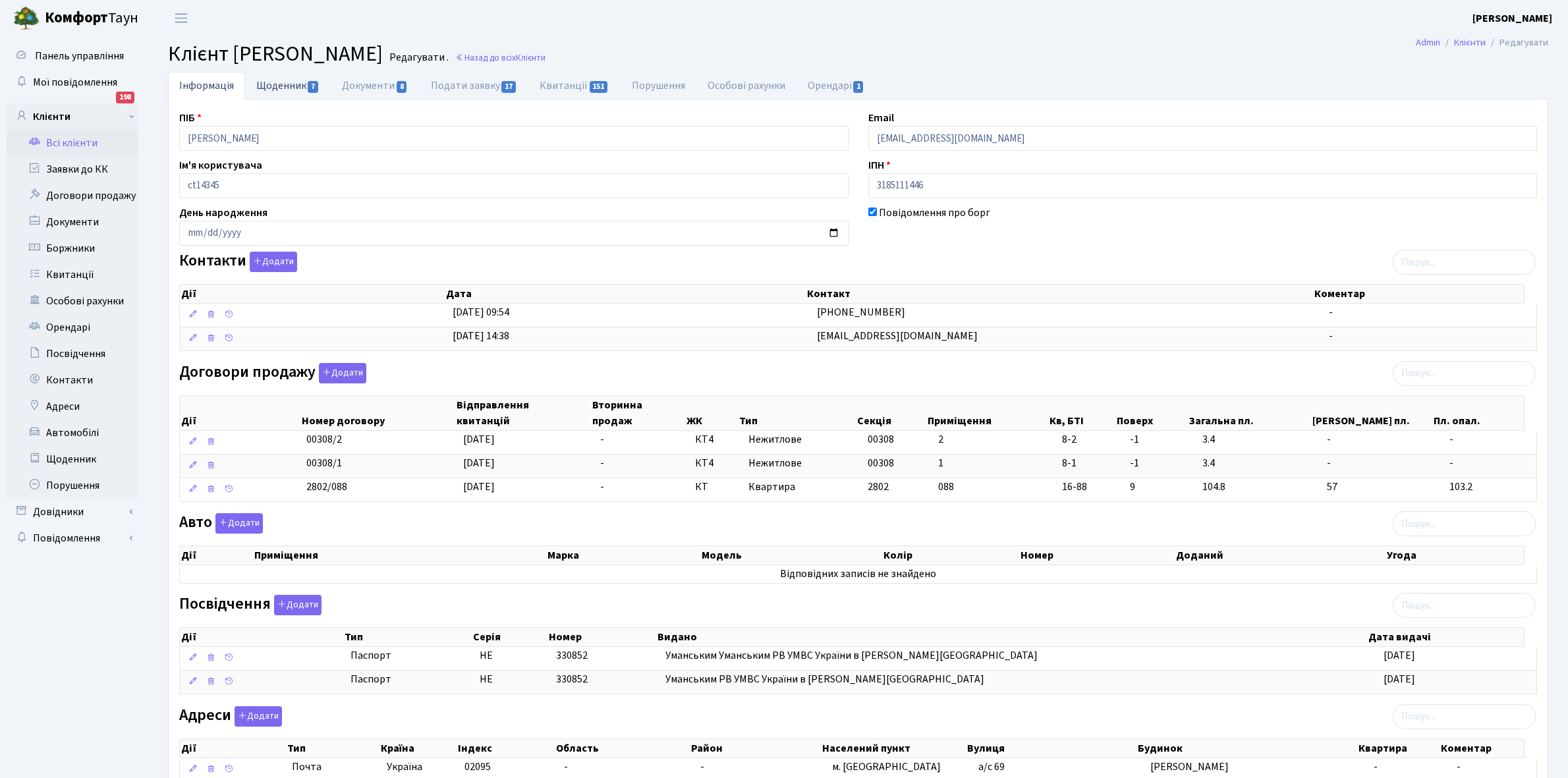
select select "25"
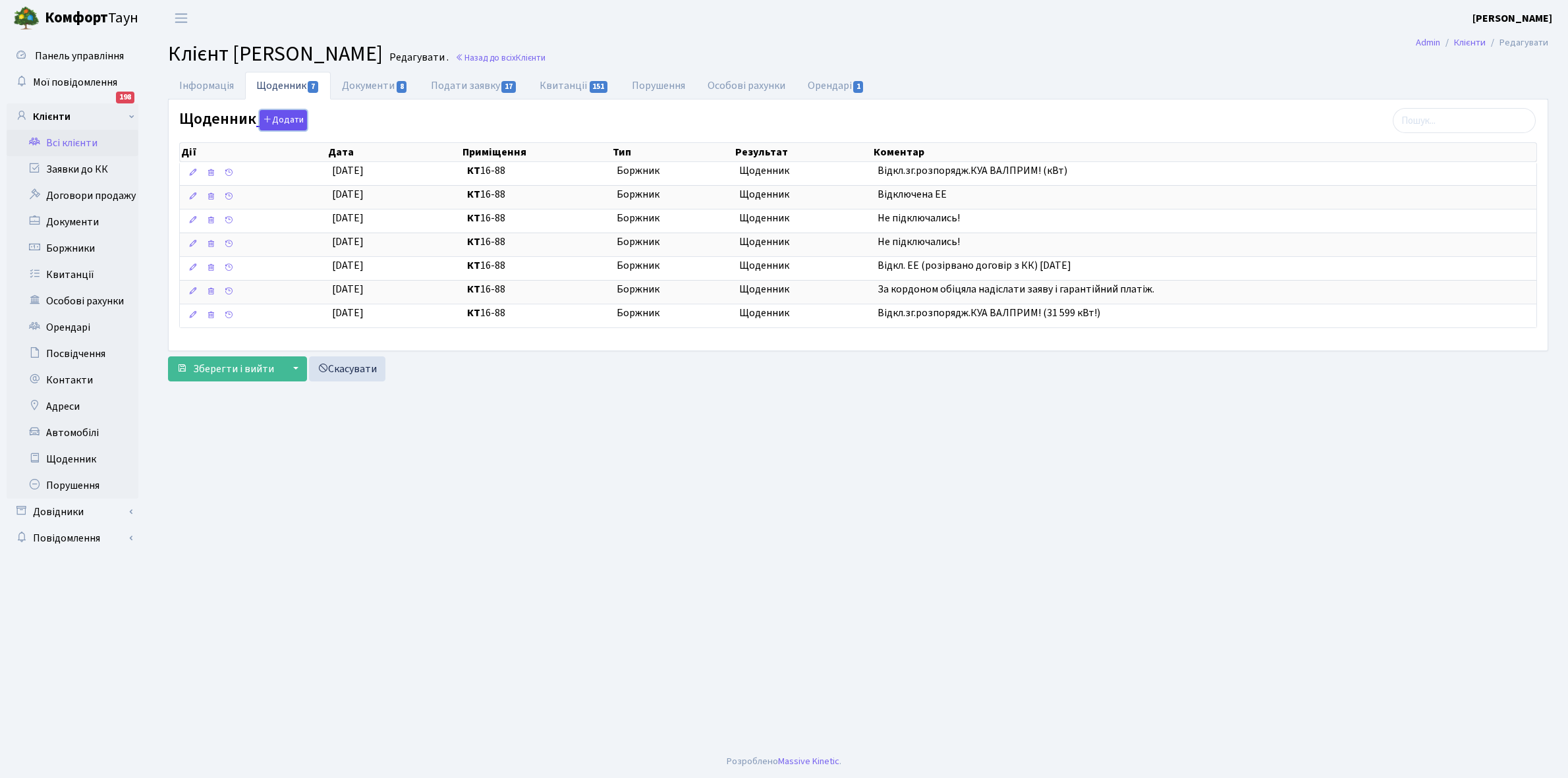
click at [278, 123] on button "Додати" at bounding box center [283, 120] width 47 height 20
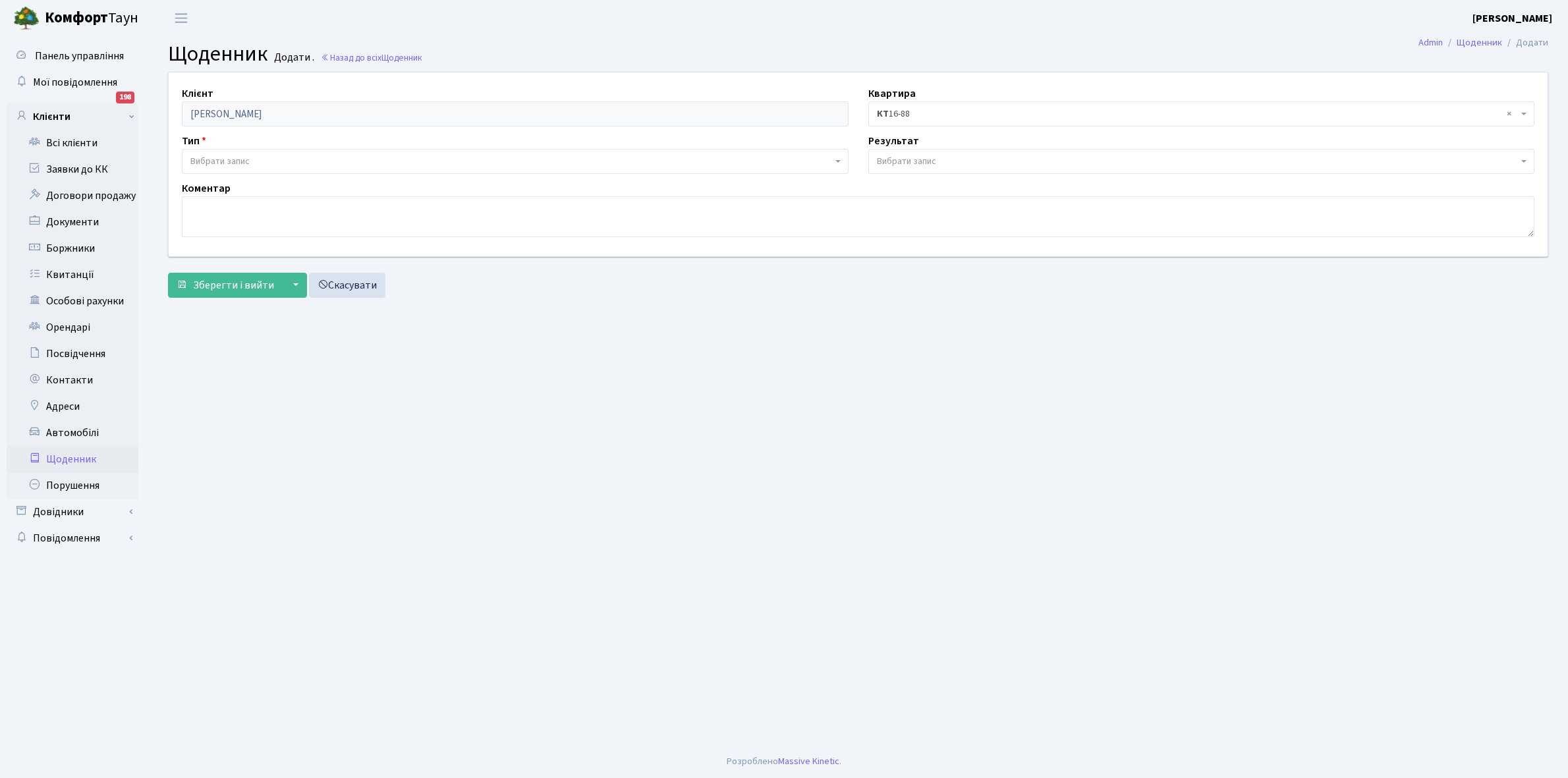
click at [236, 159] on span "Вибрати запис" at bounding box center [220, 161] width 60 height 13
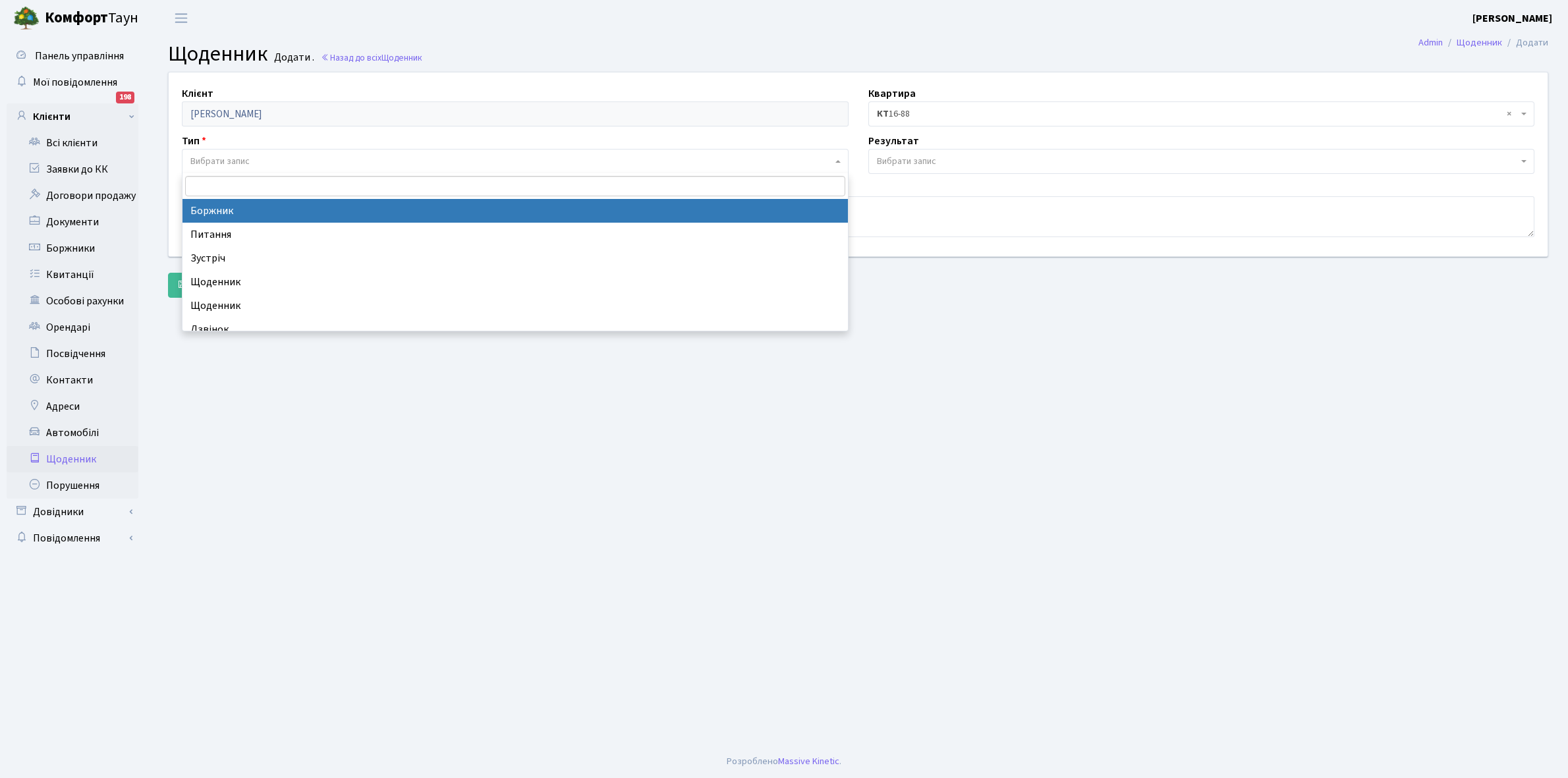
select select "189"
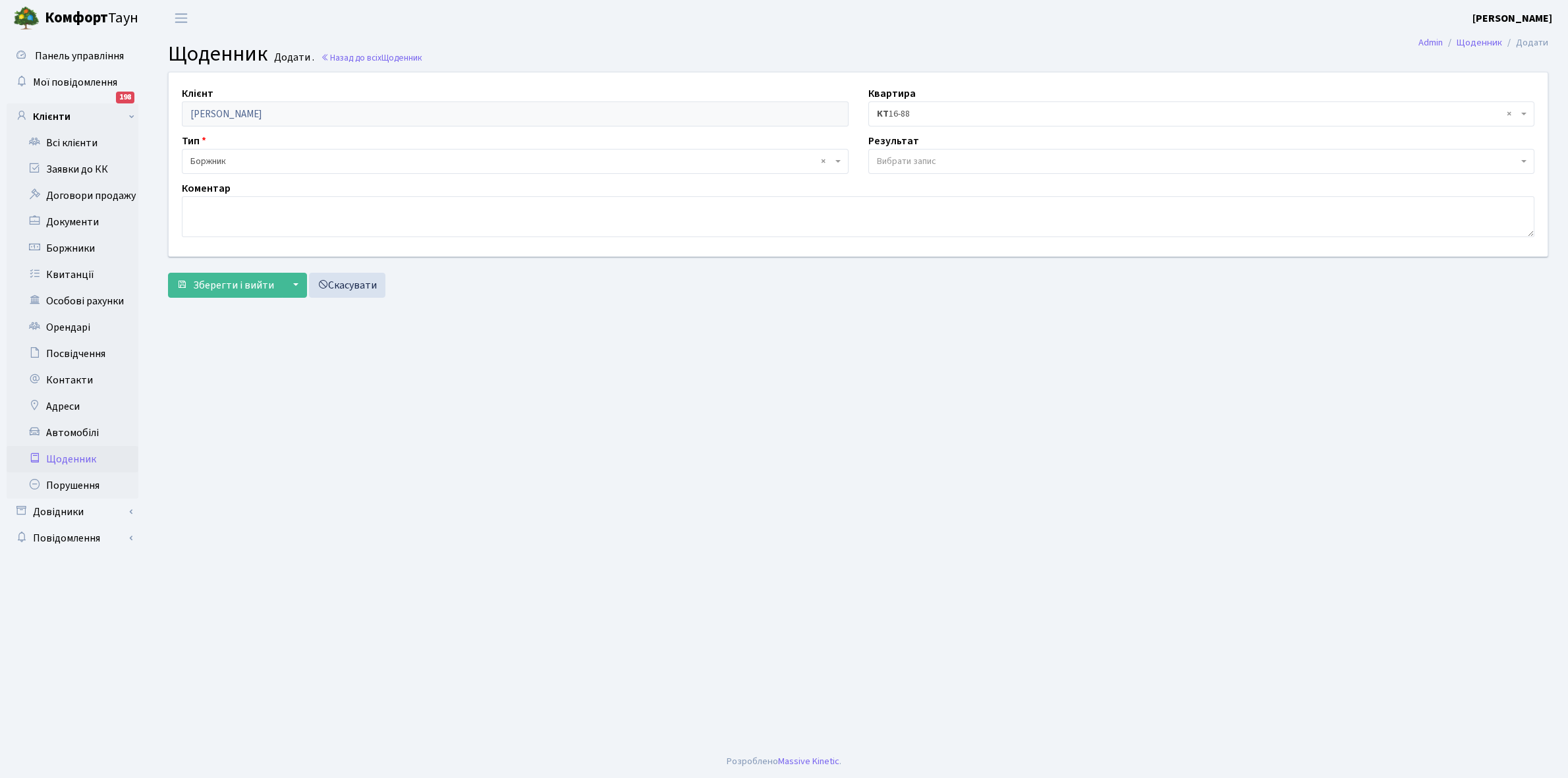
click at [908, 156] on span "Вибрати запис" at bounding box center [906, 161] width 60 height 13
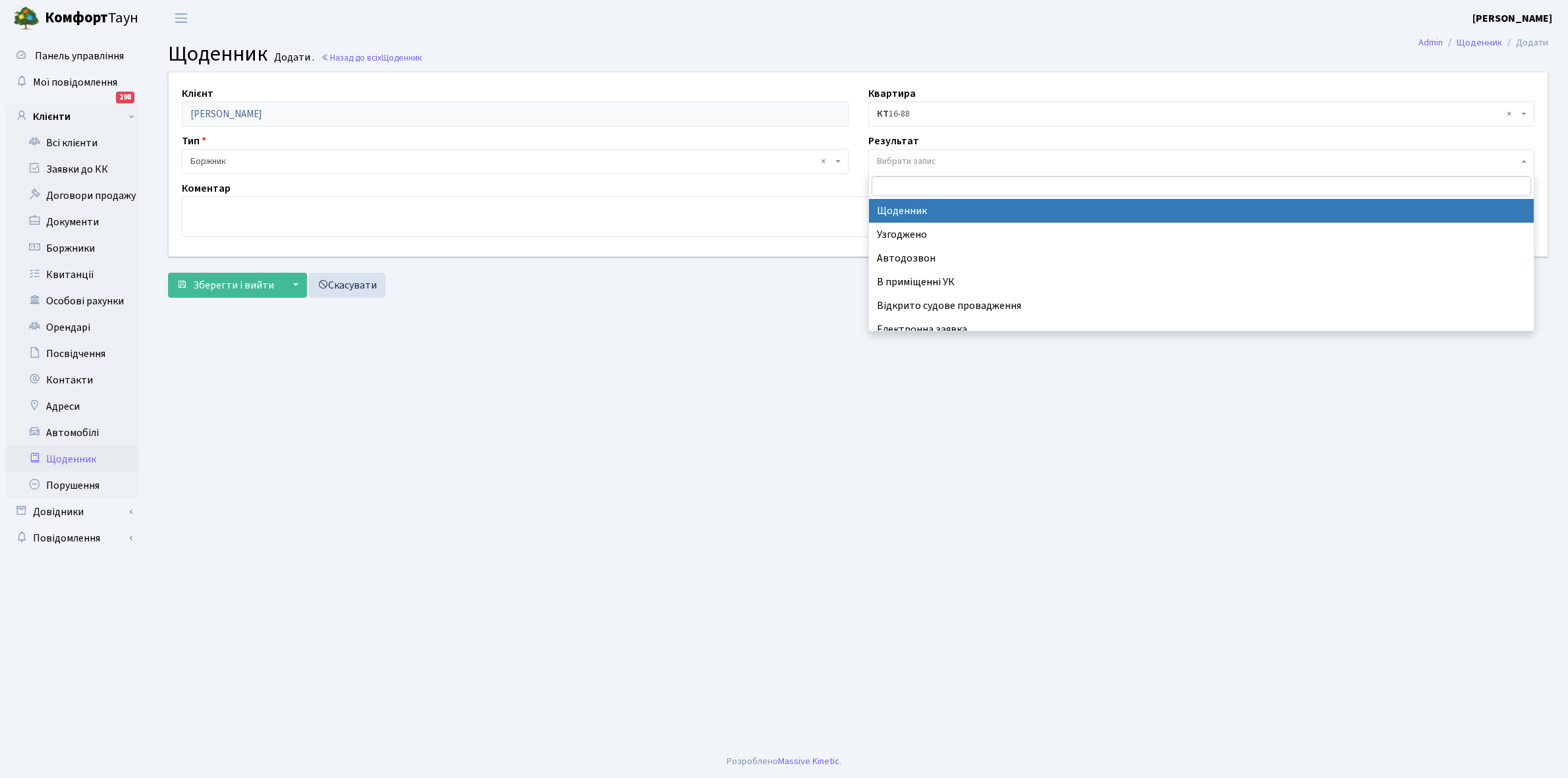
select select "14"
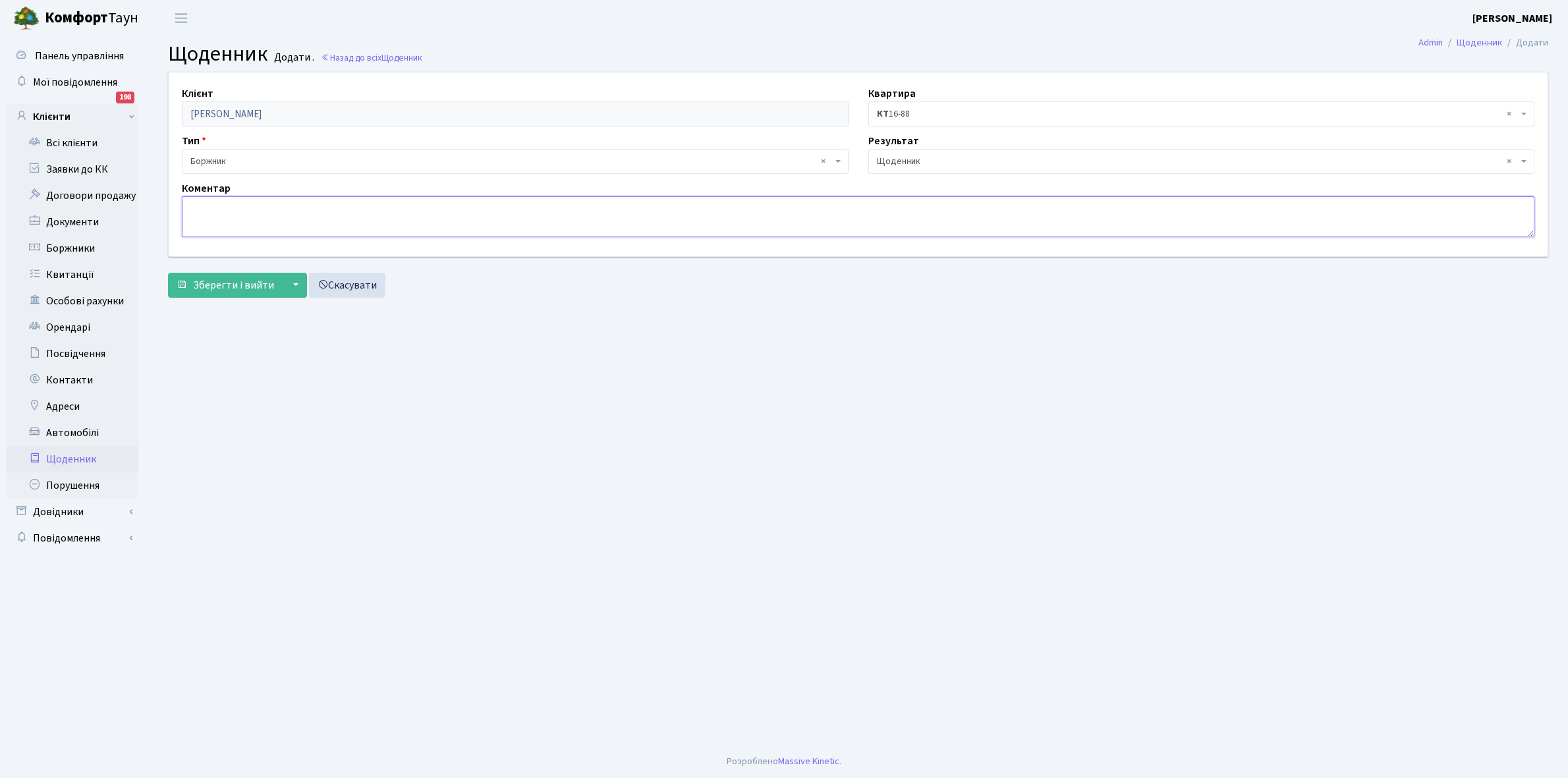
click at [205, 214] on textarea at bounding box center [857, 217] width 1353 height 41
paste textarea "Відкл.зг.розпорядж.КУА ВАЛПРИМ!"
type textarea "Відкл.зг.розпорядж.КУА ВАЛПРИМ! Відключена ЕЕ"
click at [213, 276] on button "Зберегти і вийти" at bounding box center [225, 285] width 114 height 25
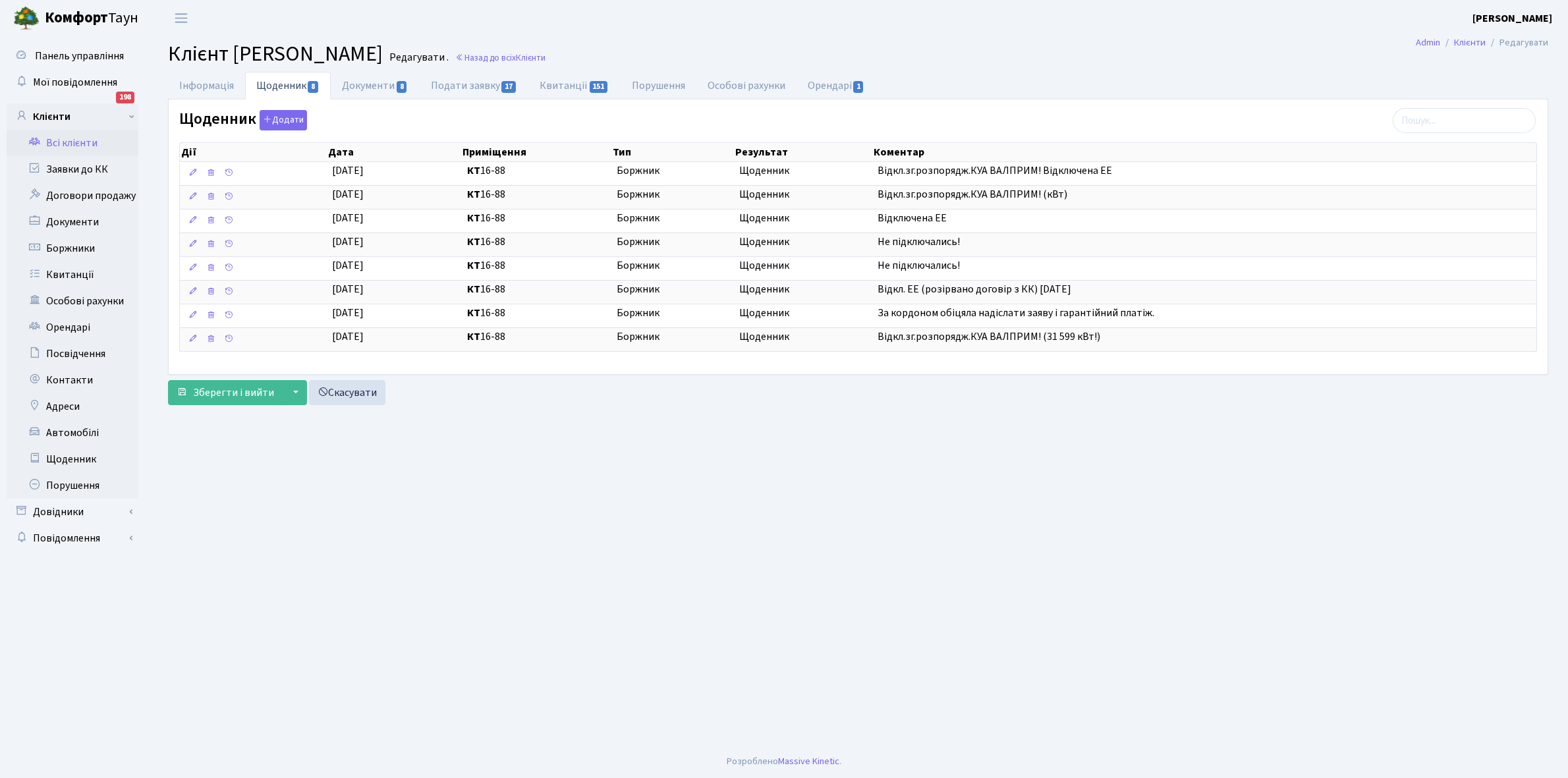
click at [64, 139] on link "Всі клієнти" at bounding box center [72, 143] width 132 height 26
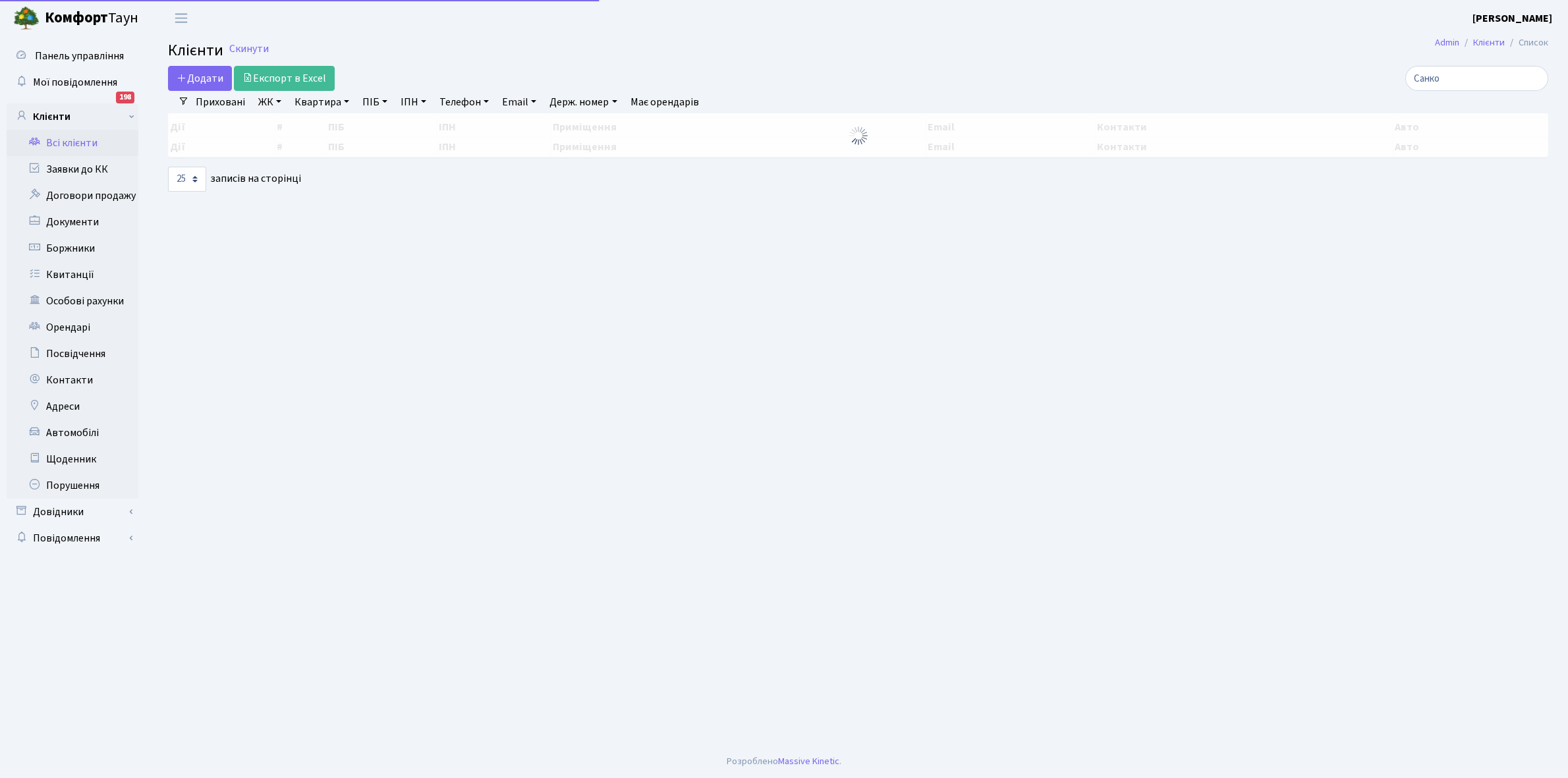
select select "25"
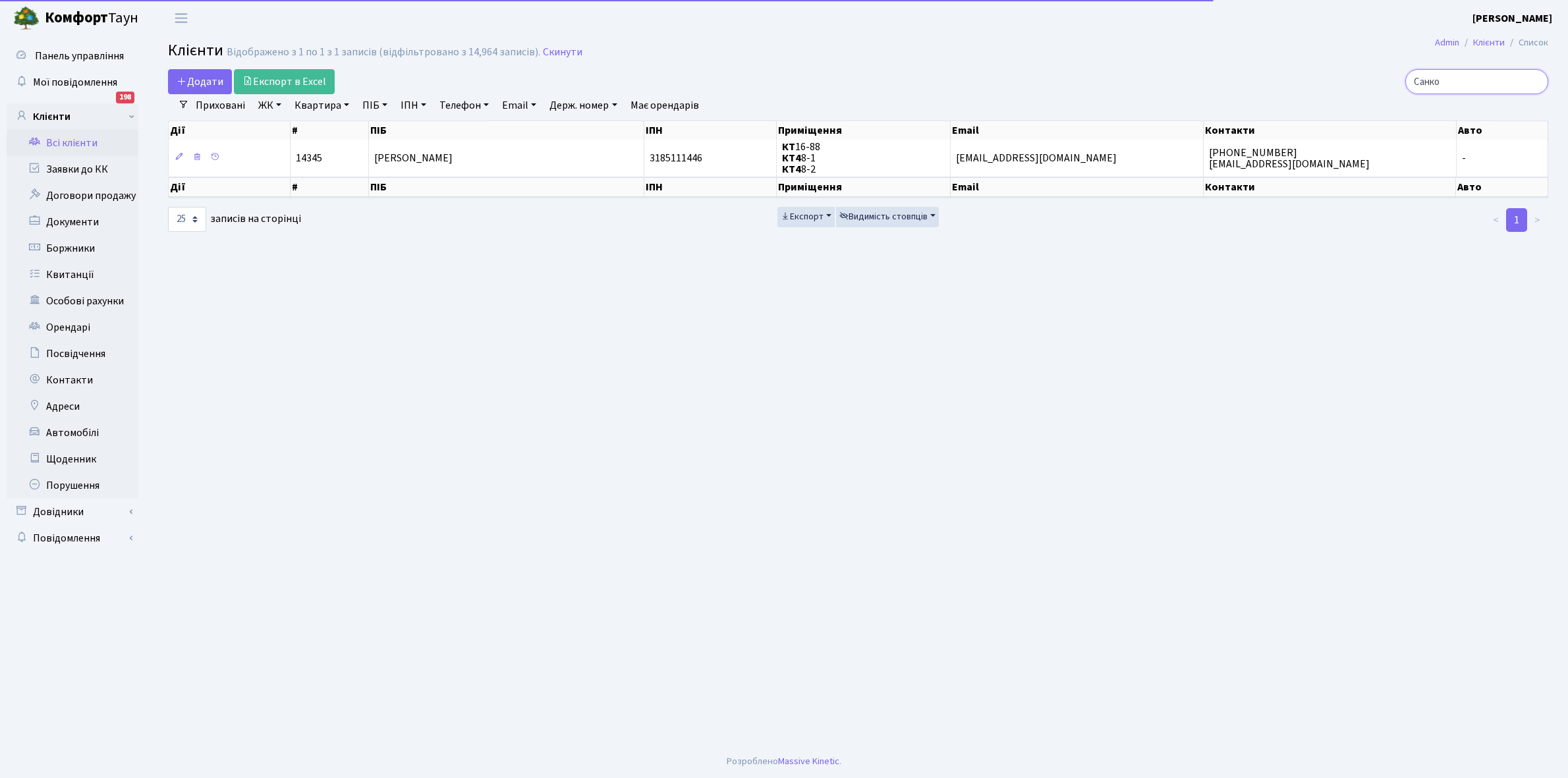
click at [1474, 83] on input "Санко" at bounding box center [1476, 81] width 143 height 25
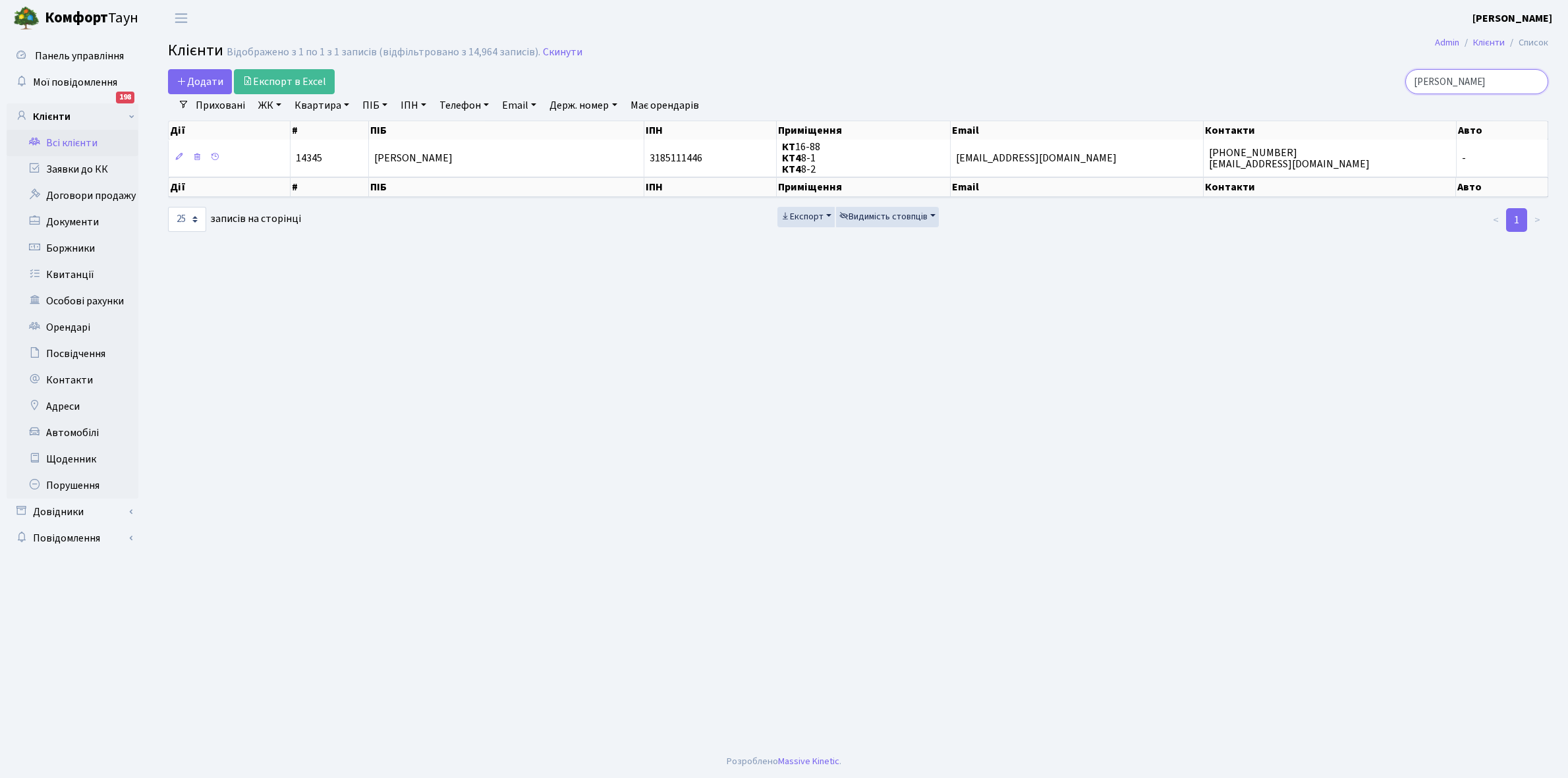
type input "С"
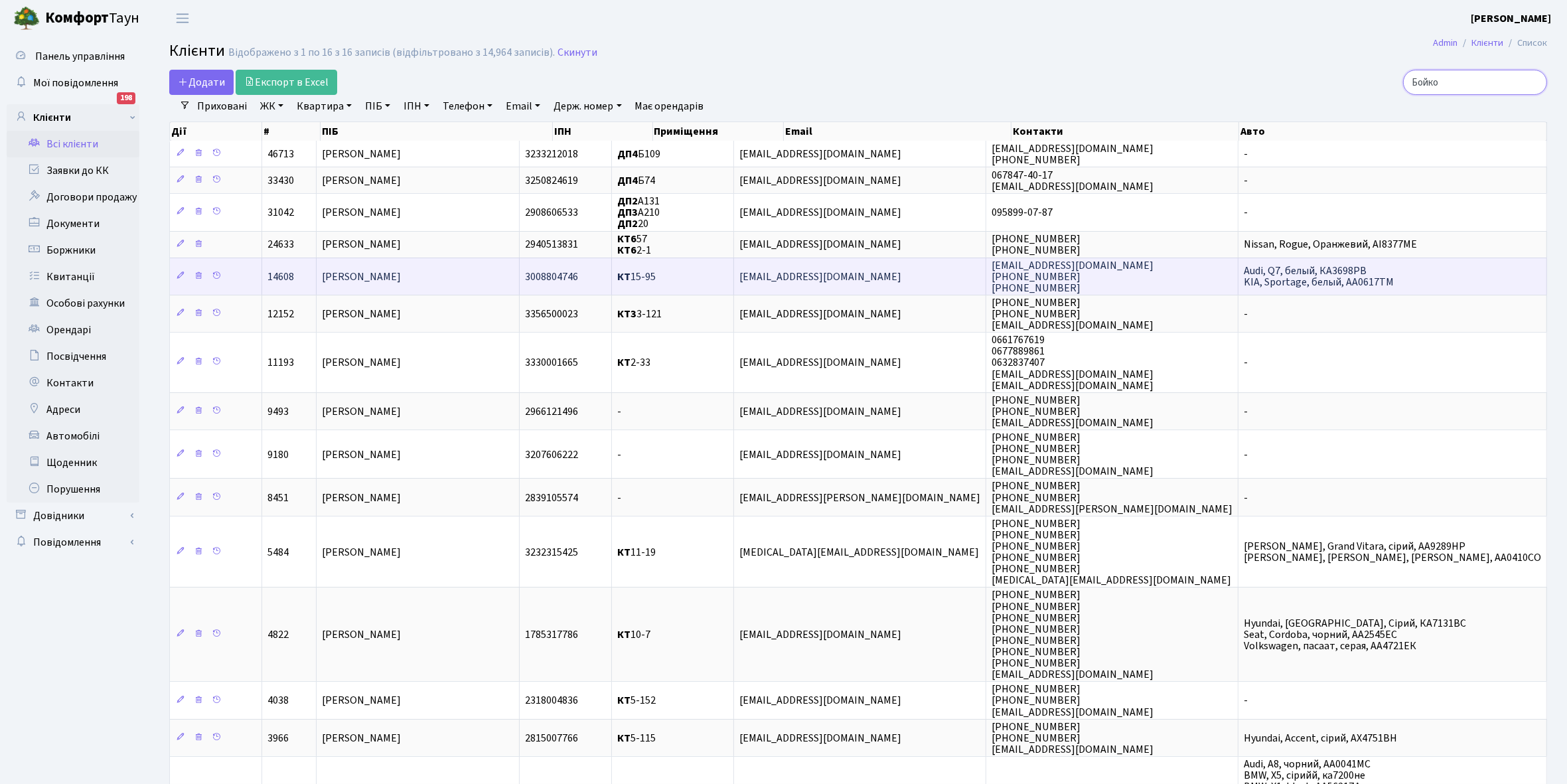
type input "Бойко"
click at [401, 277] on span "[PERSON_NAME]" at bounding box center [362, 276] width 79 height 14
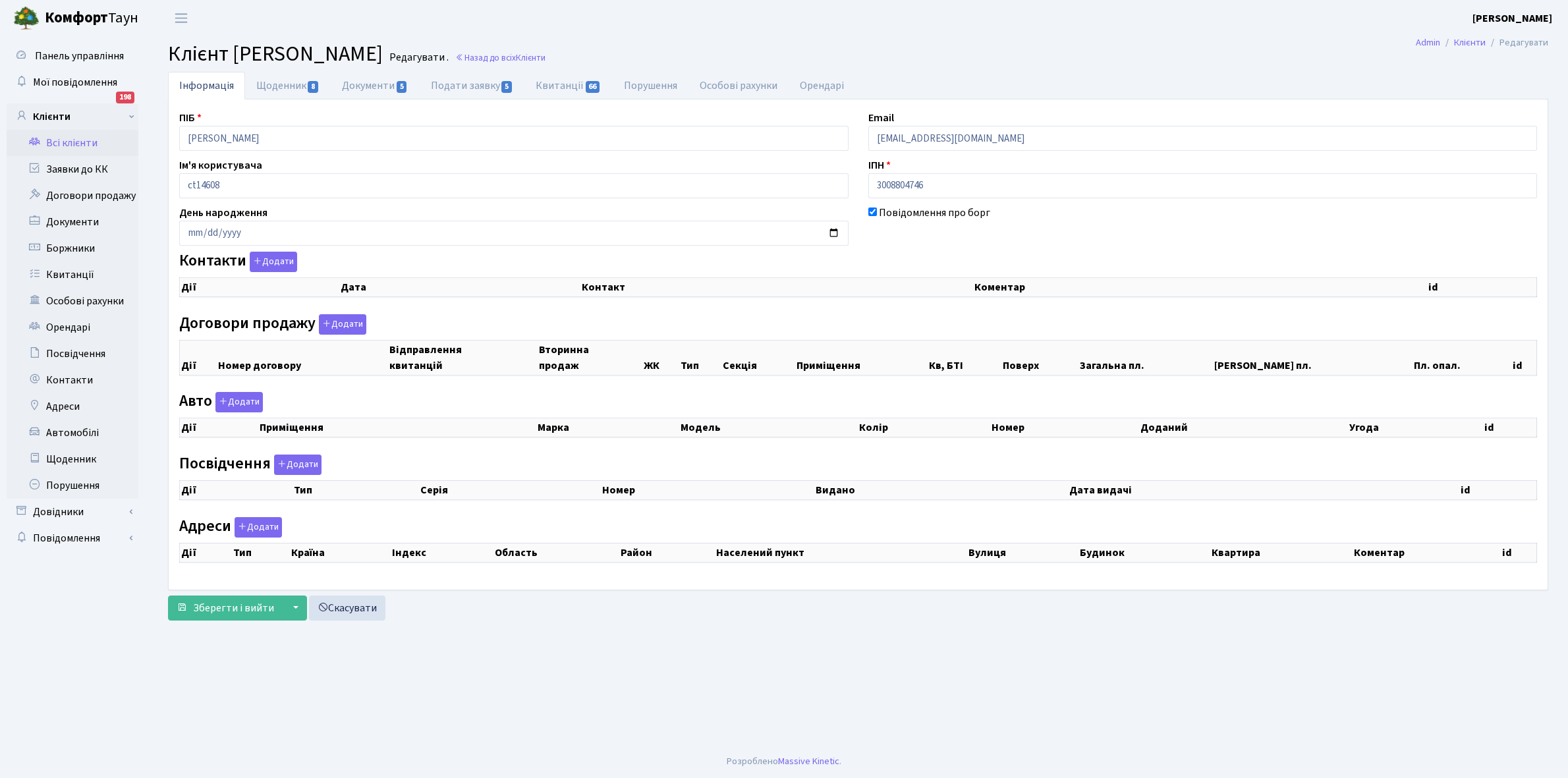
select select "25"
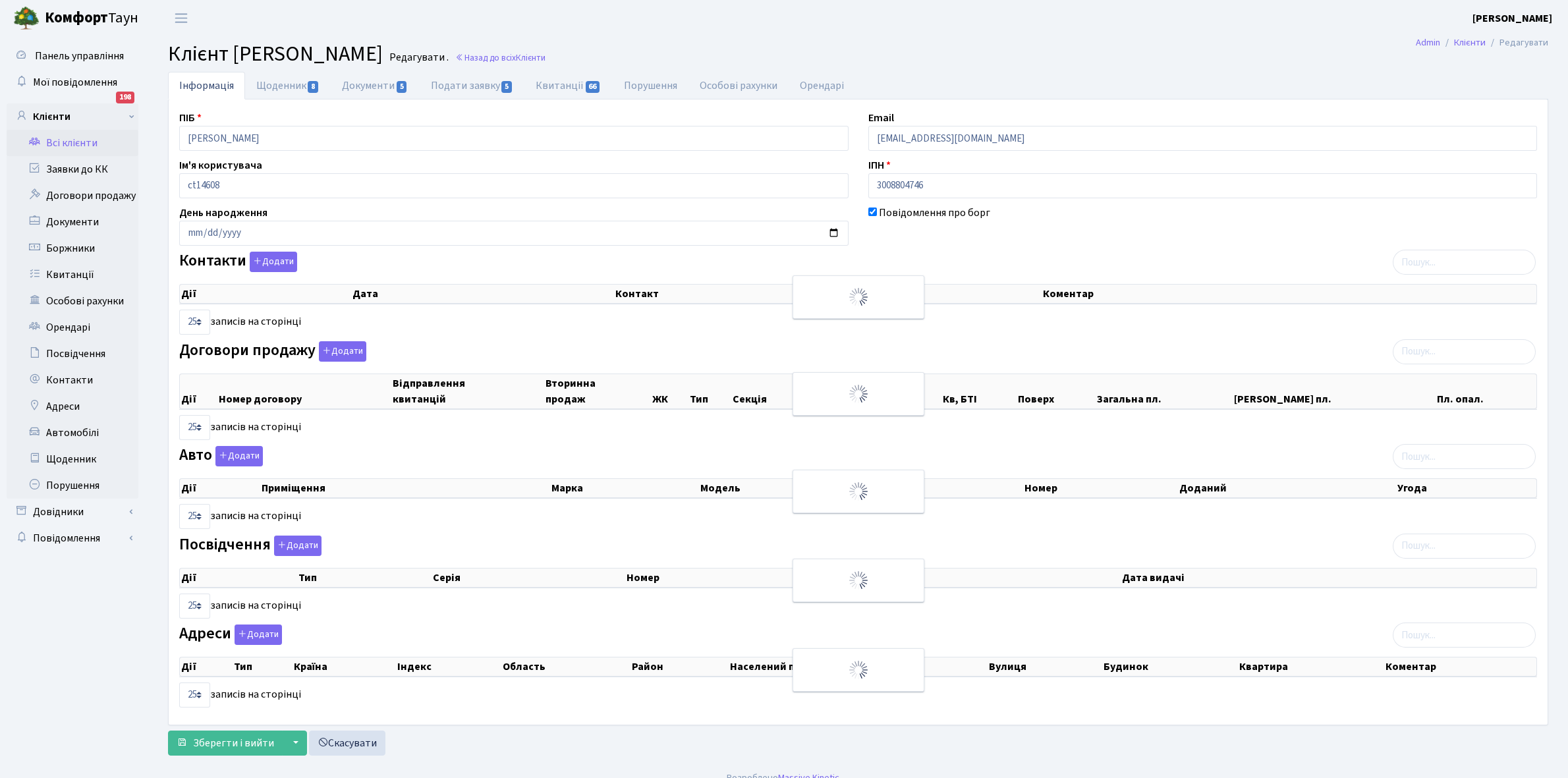
checkbox input "true"
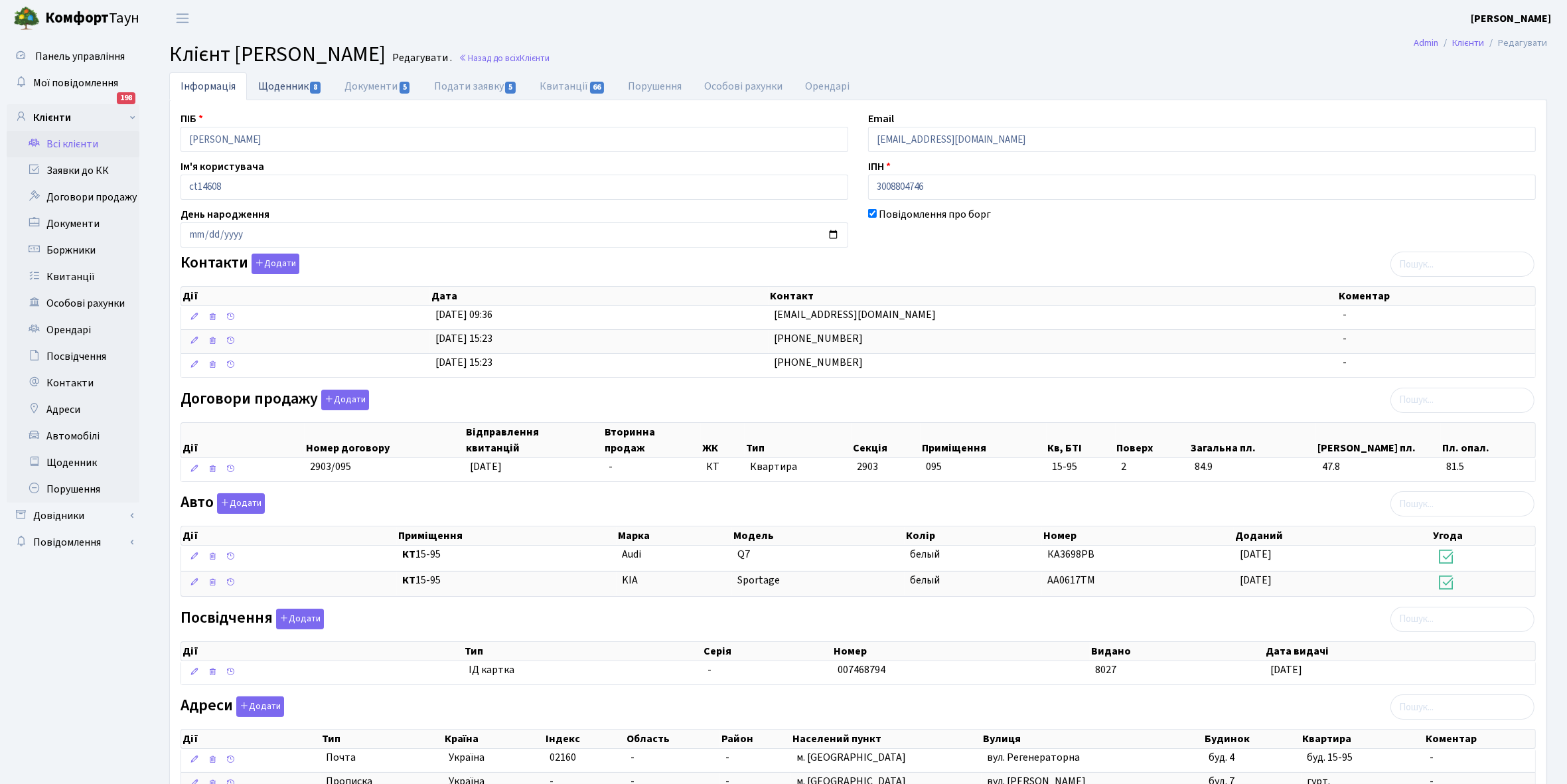
click at [278, 87] on link "Щоденник 8" at bounding box center [290, 86] width 86 height 27
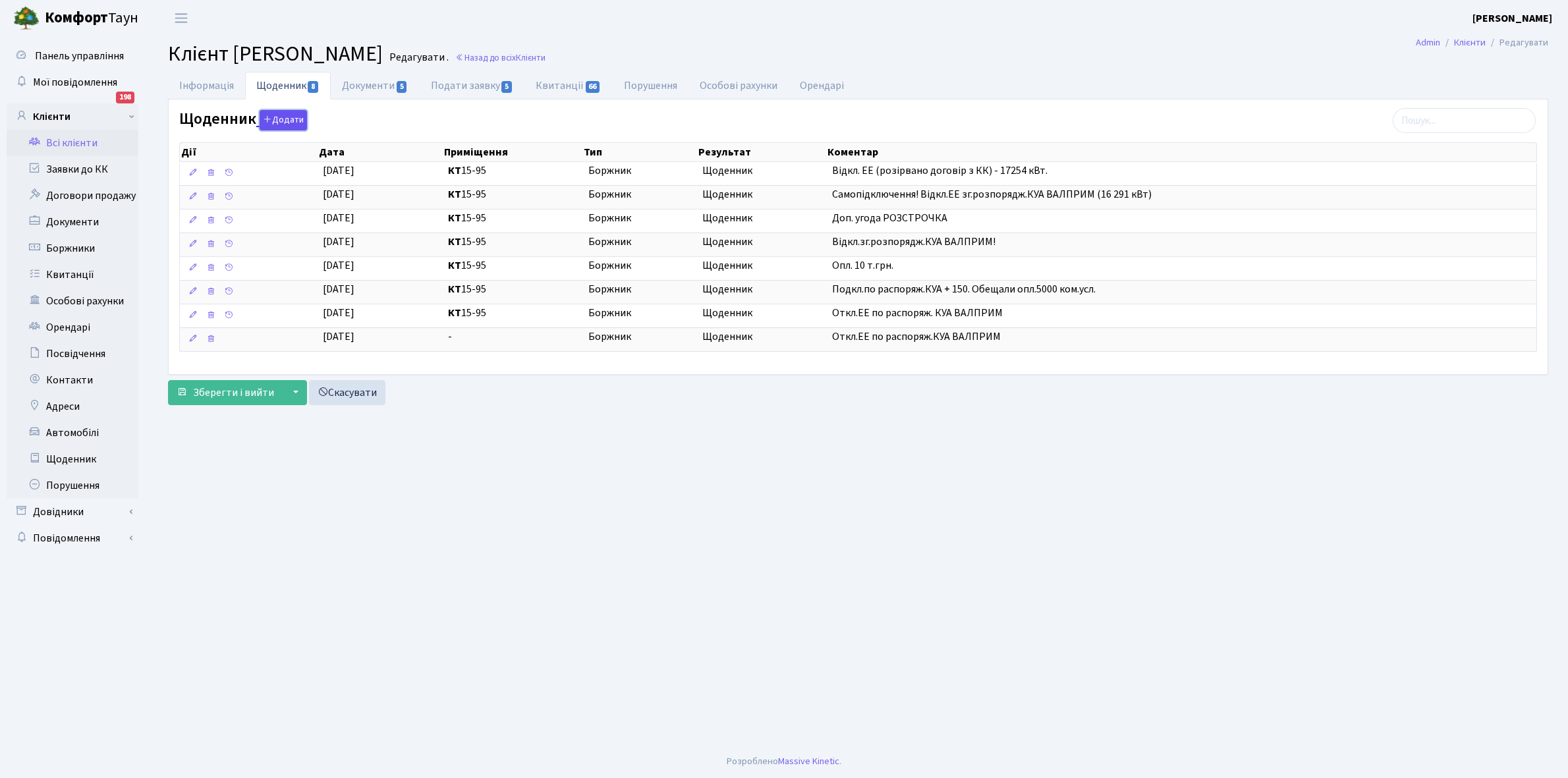
click at [285, 114] on button "Додати" at bounding box center [283, 120] width 47 height 20
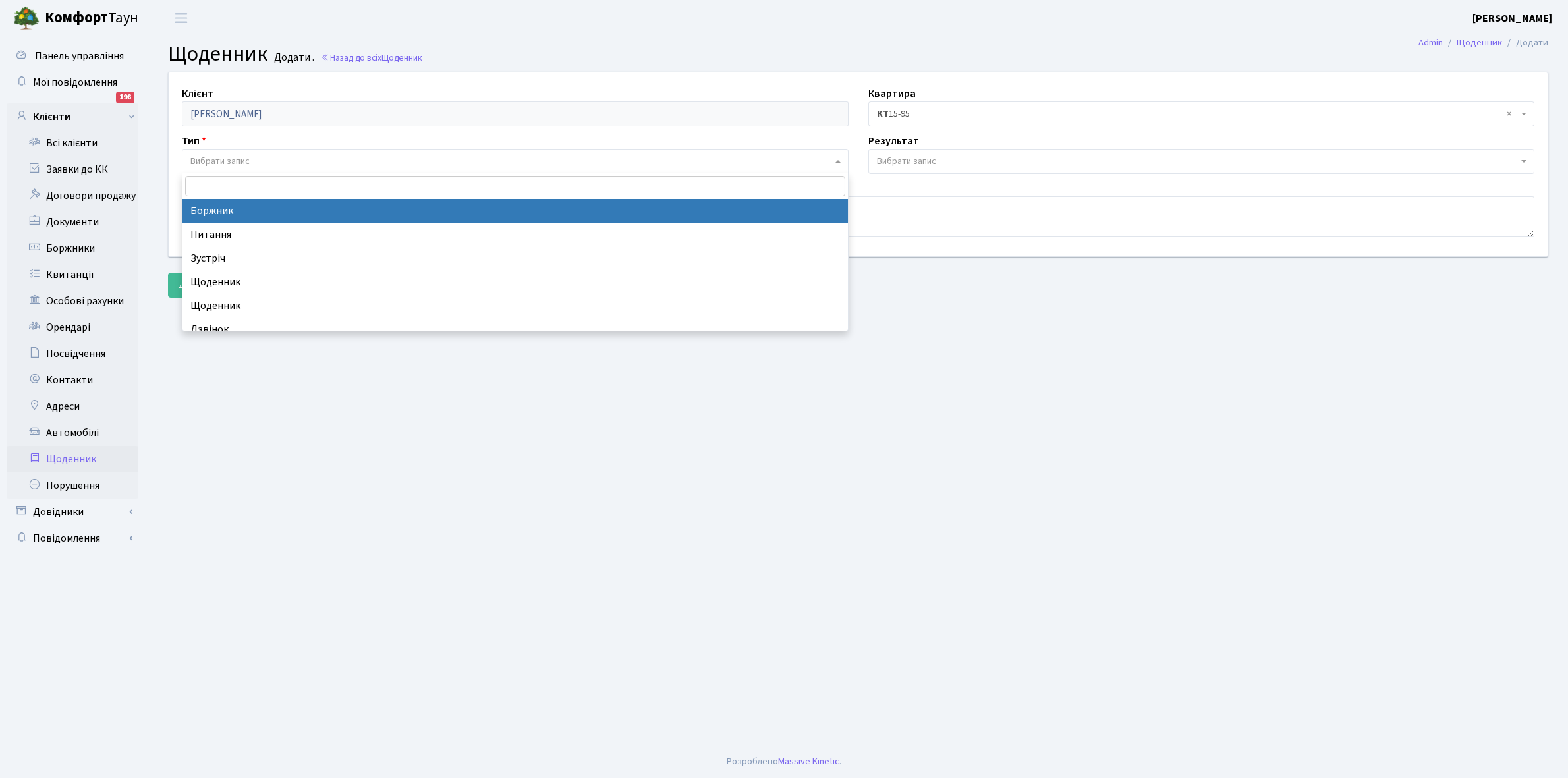
click at [211, 154] on span "Вибрати запис" at bounding box center [515, 161] width 666 height 25
select select "189"
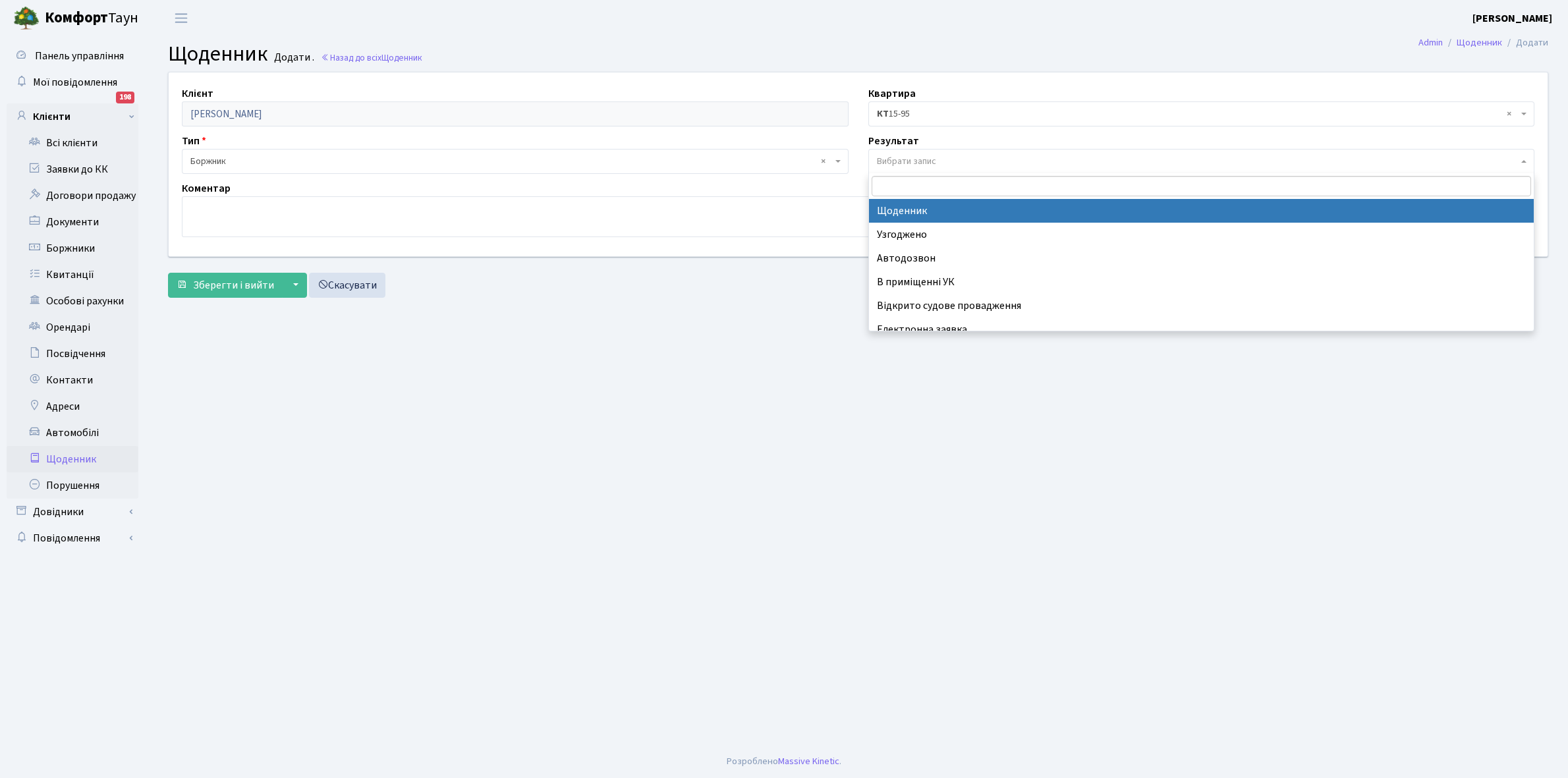
click at [910, 150] on span "Вибрати запис" at bounding box center [1202, 161] width 666 height 25
select select "14"
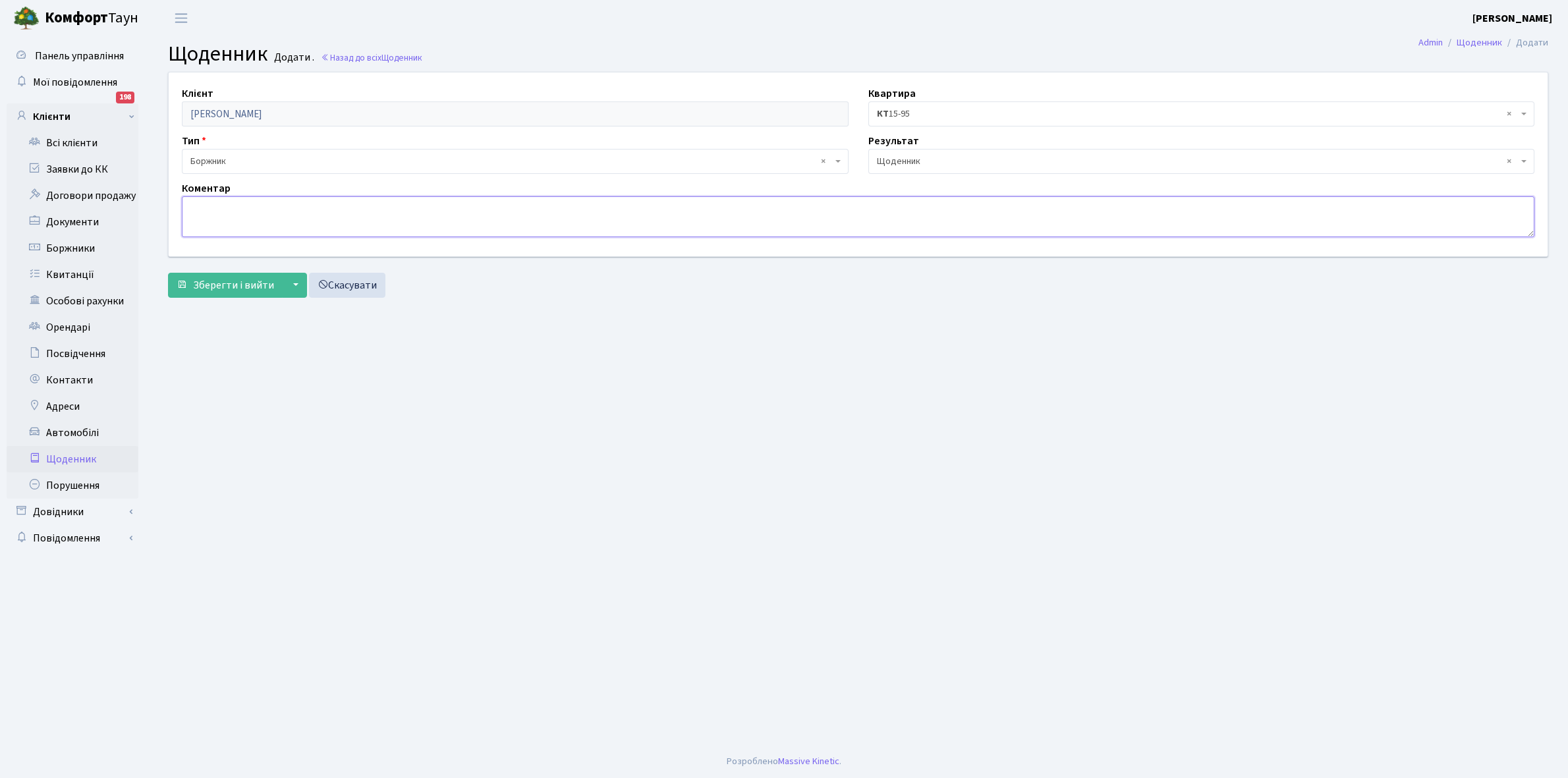
paste textarea "Відкл.зг.розпорядж.КУА ВАЛПРИМ!"
type textarea "Відкл.зг.розпорядж.КУА ВАЛПРИМ -18227 кВт."
click at [228, 286] on span "Зберегти і вийти" at bounding box center [234, 284] width 81 height 14
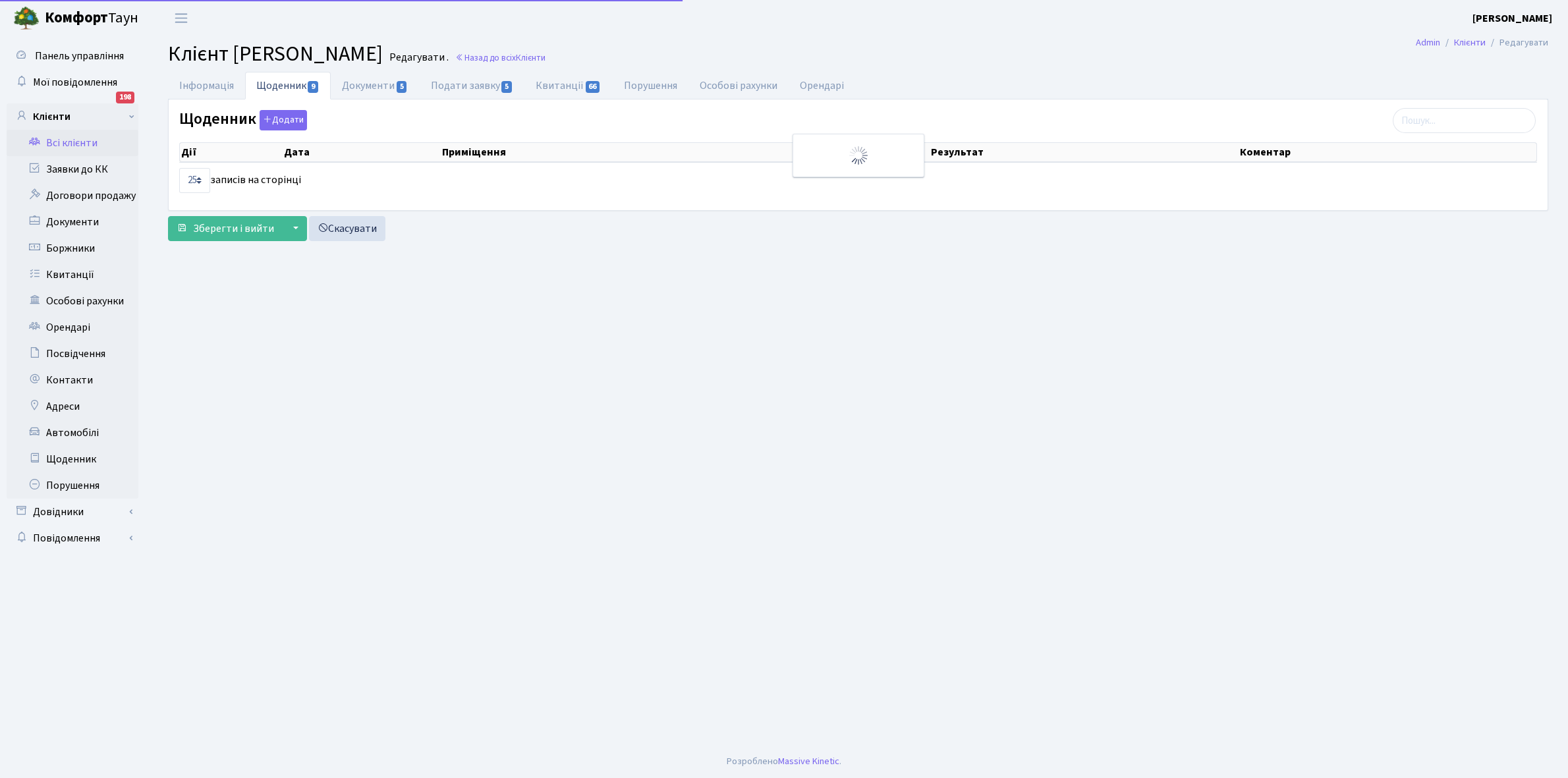
select select "25"
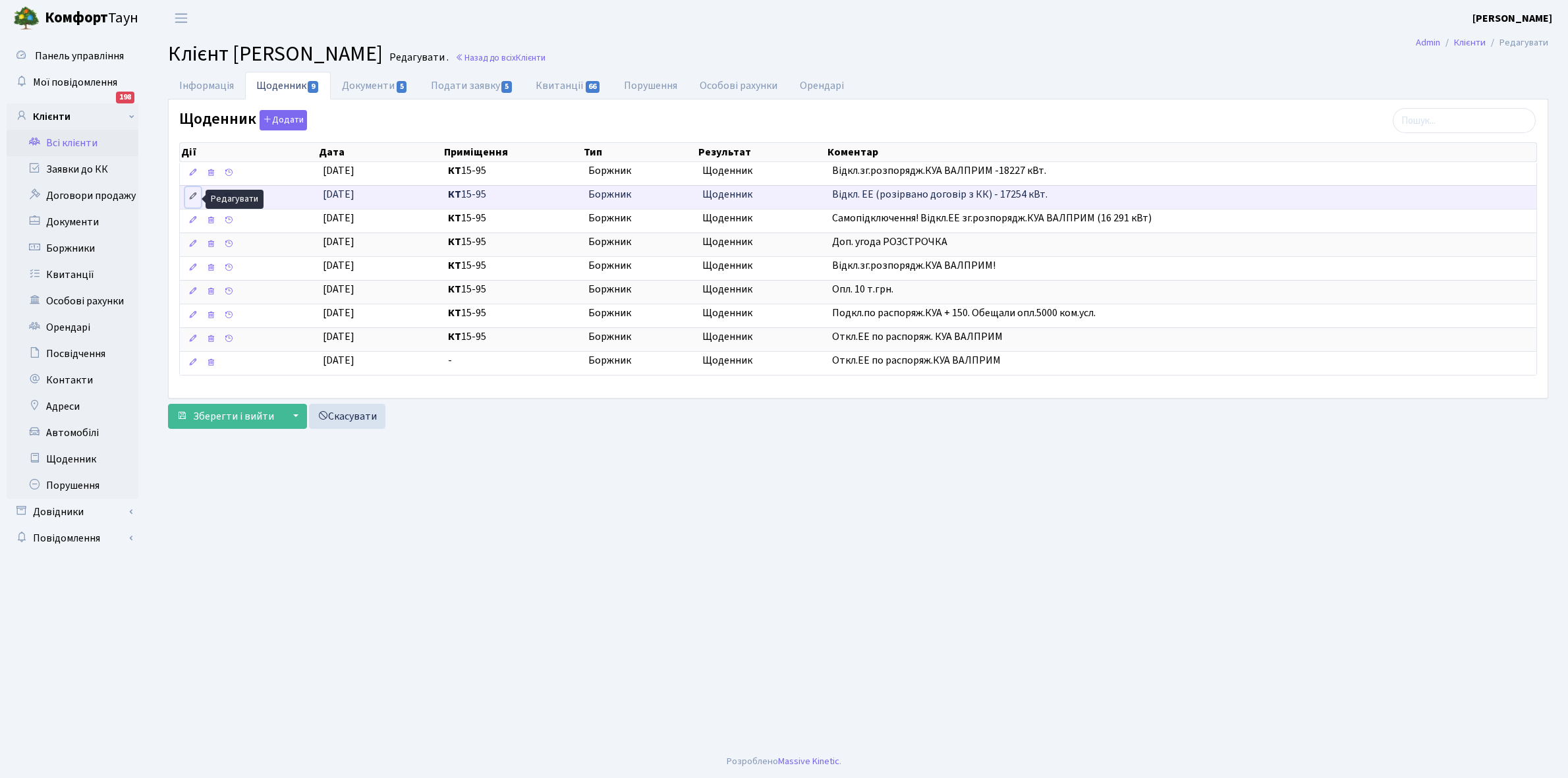
click at [186, 199] on link at bounding box center [192, 197] width 16 height 20
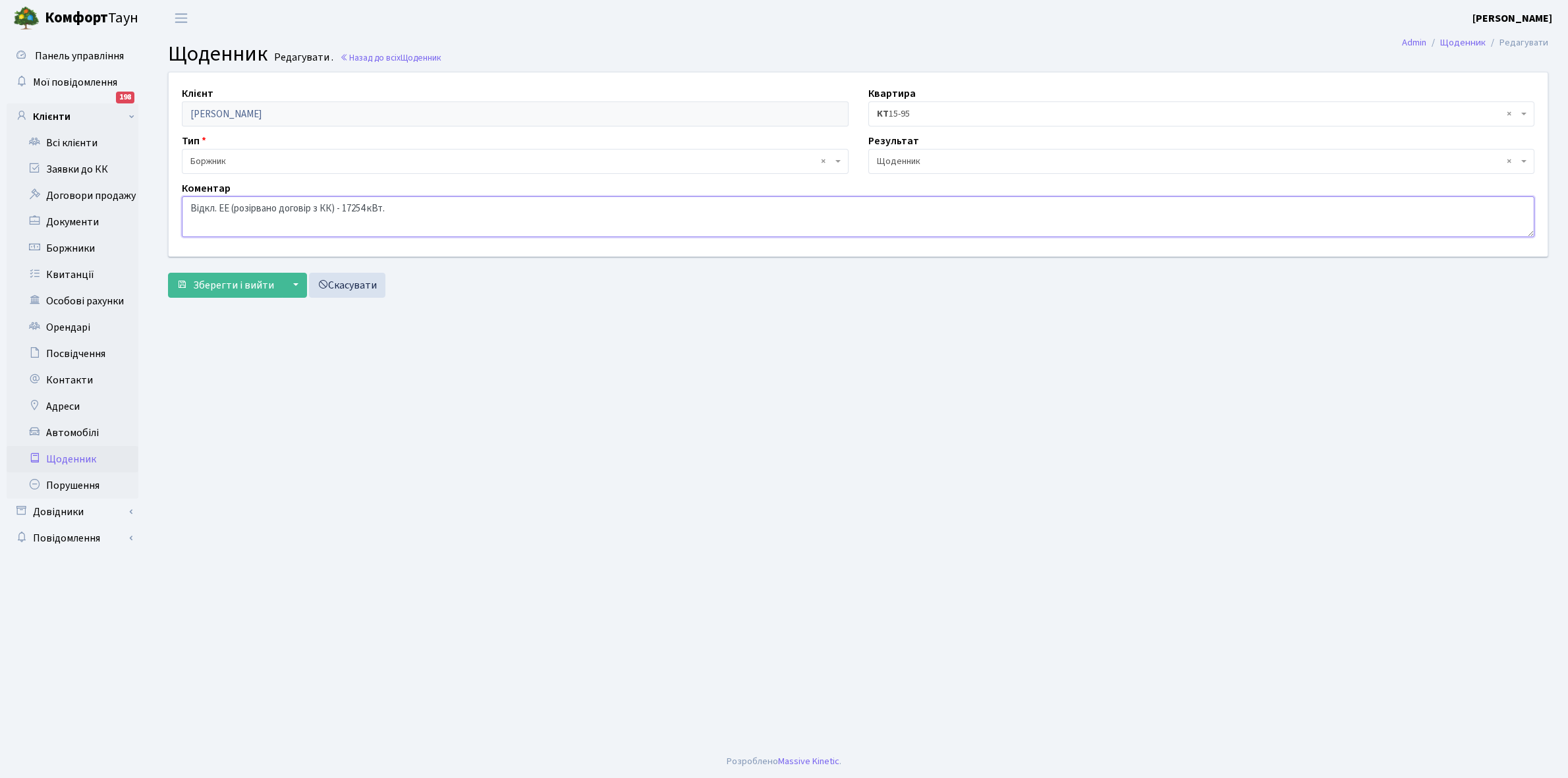
click at [440, 212] on textarea "Відкл. ЕЕ (розірвано договір з КК) - 17254 кВт." at bounding box center [857, 217] width 1353 height 41
type textarea "Відкл. ЕЕ (розірвано договір з КК) - 17254 кВт. Самопідключення!"
click at [240, 286] on span "Зберегти і вийти" at bounding box center [234, 284] width 81 height 14
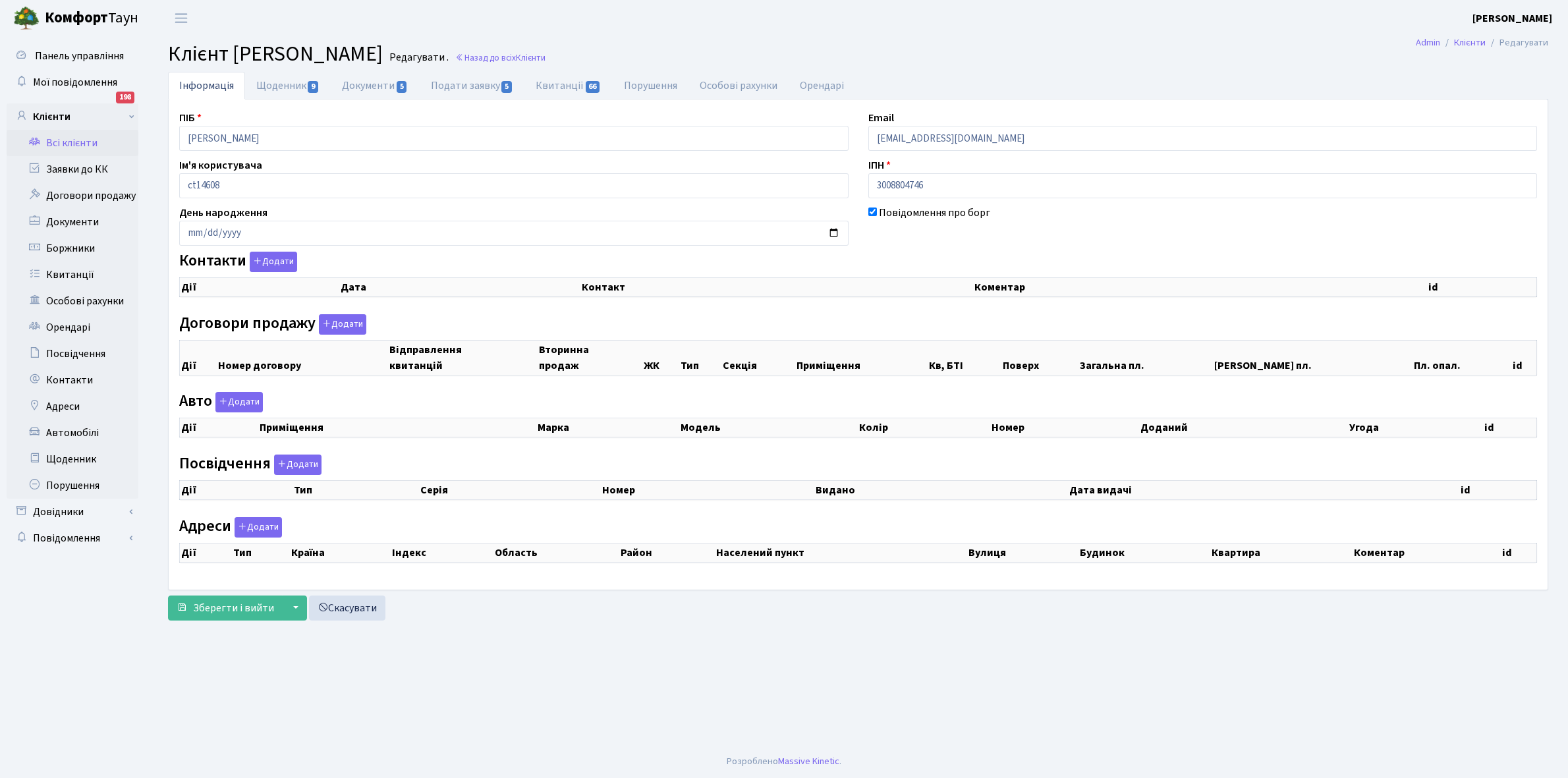
checkbox input "true"
select select "25"
